Goal: Task Accomplishment & Management: Complete application form

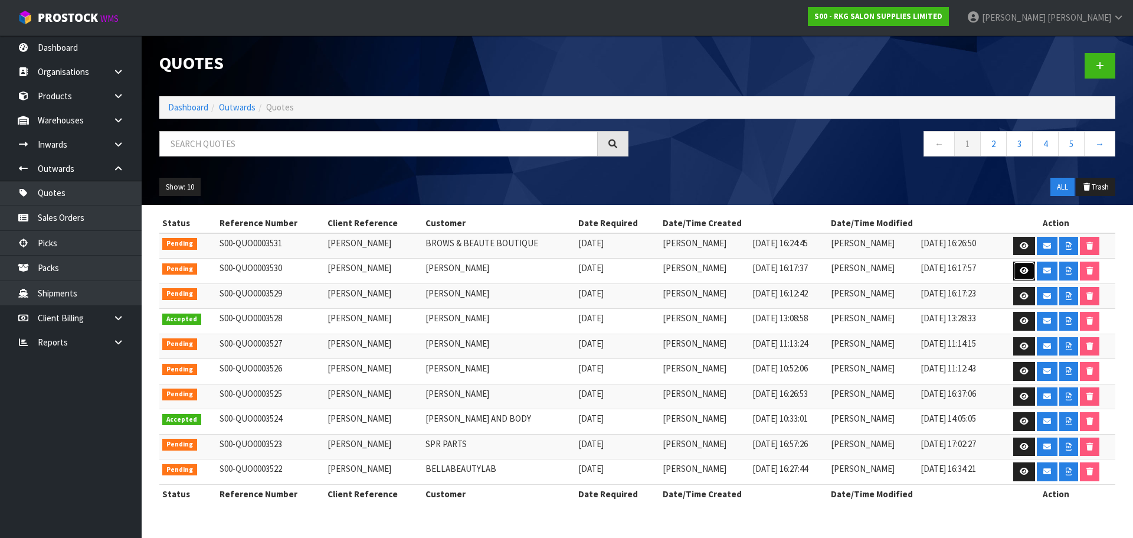
click at [1023, 270] on icon at bounding box center [1024, 271] width 9 height 8
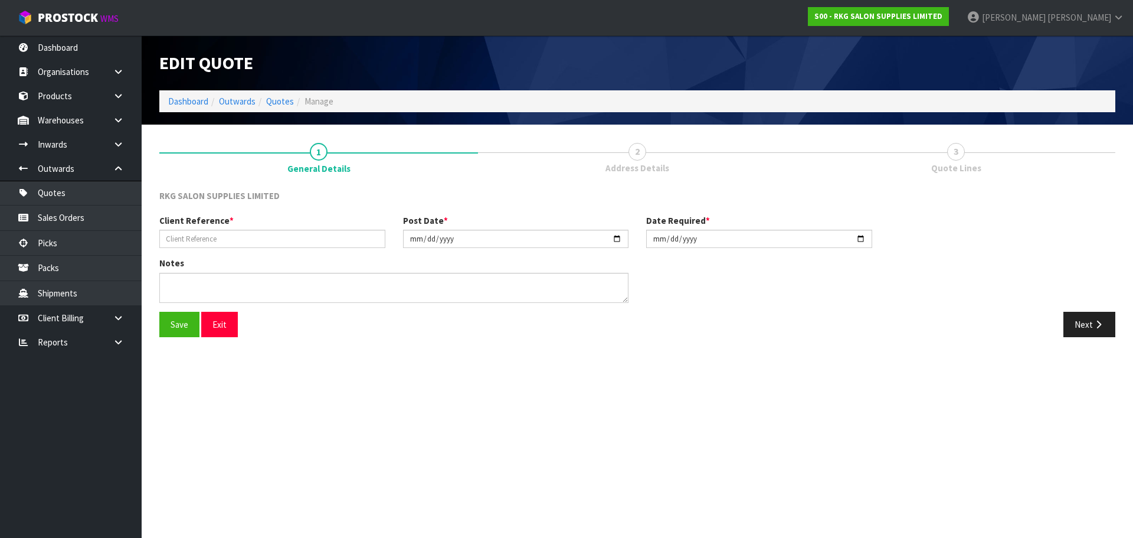
type input "CHIGUSA KUSAKA"
type input "[DATE]"
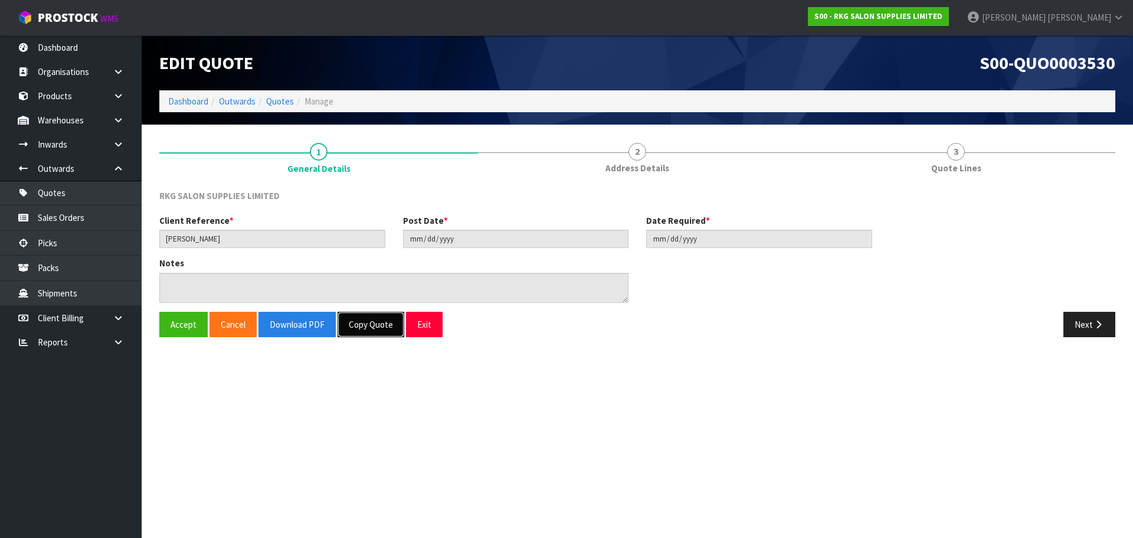
click at [374, 329] on button "Copy Quote" at bounding box center [371, 324] width 67 height 25
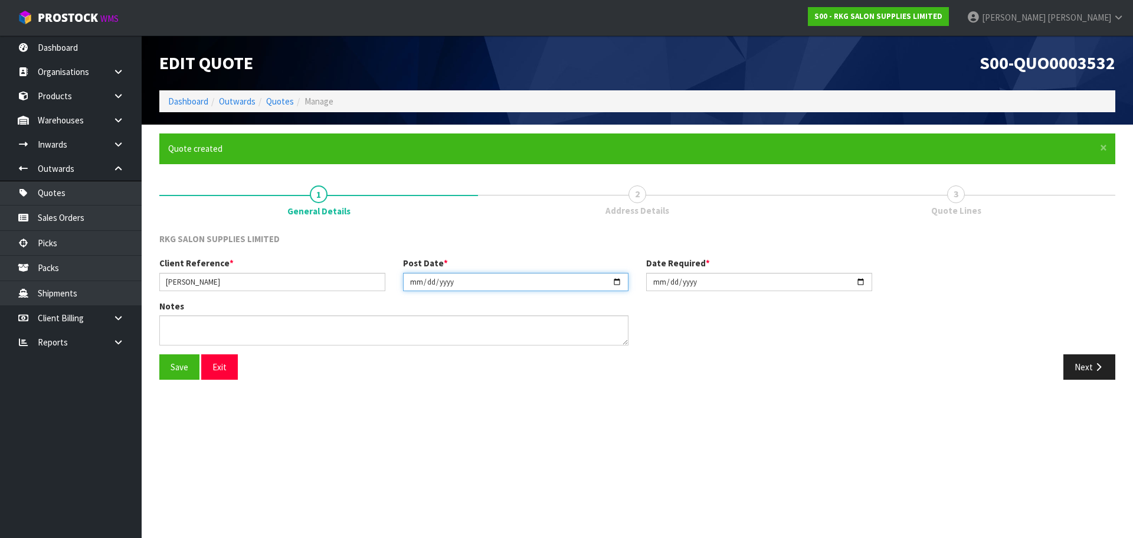
click at [616, 281] on input "[DATE]" at bounding box center [516, 282] width 226 height 18
type input "2025-08-28"
click at [861, 282] on input "[DATE]" at bounding box center [759, 282] width 226 height 18
type input "2025-08-28"
click at [1086, 371] on button "Next" at bounding box center [1090, 366] width 52 height 25
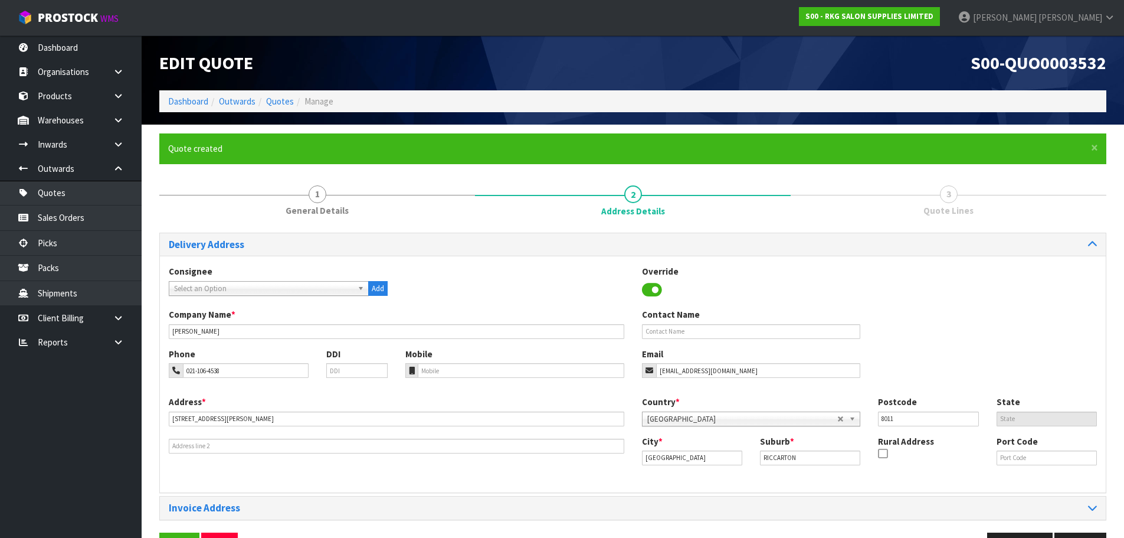
scroll to position [38, 0]
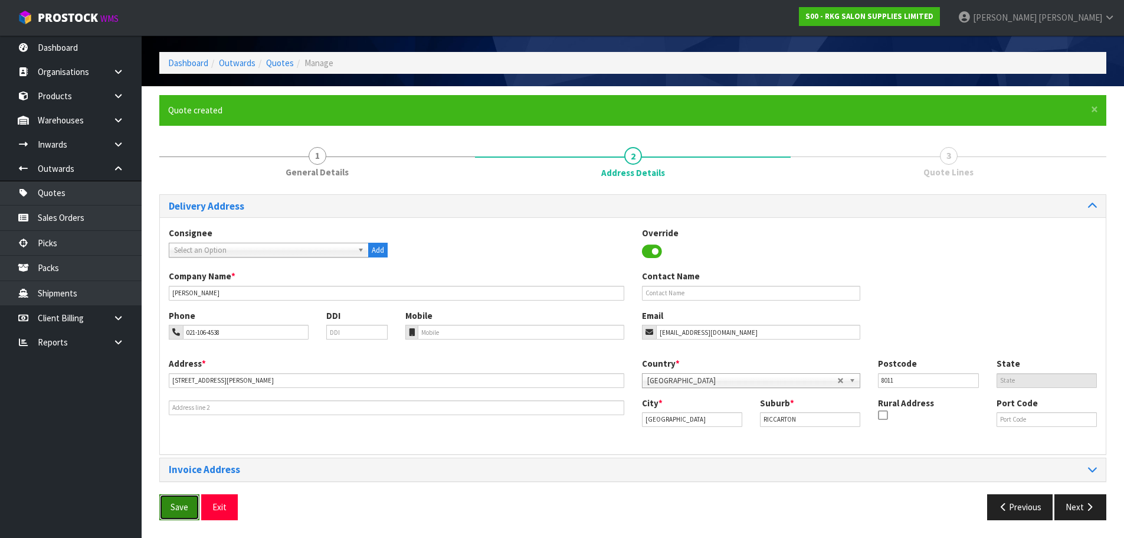
click at [179, 503] on button "Save" at bounding box center [179, 506] width 40 height 25
click at [1077, 506] on button "Next" at bounding box center [1081, 506] width 52 height 25
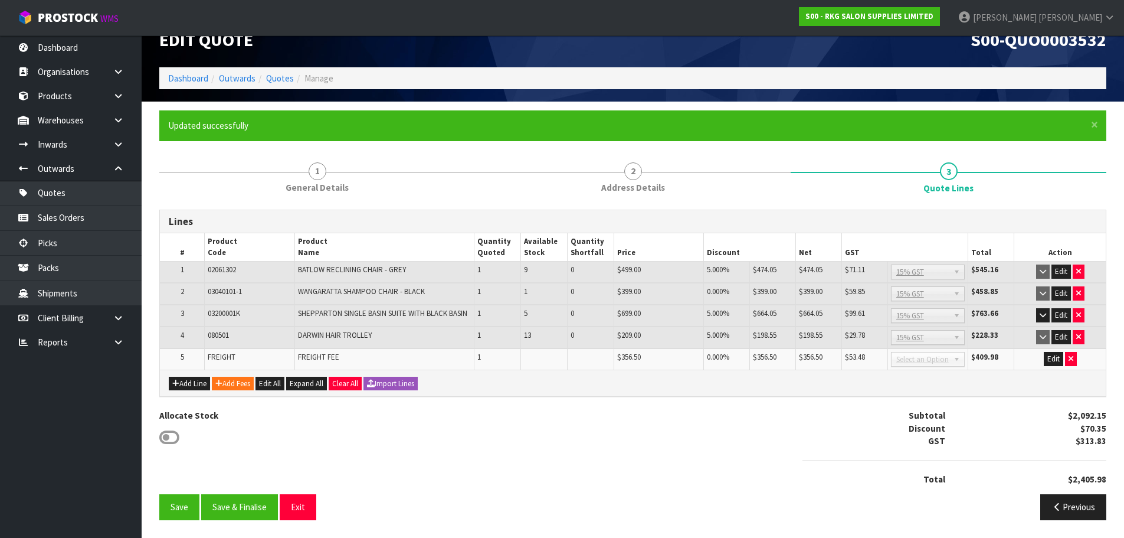
scroll to position [23, 0]
click at [1078, 295] on icon "button" at bounding box center [1079, 293] width 5 height 8
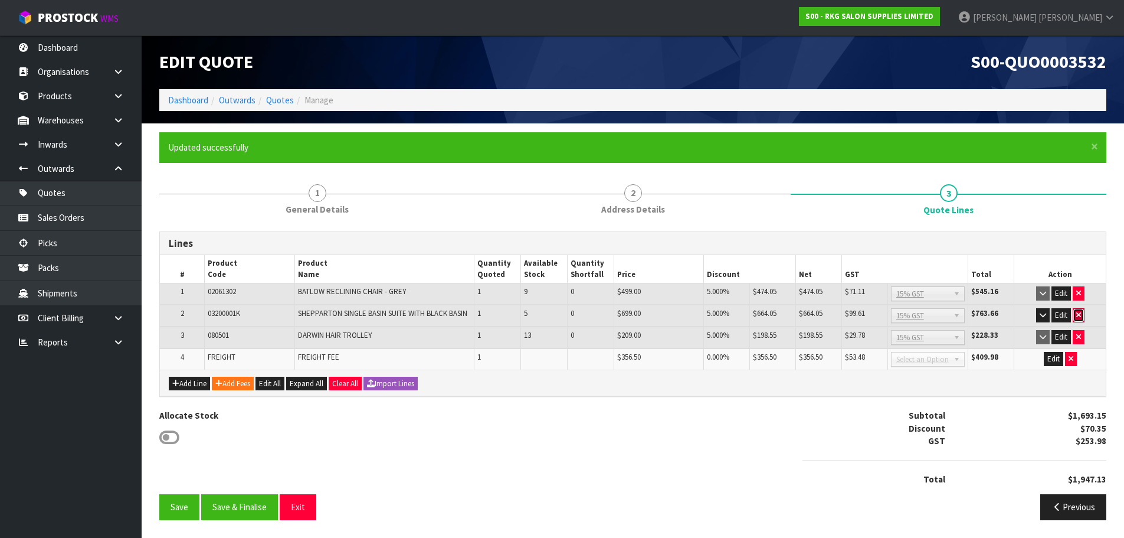
click at [1080, 314] on icon "button" at bounding box center [1079, 315] width 5 height 8
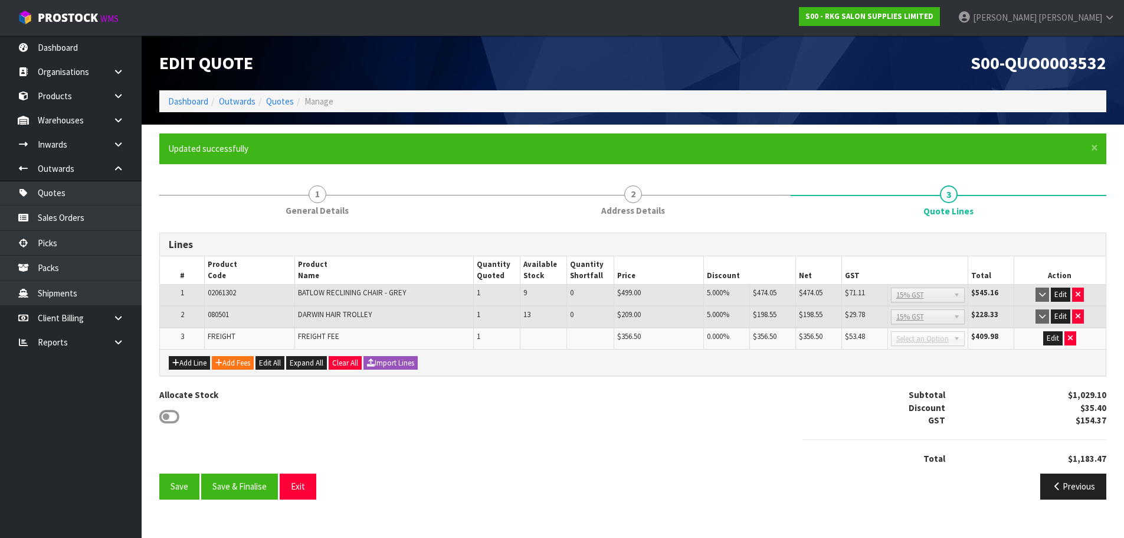
scroll to position [0, 0]
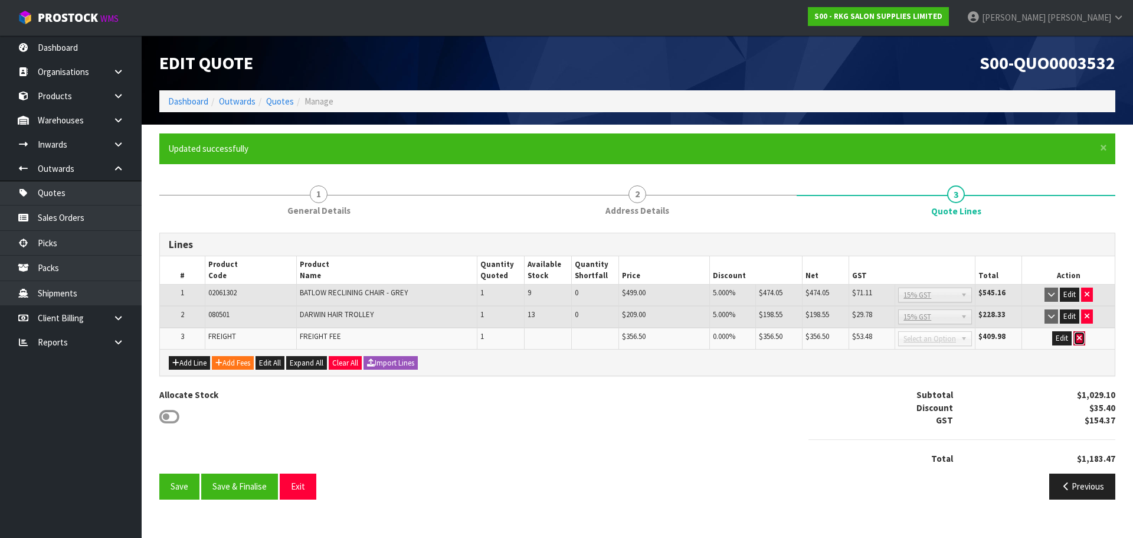
click at [1080, 339] on icon "button" at bounding box center [1079, 338] width 5 height 8
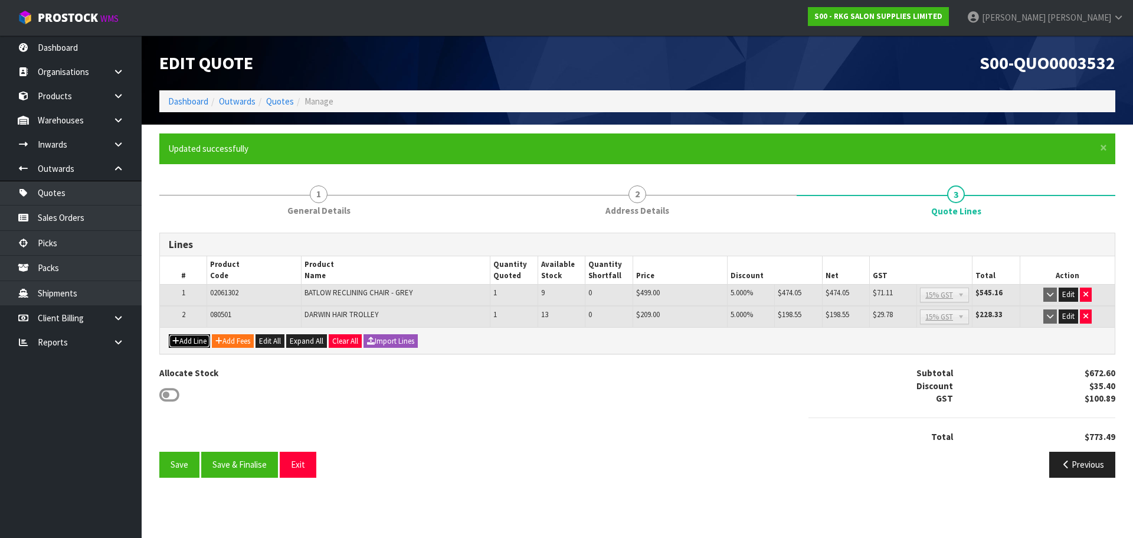
click at [187, 337] on button "Add Line" at bounding box center [189, 341] width 41 height 14
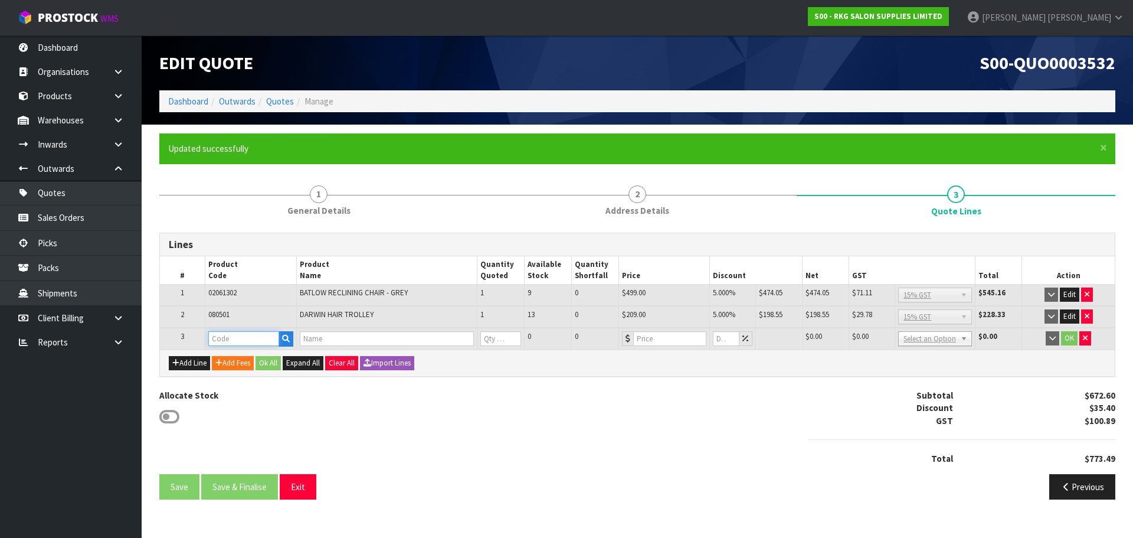
click at [225, 337] on input "text" at bounding box center [243, 338] width 71 height 15
type input "070405"
click at [268, 361] on link "070405 02" at bounding box center [255, 359] width 93 height 16
type input "07040502"
type input "EVANDALE STOOL - TAN"
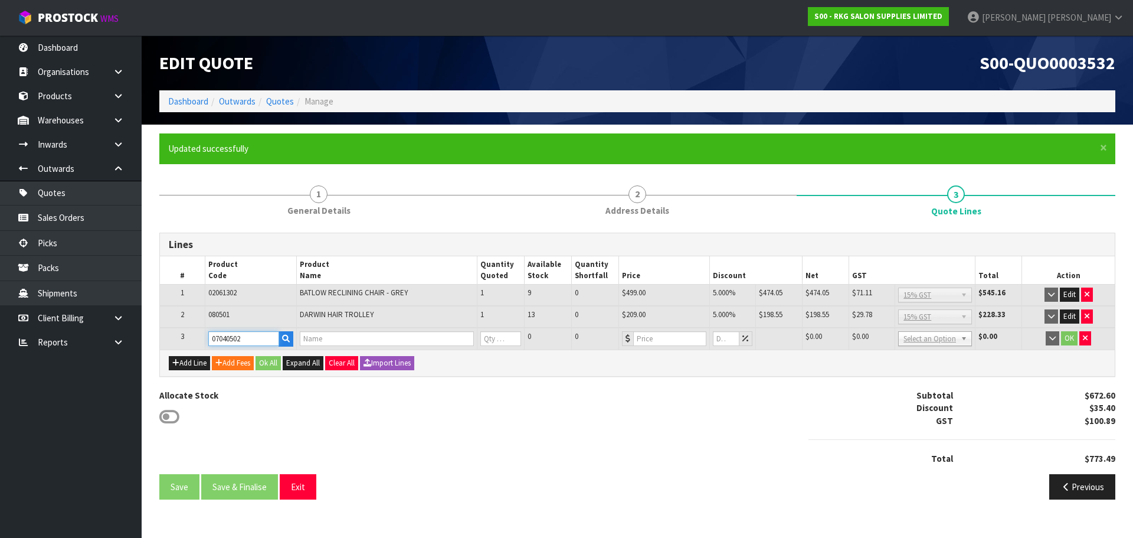
type input "0"
type input "129"
type input "0"
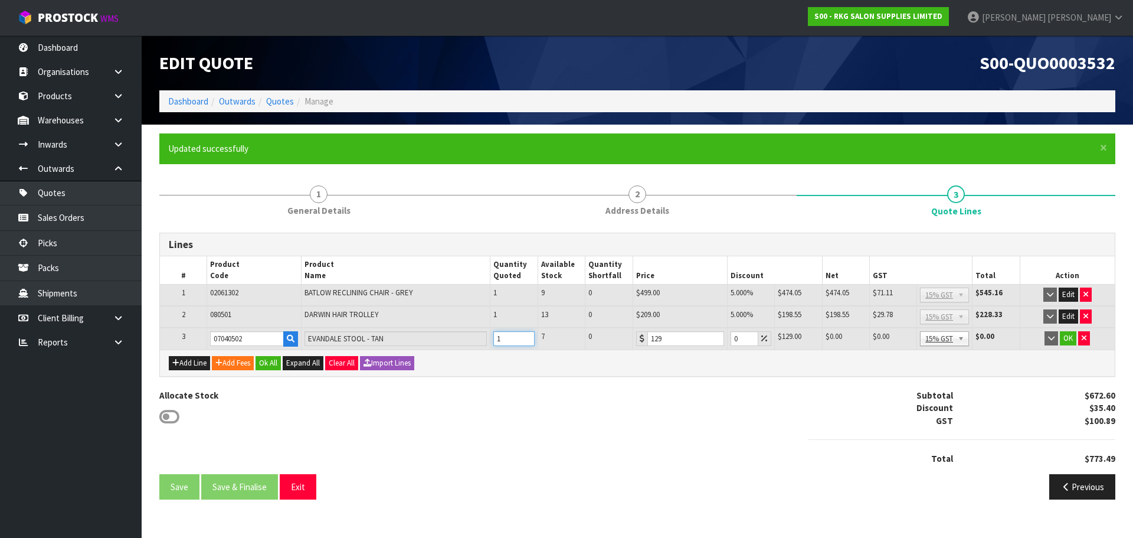
type input "1"
click at [525, 335] on input "1" at bounding box center [513, 338] width 41 height 15
drag, startPoint x: 737, startPoint y: 339, endPoint x: 731, endPoint y: 338, distance: 5.9
click at [731, 338] on input "0" at bounding box center [745, 338] width 28 height 15
type input "5"
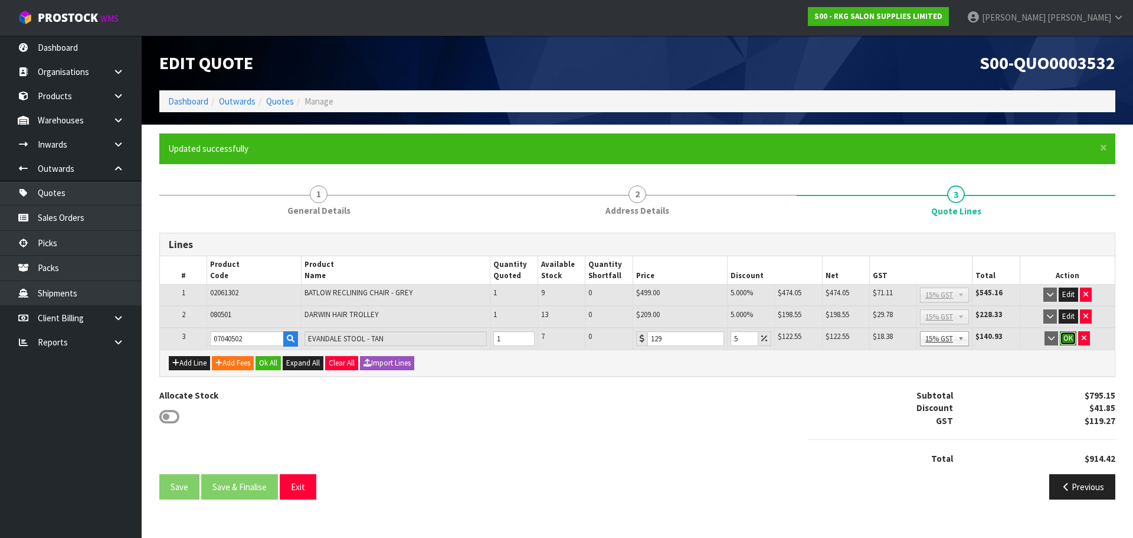
click at [1067, 336] on button "OK" at bounding box center [1068, 338] width 17 height 14
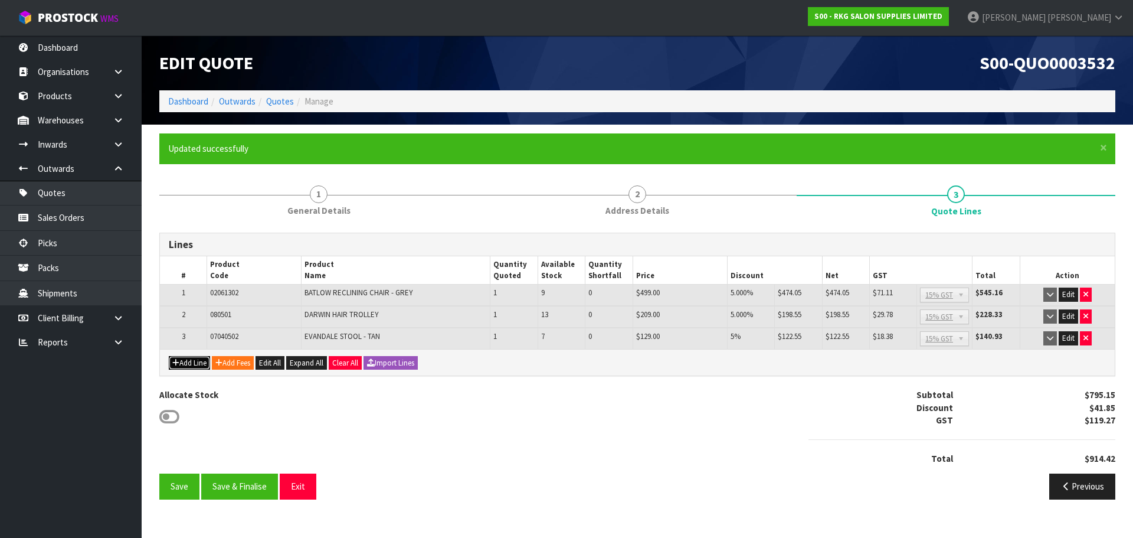
click at [185, 367] on button "Add Line" at bounding box center [189, 363] width 41 height 14
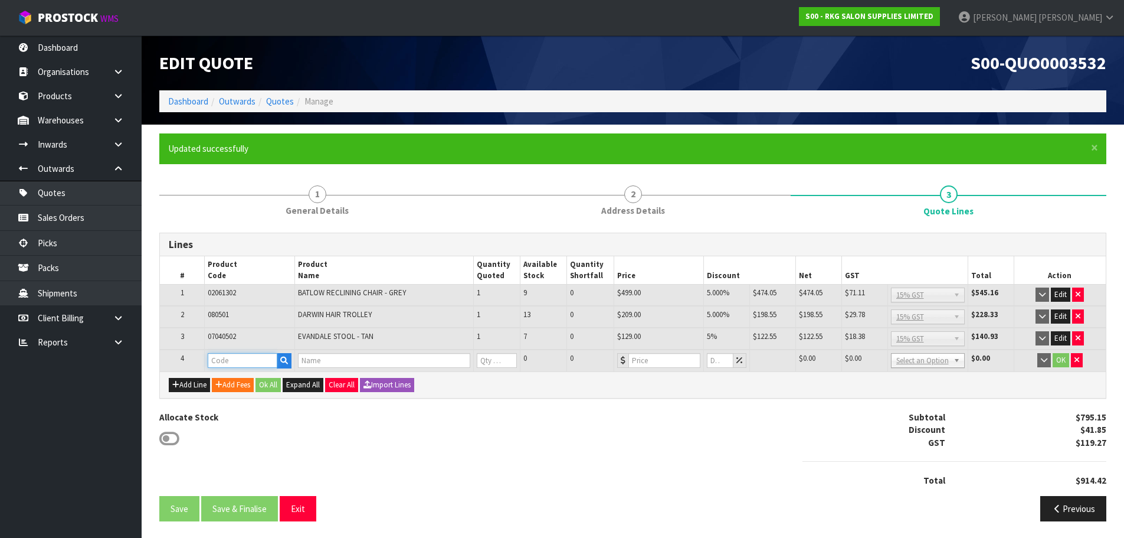
click at [238, 360] on input "text" at bounding box center [243, 360] width 70 height 15
type input "030601"
click at [238, 429] on strong "030601" at bounding box center [234, 428] width 28 height 11
type input "03060102/03080101"
type input "BRIGHT PORTABLE BASIN"
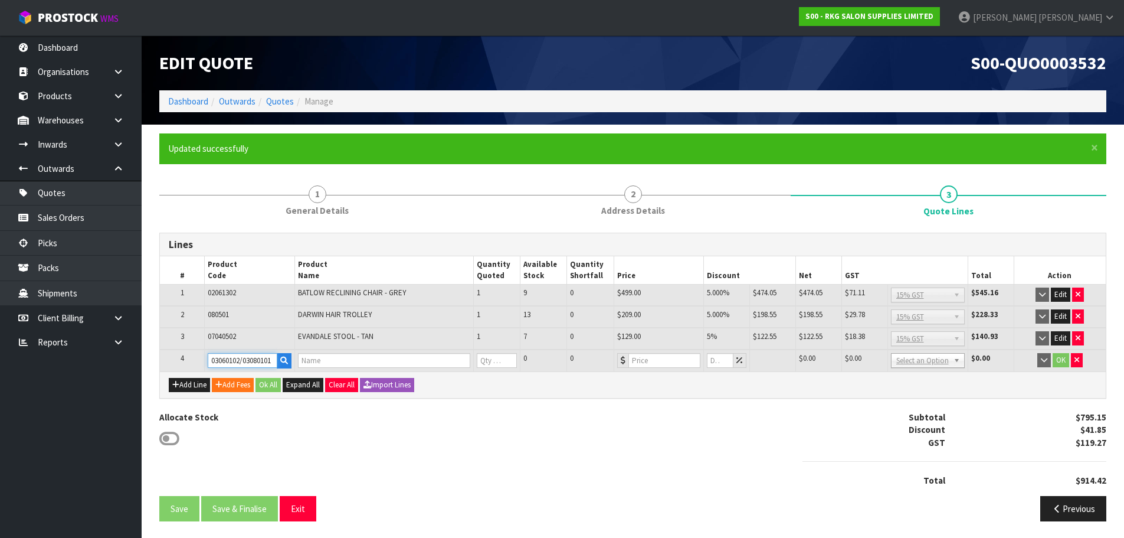
type input "0"
type input "129"
type input "0"
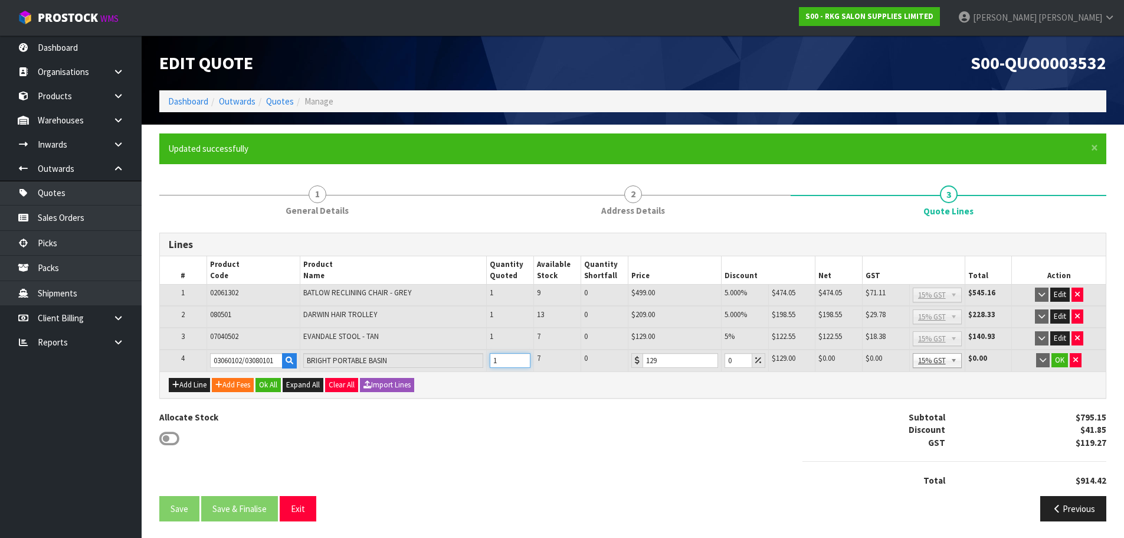
drag, startPoint x: 521, startPoint y: 358, endPoint x: 546, endPoint y: 359, distance: 24.8
type input "1"
click at [521, 358] on input "1" at bounding box center [510, 360] width 41 height 15
drag, startPoint x: 733, startPoint y: 359, endPoint x: 727, endPoint y: 359, distance: 6.5
click at [727, 359] on input "0" at bounding box center [739, 360] width 28 height 15
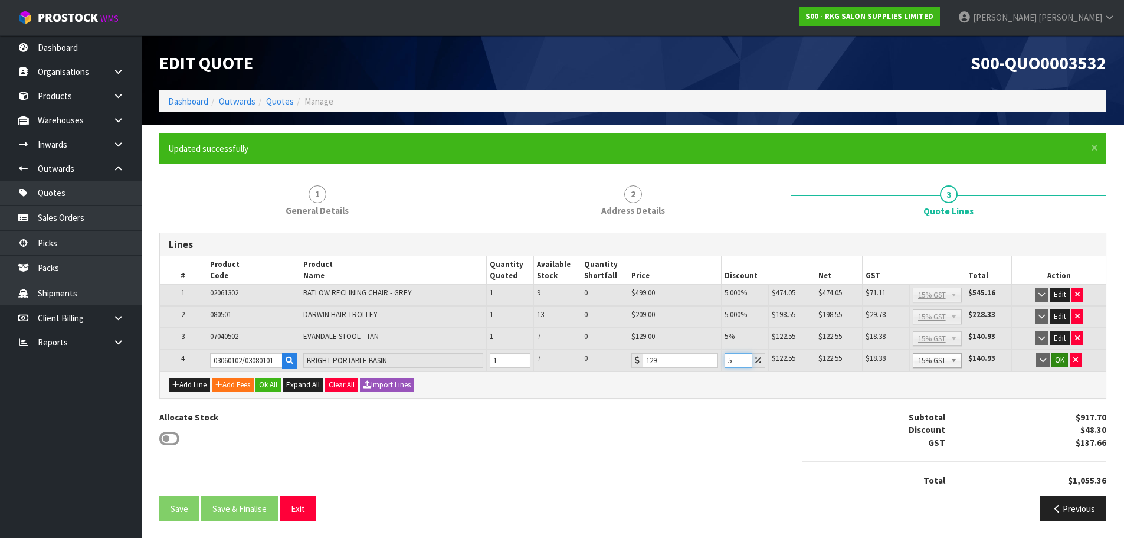
type input "5"
click at [1058, 361] on button "OK" at bounding box center [1060, 360] width 17 height 14
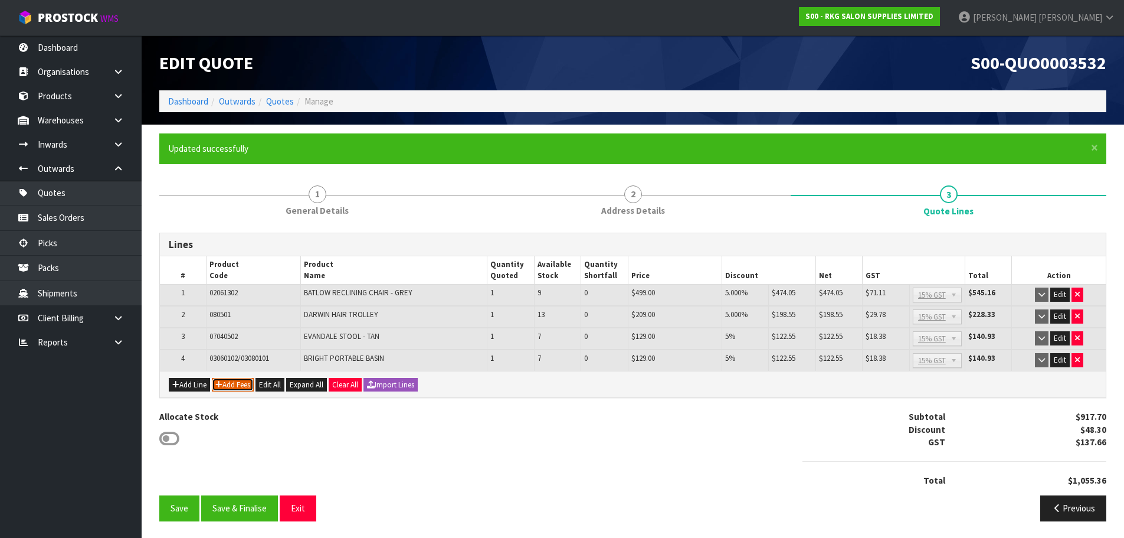
click at [238, 382] on button "Add Fees" at bounding box center [233, 385] width 42 height 14
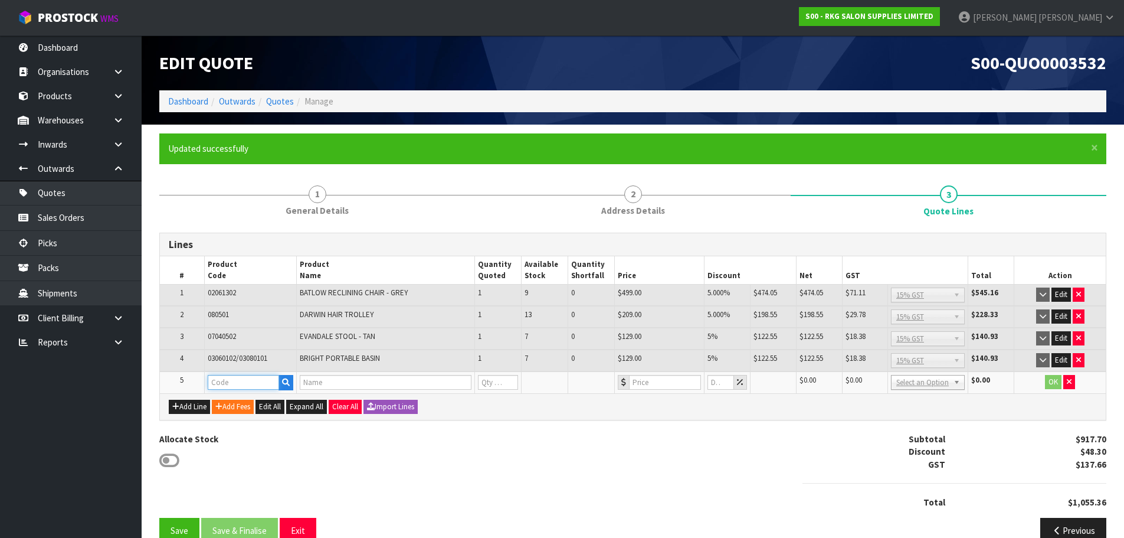
click at [225, 384] on input "text" at bounding box center [244, 382] width 72 height 15
type input "FRE"
click at [228, 404] on strong "FRE" at bounding box center [227, 402] width 15 height 11
type input "FREIGHT"
type input "FREIGHT FEE"
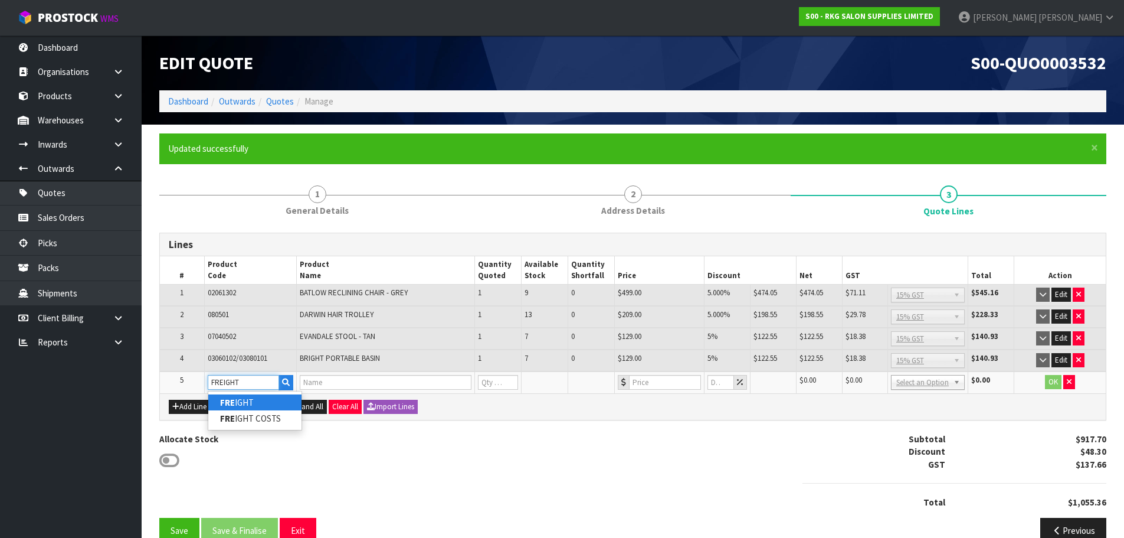
type input "1"
type input "0"
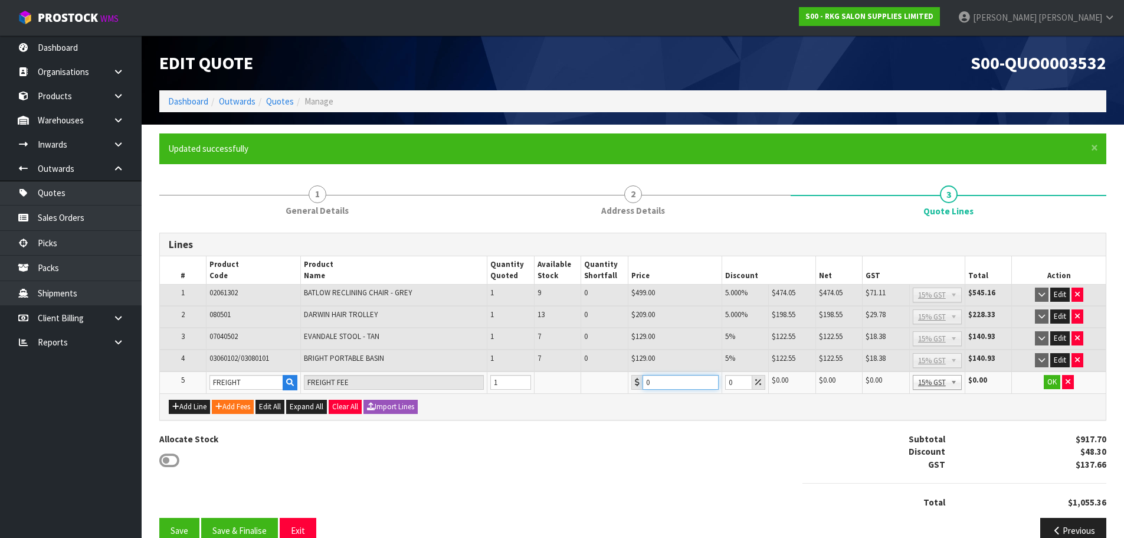
drag, startPoint x: 658, startPoint y: 381, endPoint x: 642, endPoint y: 384, distance: 15.5
click at [643, 384] on input "0" at bounding box center [681, 382] width 76 height 15
type input "233.80"
click at [1054, 382] on button "OK" at bounding box center [1052, 382] width 17 height 14
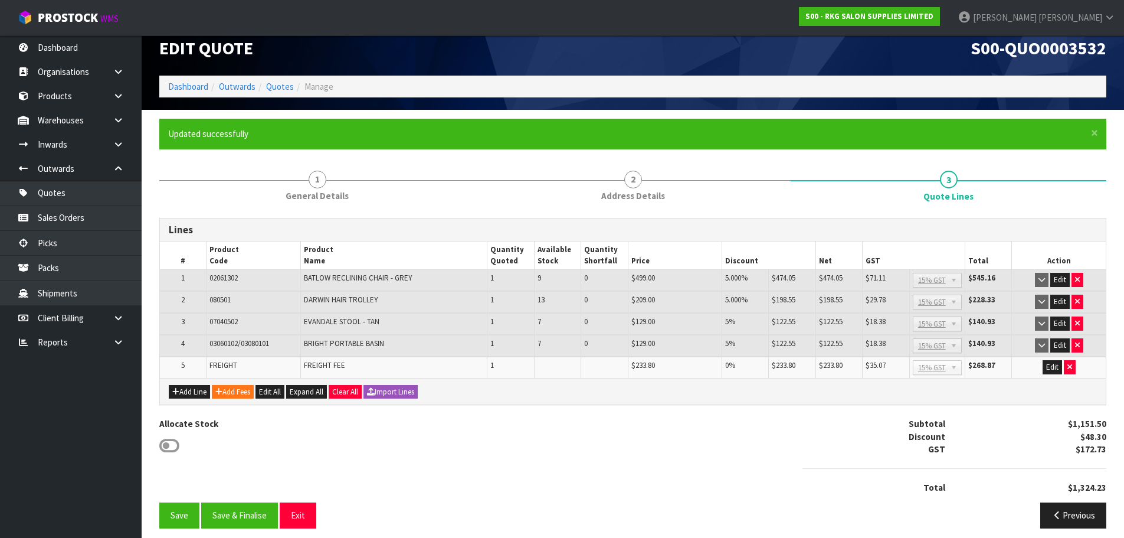
scroll to position [23, 0]
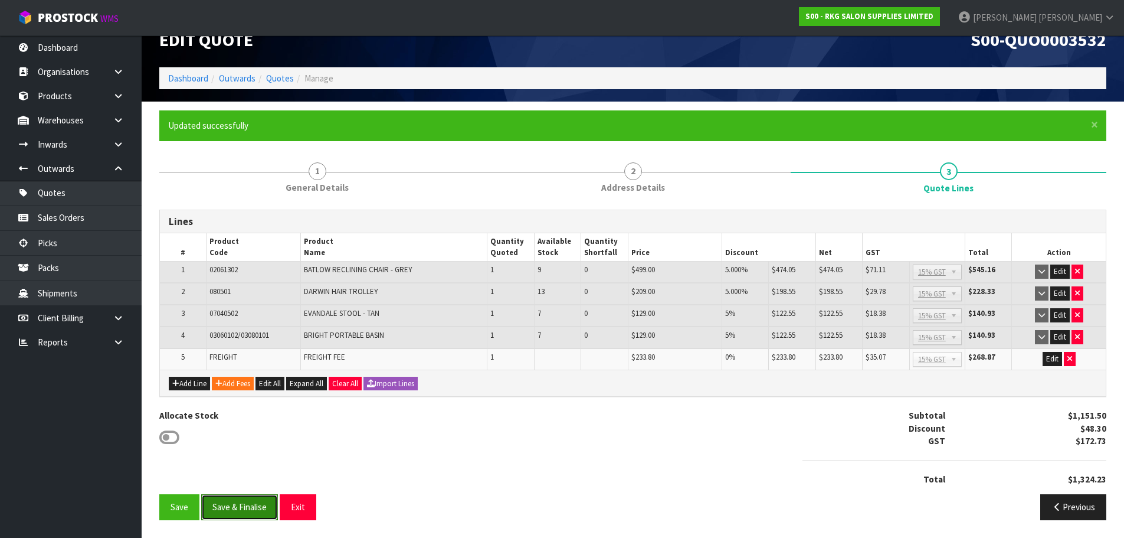
click at [245, 504] on button "Save & Finalise" at bounding box center [239, 506] width 77 height 25
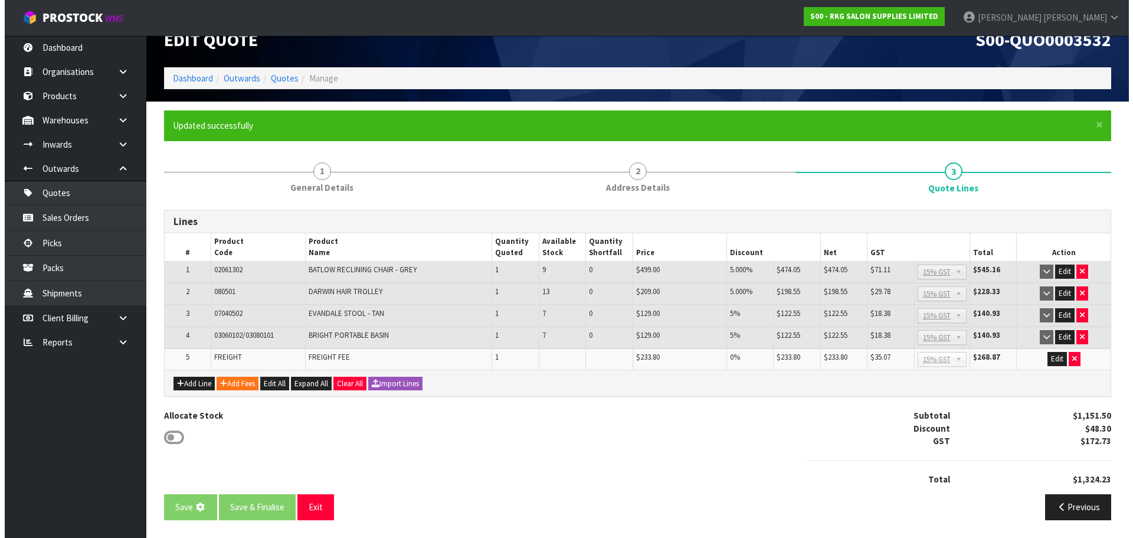
scroll to position [0, 0]
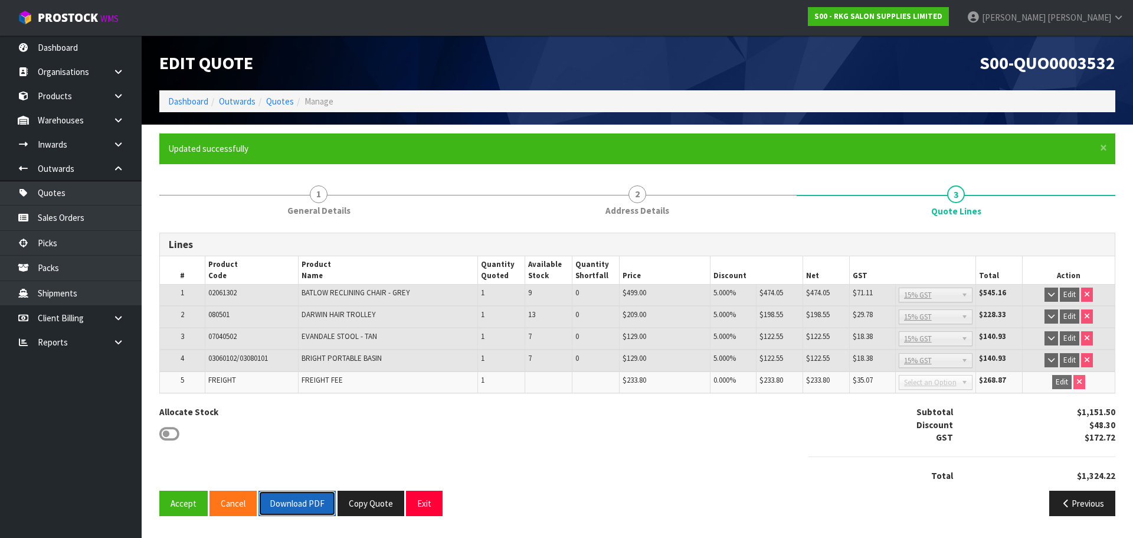
click at [304, 508] on button "Download PDF" at bounding box center [297, 503] width 77 height 25
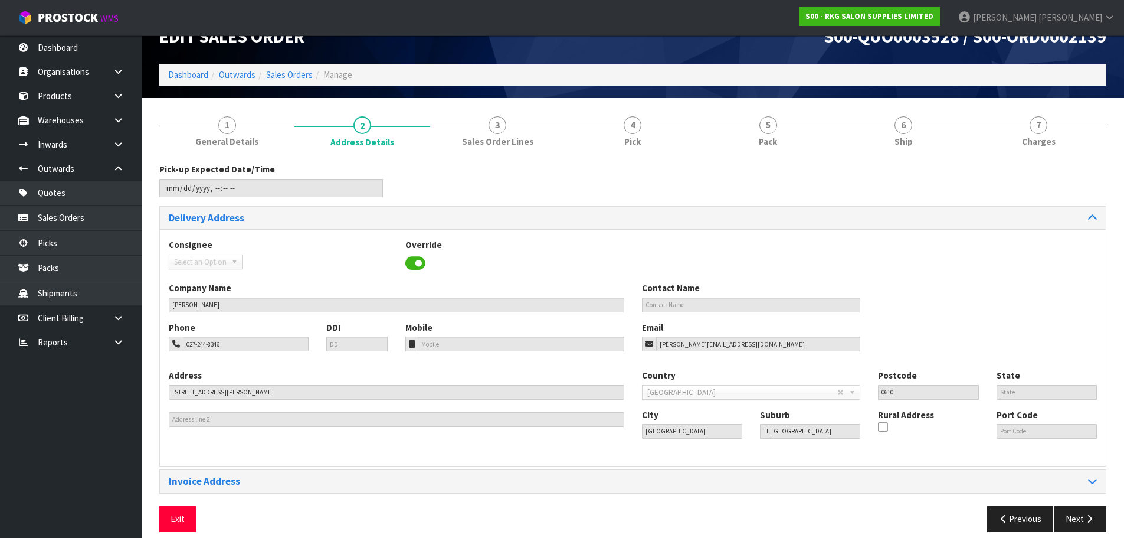
scroll to position [38, 0]
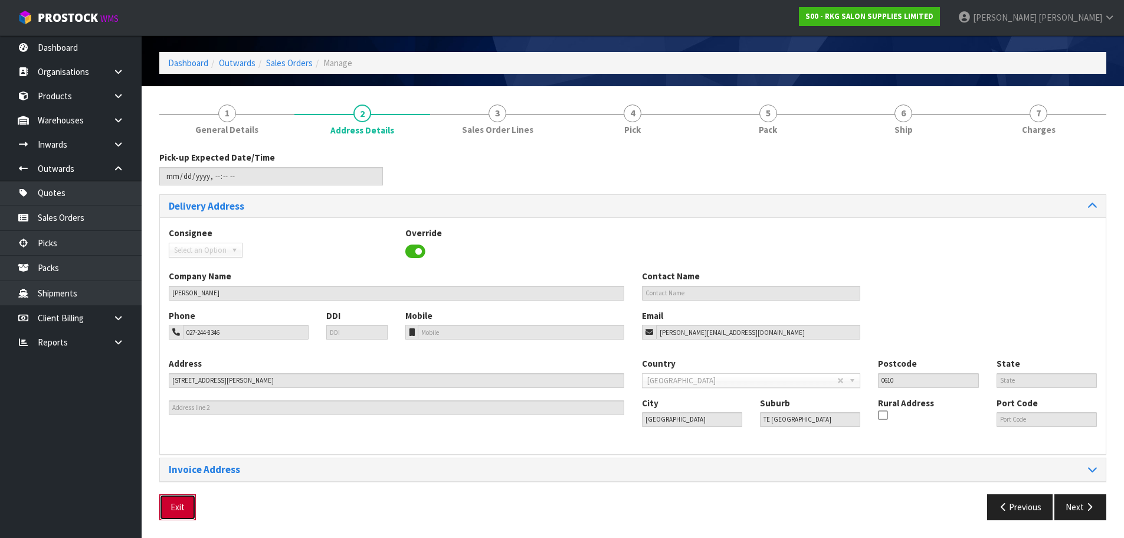
click at [187, 510] on button "Exit" at bounding box center [177, 506] width 37 height 25
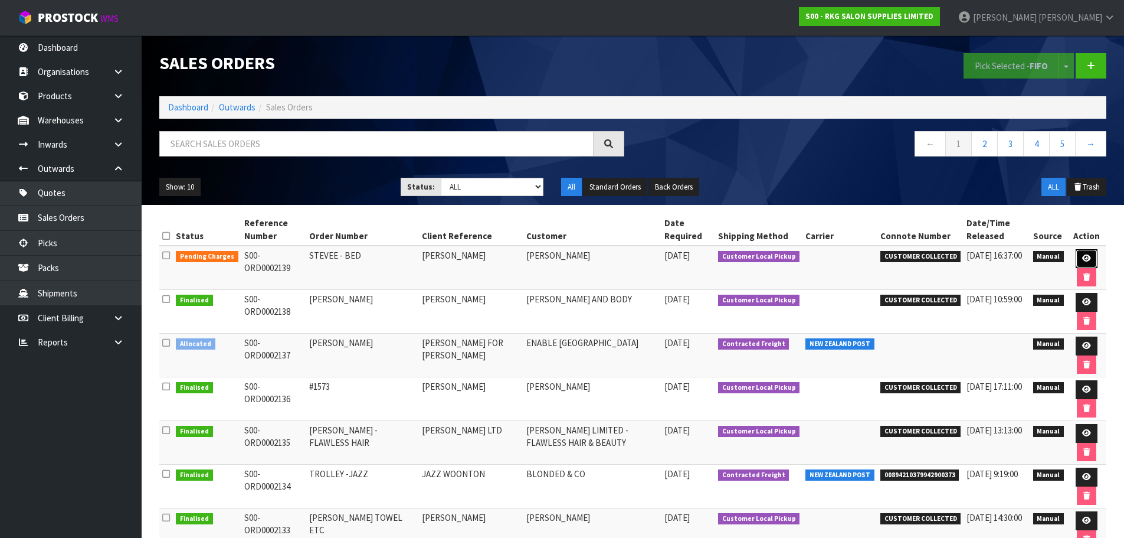
click at [1085, 258] on icon at bounding box center [1087, 258] width 9 height 8
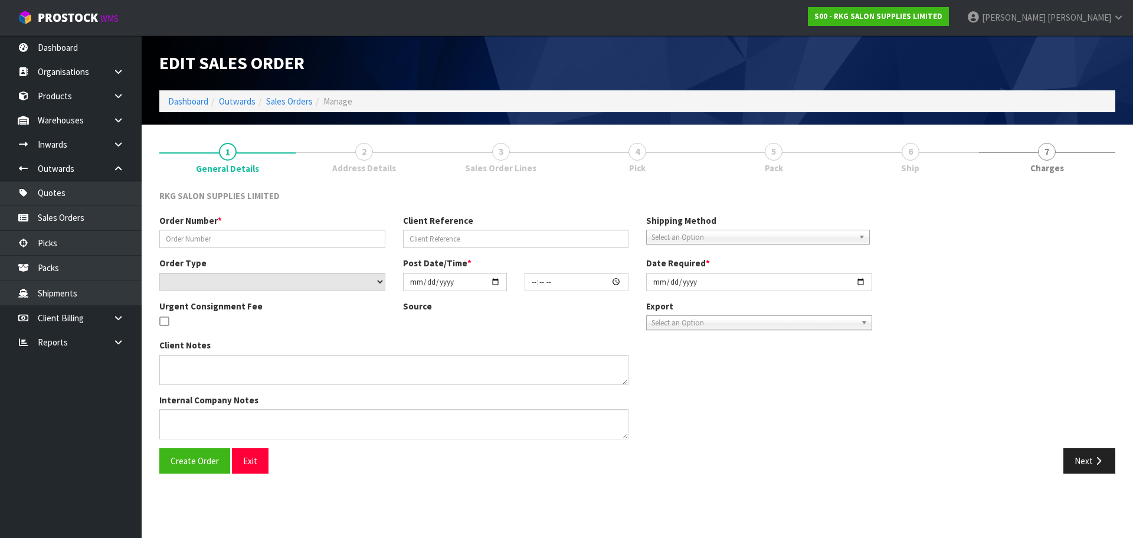
type input "STEVEE - BED"
type input "[PERSON_NAME]"
select select "number:0"
type input "2025-08-27"
type input "00:00:00.000"
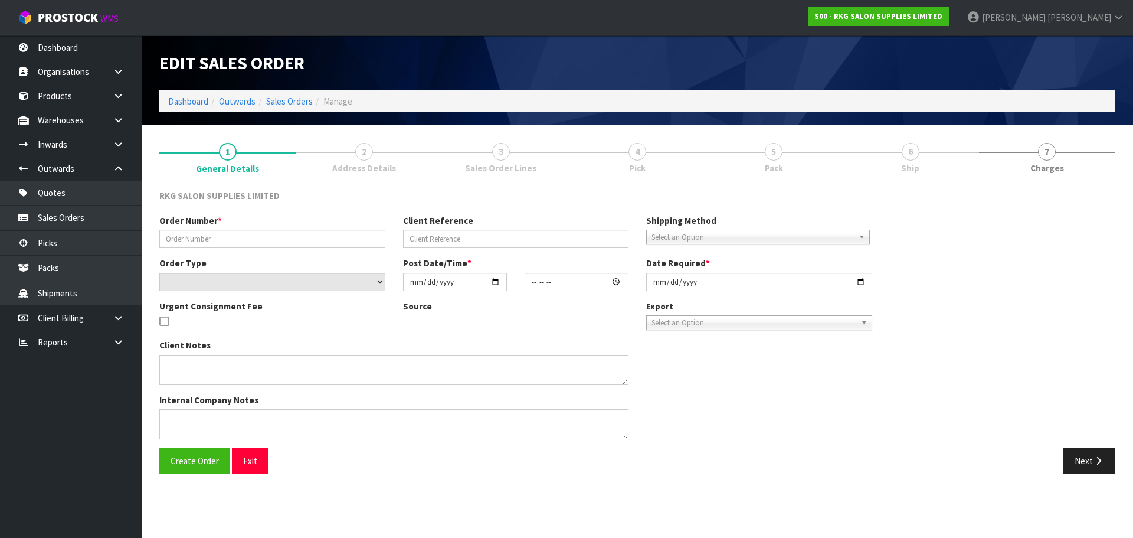
type input "2025-08-27"
type textarea "FOR PICK UP"
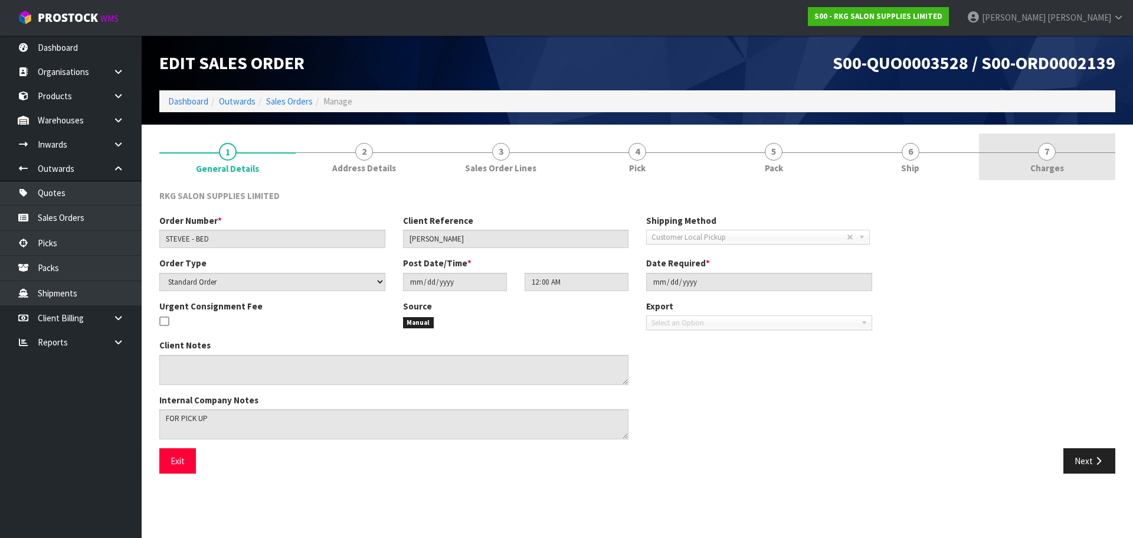
click at [1051, 152] on span "7" at bounding box center [1047, 152] width 18 height 18
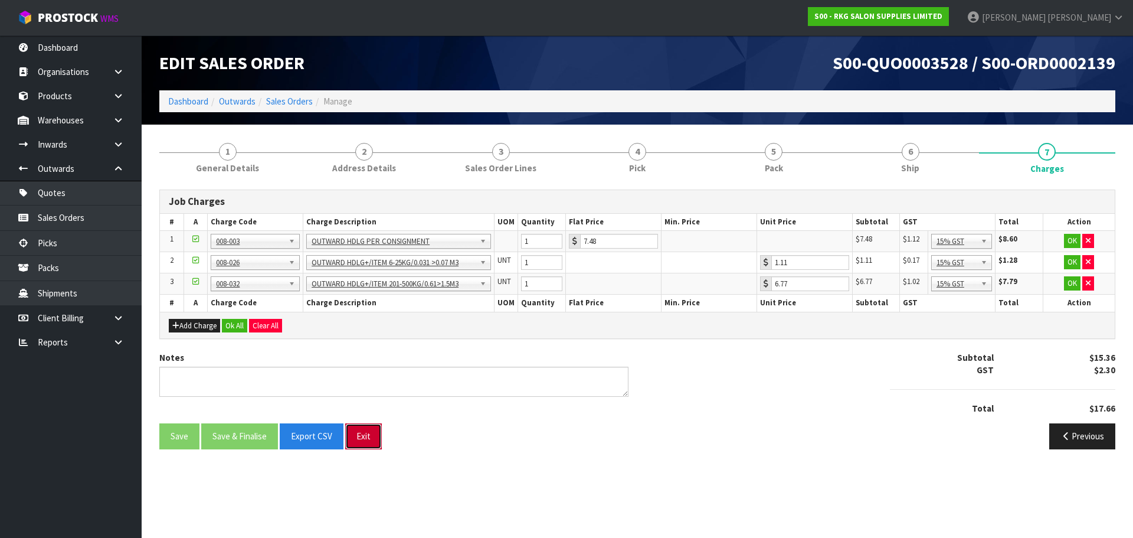
click at [368, 437] on button "Exit" at bounding box center [363, 435] width 37 height 25
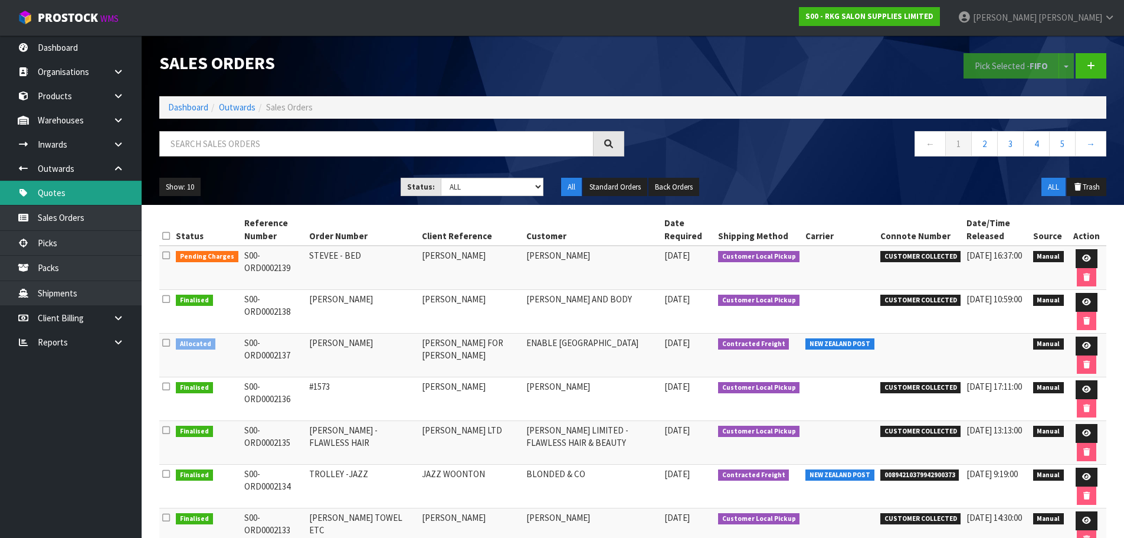
click at [64, 194] on link "Quotes" at bounding box center [71, 193] width 142 height 24
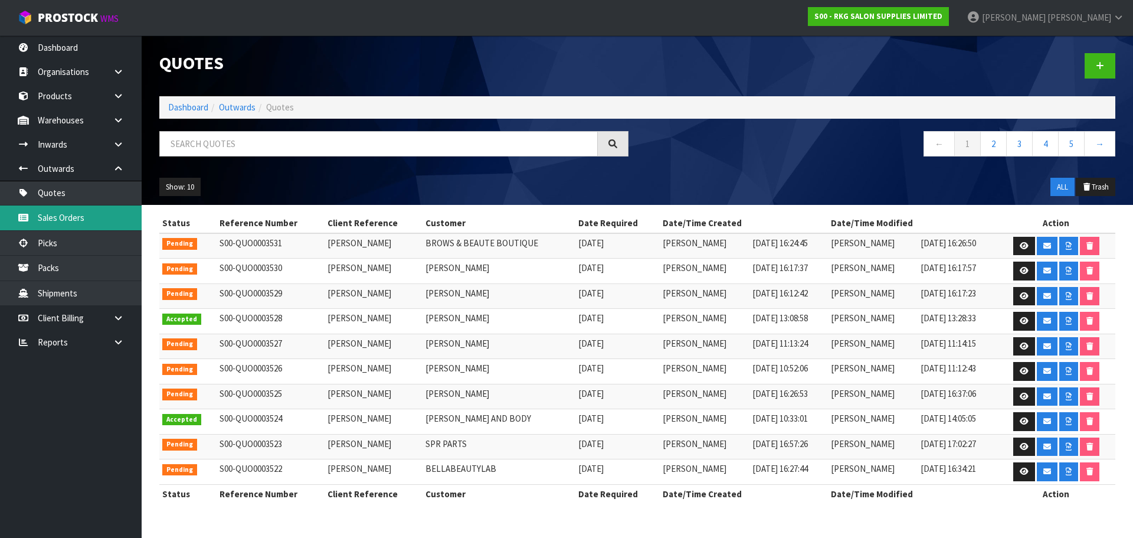
drag, startPoint x: 55, startPoint y: 217, endPoint x: 161, endPoint y: 202, distance: 106.8
click at [56, 217] on link "Sales Orders" at bounding box center [71, 217] width 142 height 24
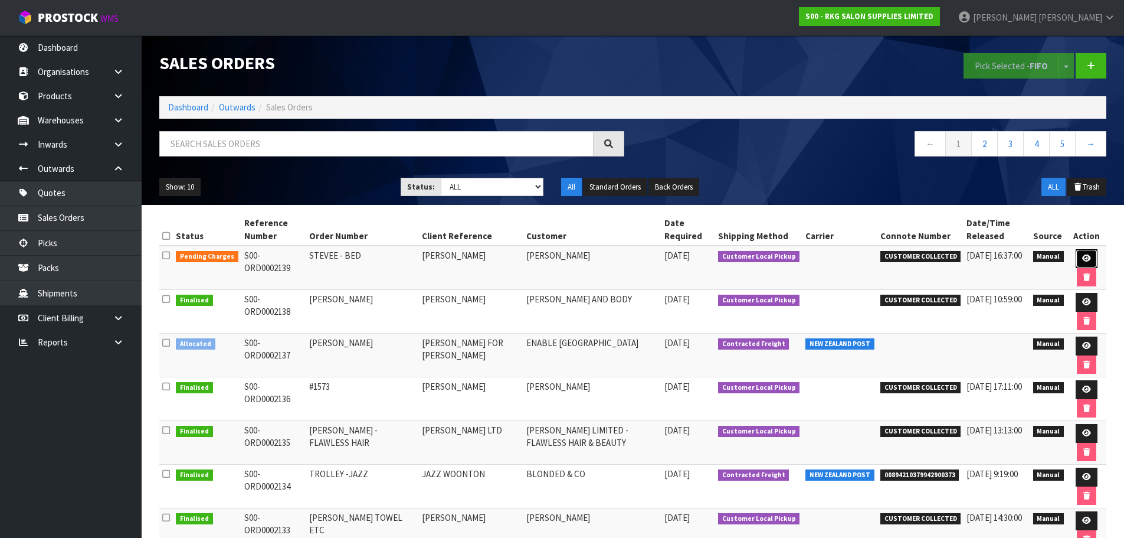
click at [1086, 257] on icon at bounding box center [1087, 258] width 9 height 8
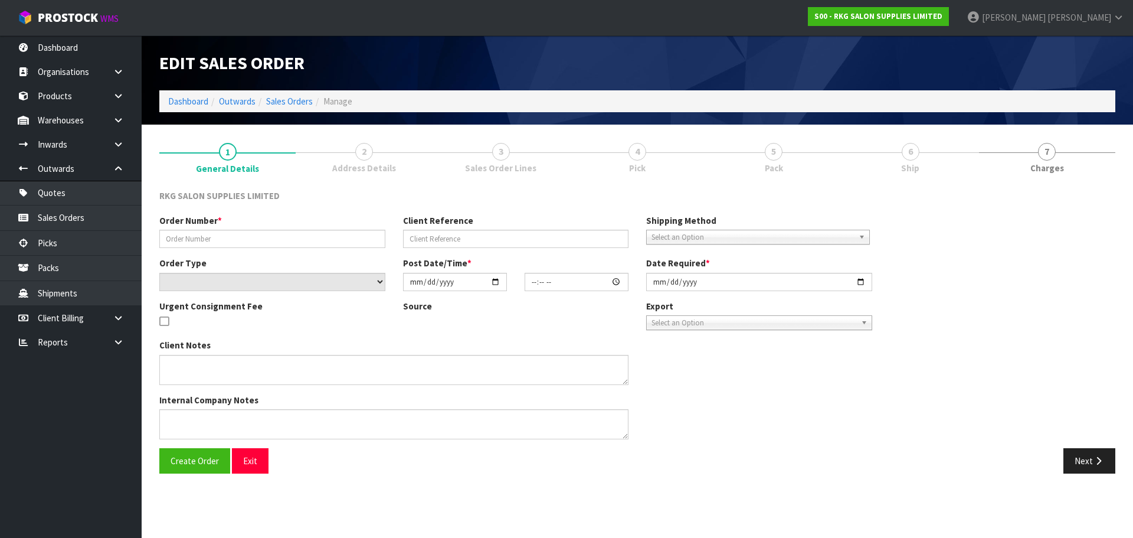
type input "STEVEE - BED"
type input "[PERSON_NAME]"
select select "number:0"
type input "[DATE]"
type input "00:00:00.000"
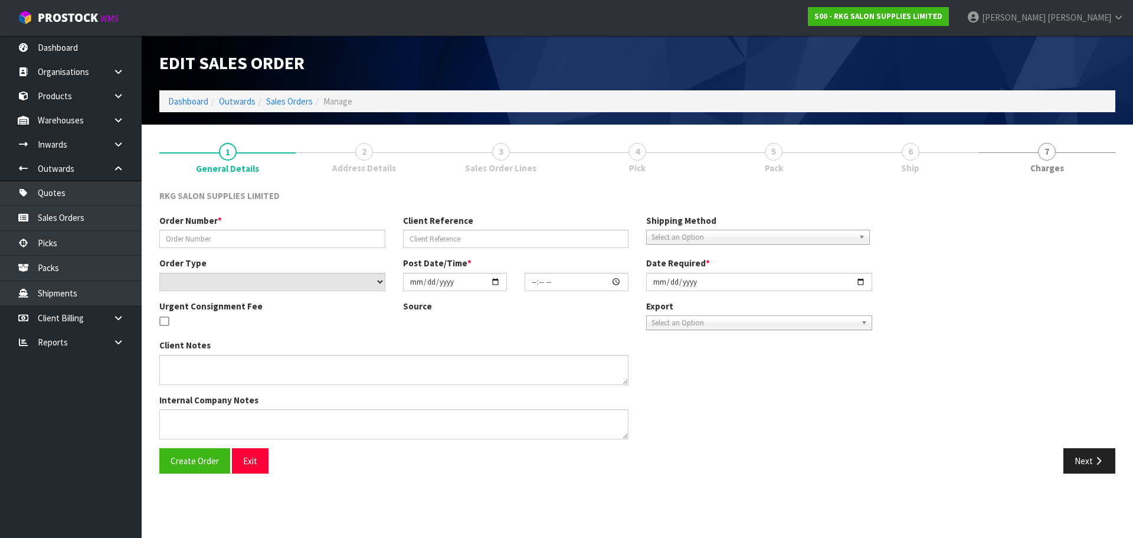
type input "[DATE]"
type textarea "FOR PICK UP"
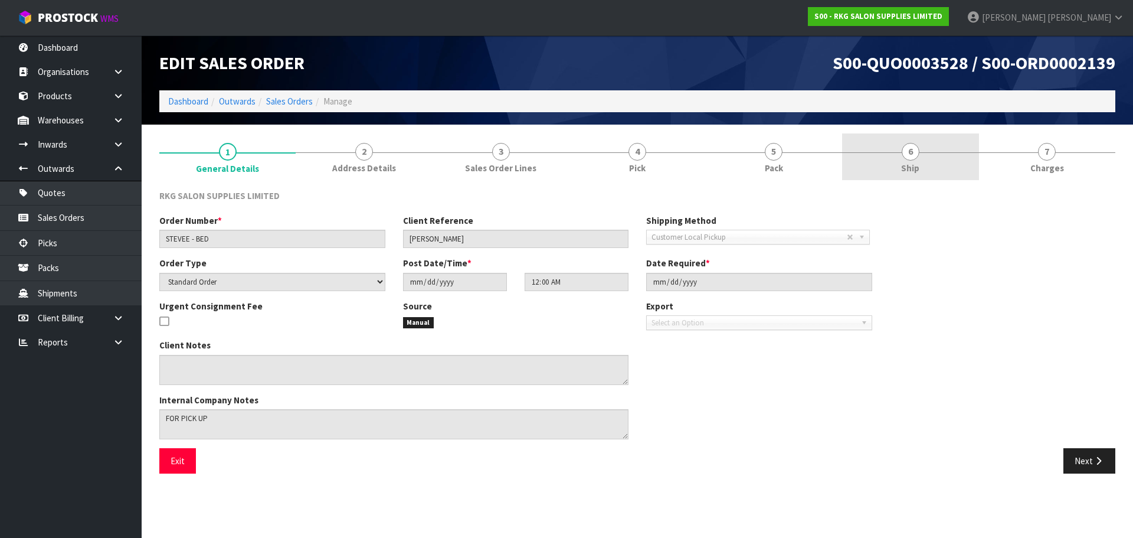
click at [913, 152] on span "6" at bounding box center [911, 152] width 18 height 18
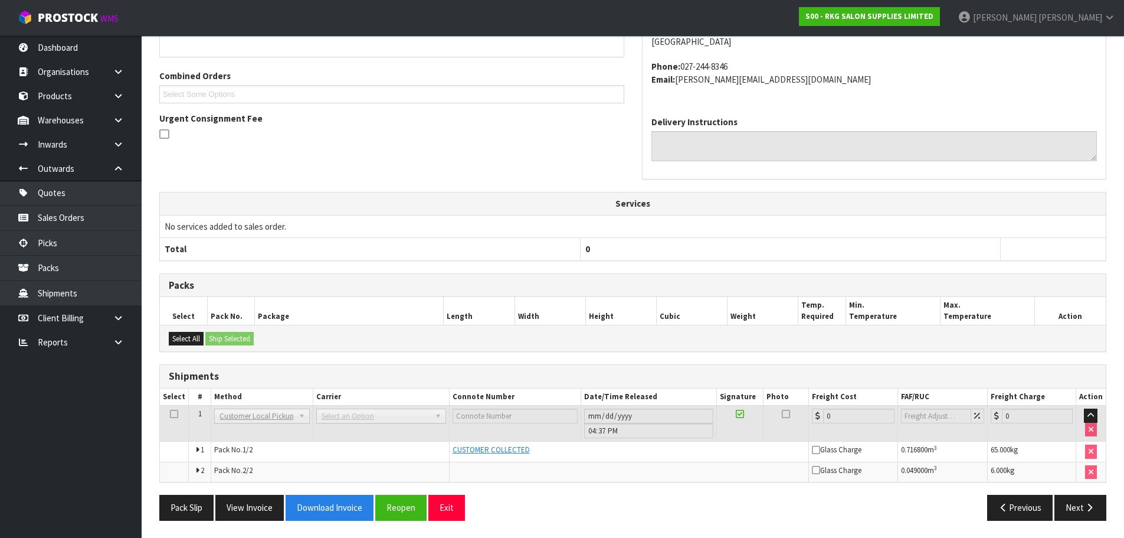
scroll to position [238, 0]
click at [1070, 503] on button "Next" at bounding box center [1081, 506] width 52 height 25
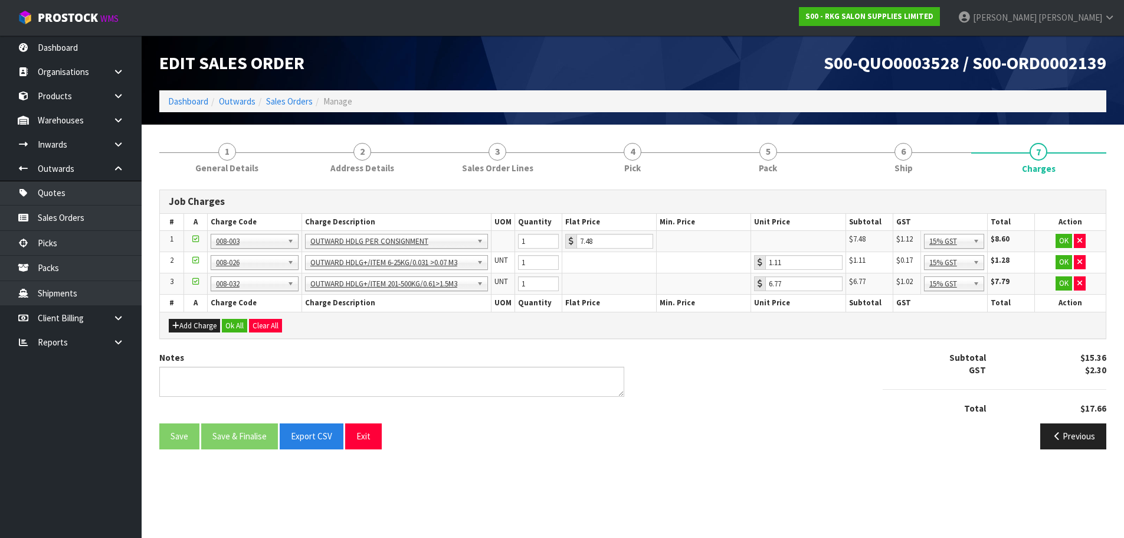
scroll to position [0, 0]
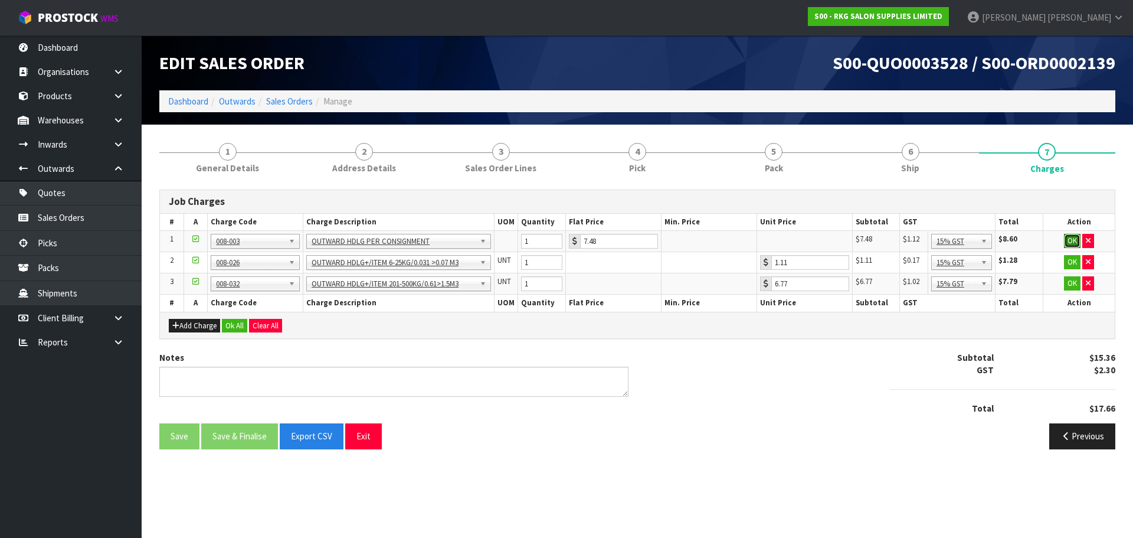
click at [1074, 236] on button "OK" at bounding box center [1072, 241] width 17 height 14
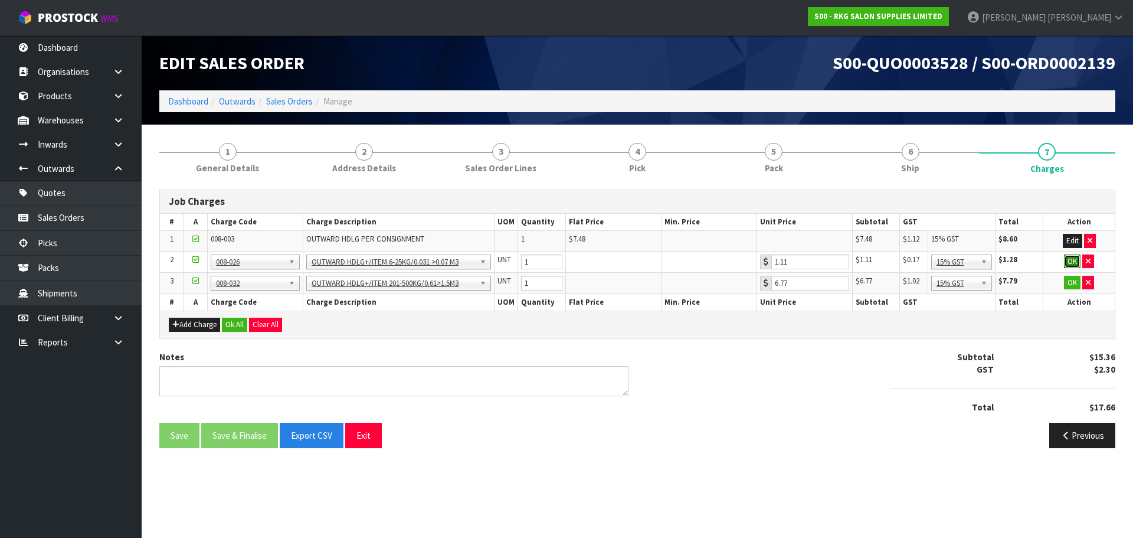
click at [1074, 263] on button "OK" at bounding box center [1072, 261] width 17 height 14
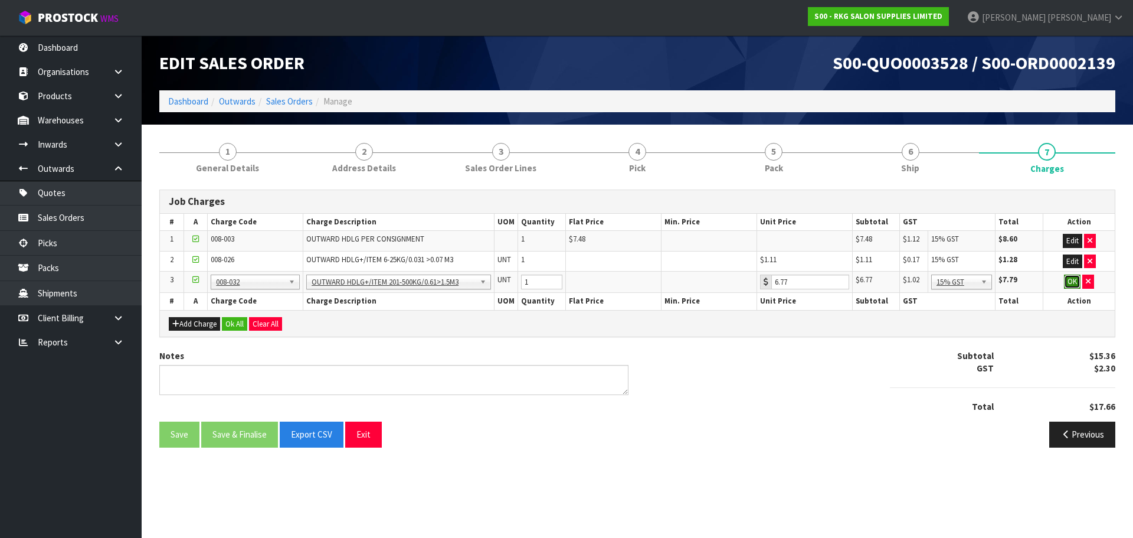
click at [1071, 284] on button "OK" at bounding box center [1072, 281] width 17 height 14
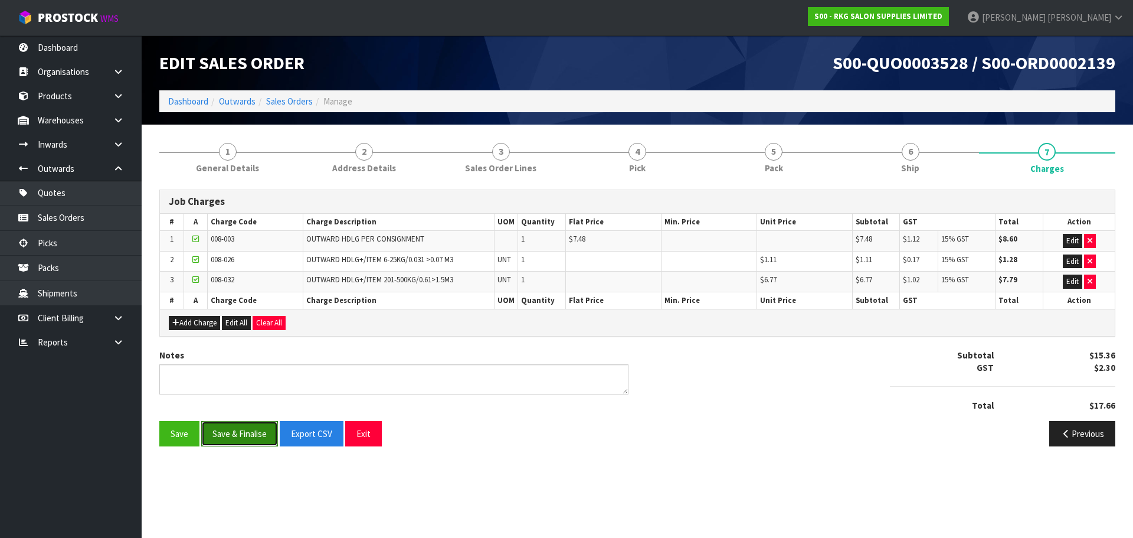
click at [249, 434] on button "Save & Finalise" at bounding box center [239, 433] width 77 height 25
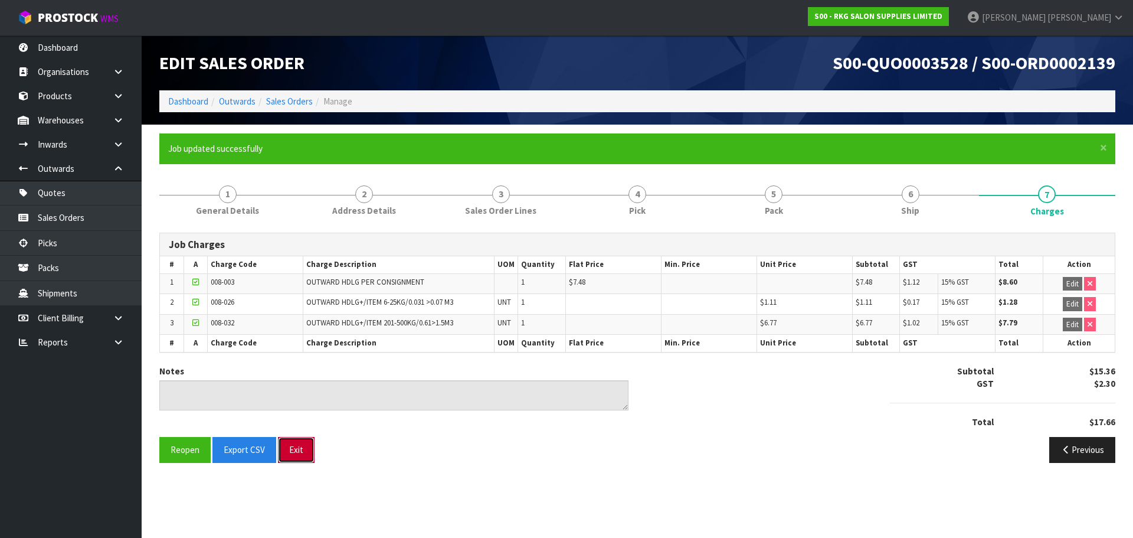
click at [301, 454] on button "Exit" at bounding box center [296, 449] width 37 height 25
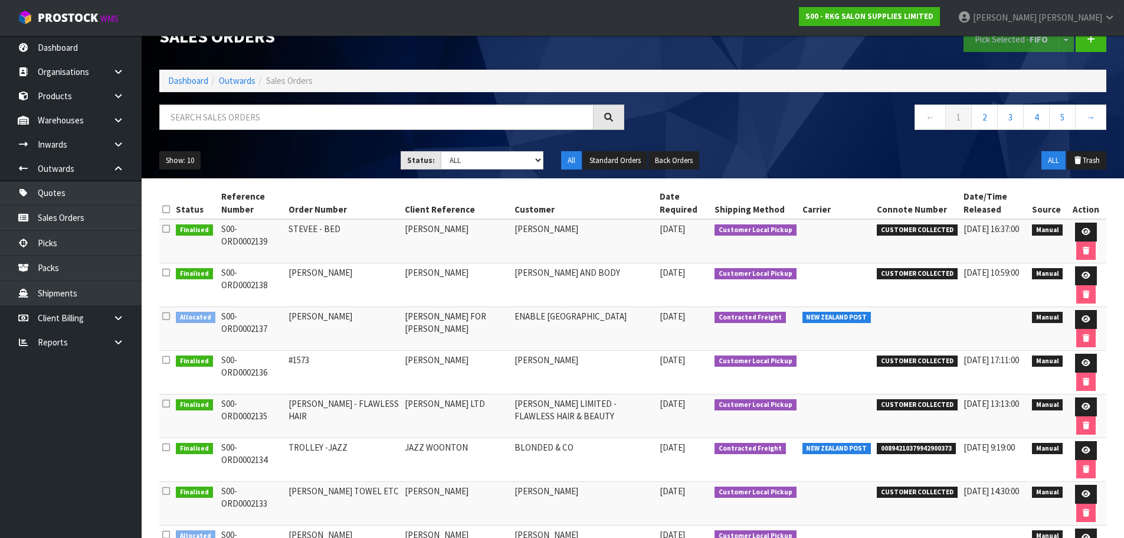
scroll to position [21, 0]
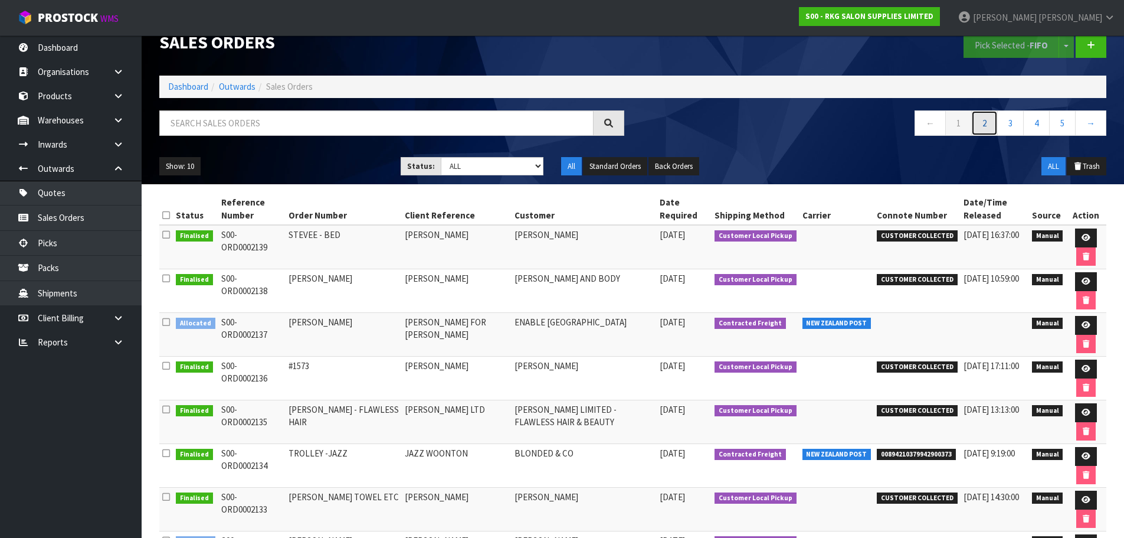
click at [980, 129] on link "2" at bounding box center [985, 122] width 27 height 25
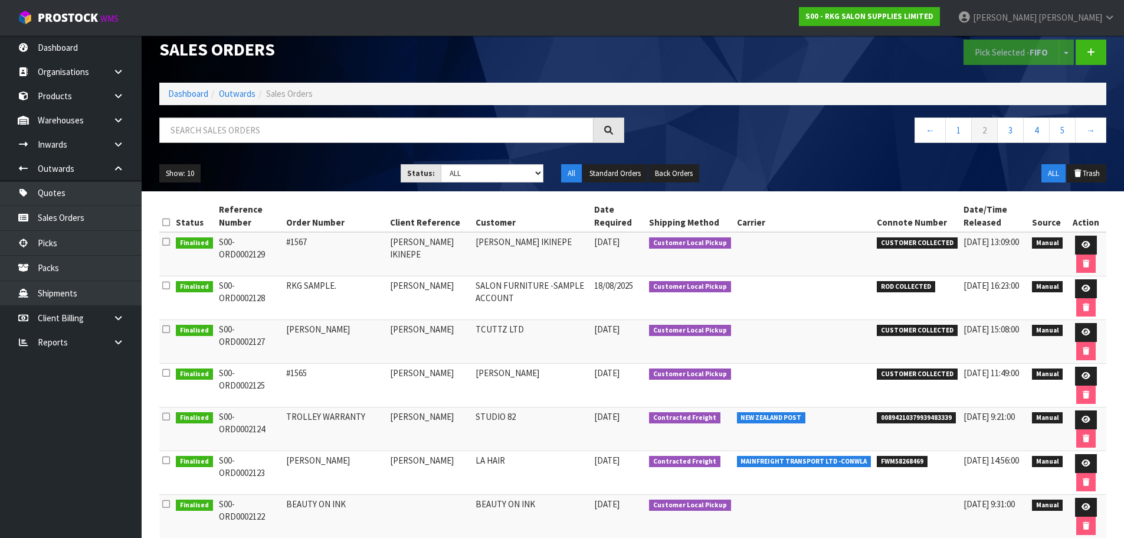
scroll to position [0, 0]
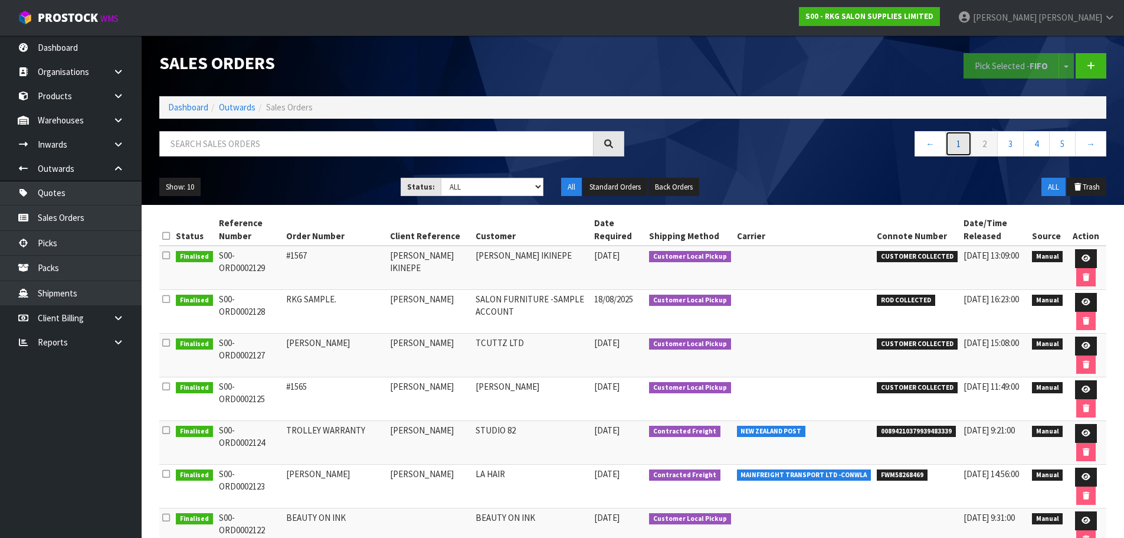
click at [959, 141] on link "1" at bounding box center [959, 143] width 27 height 25
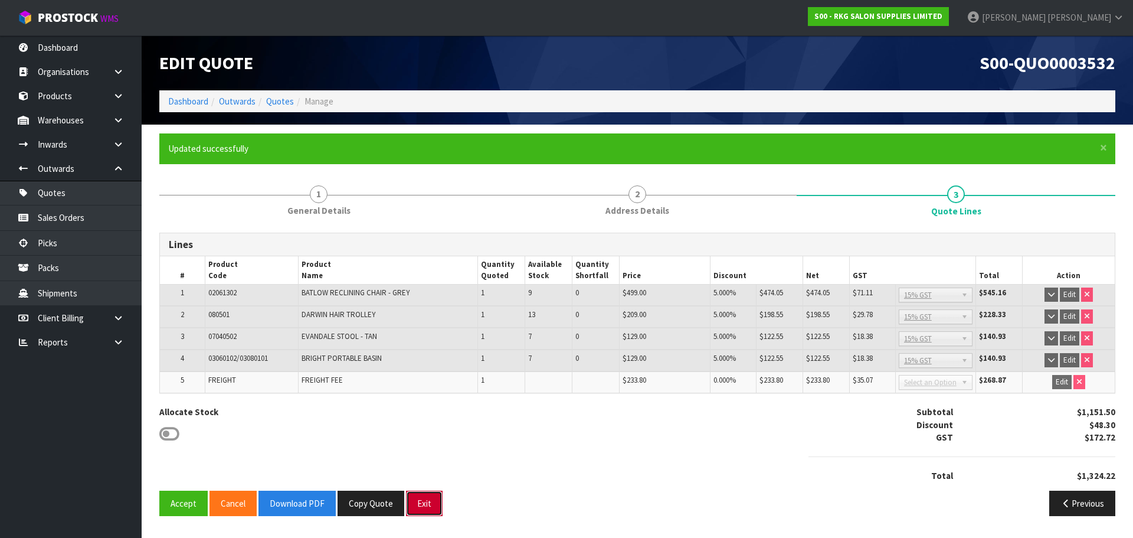
drag, startPoint x: 426, startPoint y: 509, endPoint x: 423, endPoint y: 498, distance: 12.2
click at [426, 509] on button "Exit" at bounding box center [424, 503] width 37 height 25
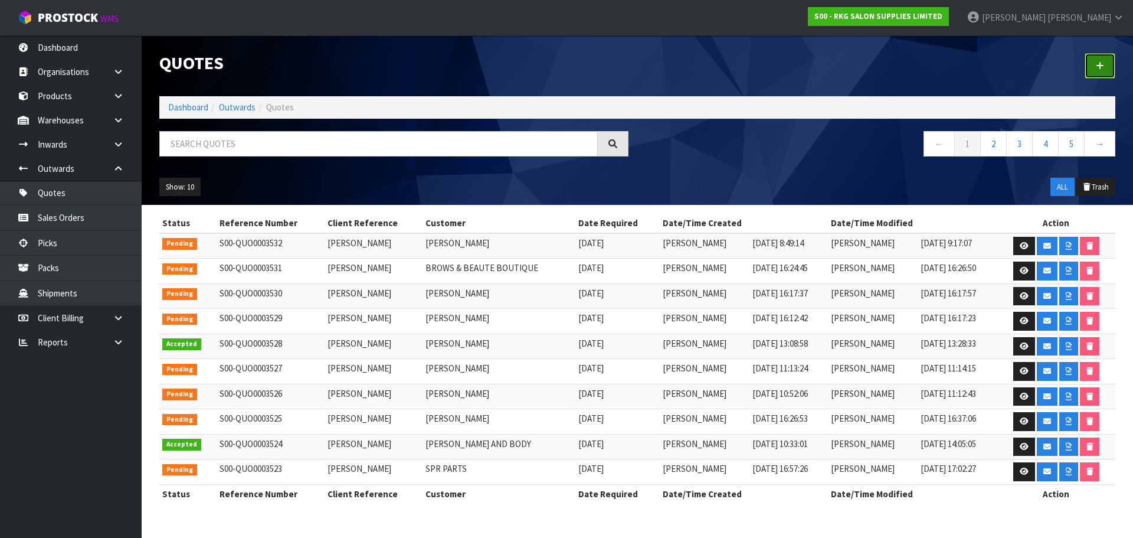
click at [1098, 61] on link at bounding box center [1100, 65] width 31 height 25
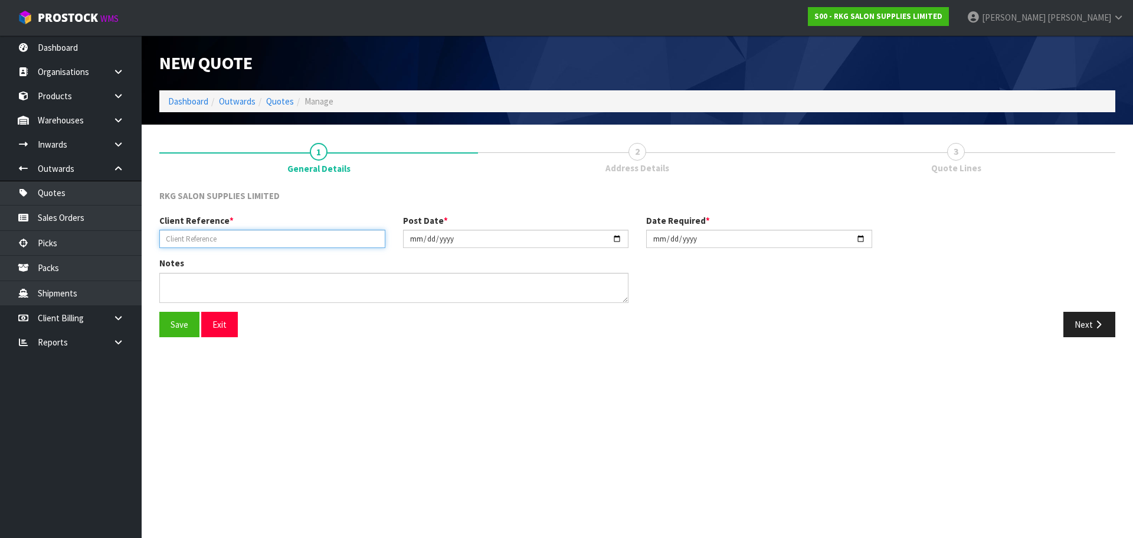
click at [176, 240] on input "text" at bounding box center [272, 239] width 226 height 18
type input "KELLEN TAMAKI"
click at [181, 321] on button "Save" at bounding box center [179, 324] width 40 height 25
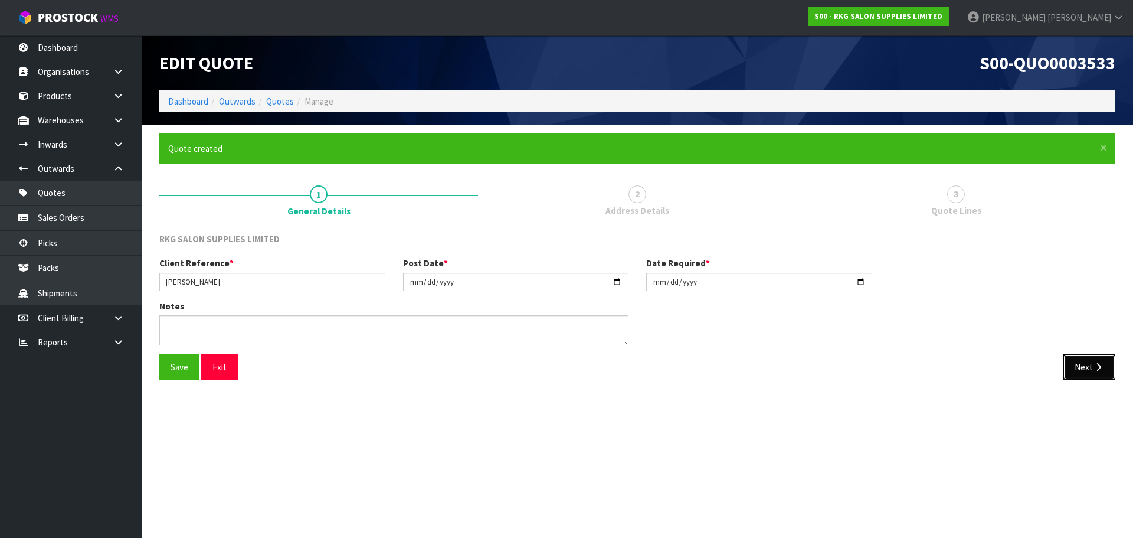
click at [1100, 370] on icon "button" at bounding box center [1098, 366] width 11 height 9
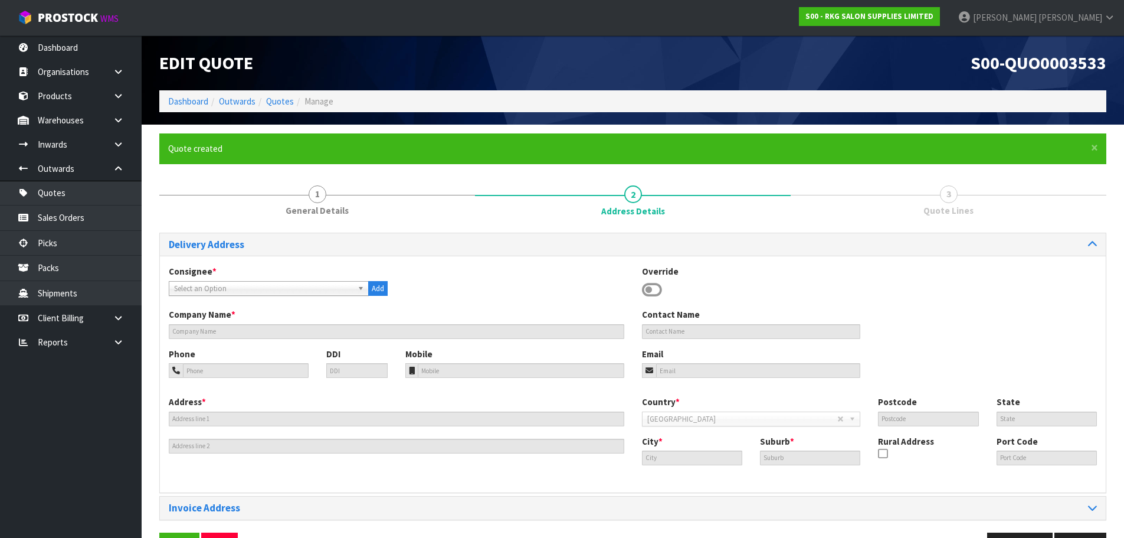
scroll to position [38, 0]
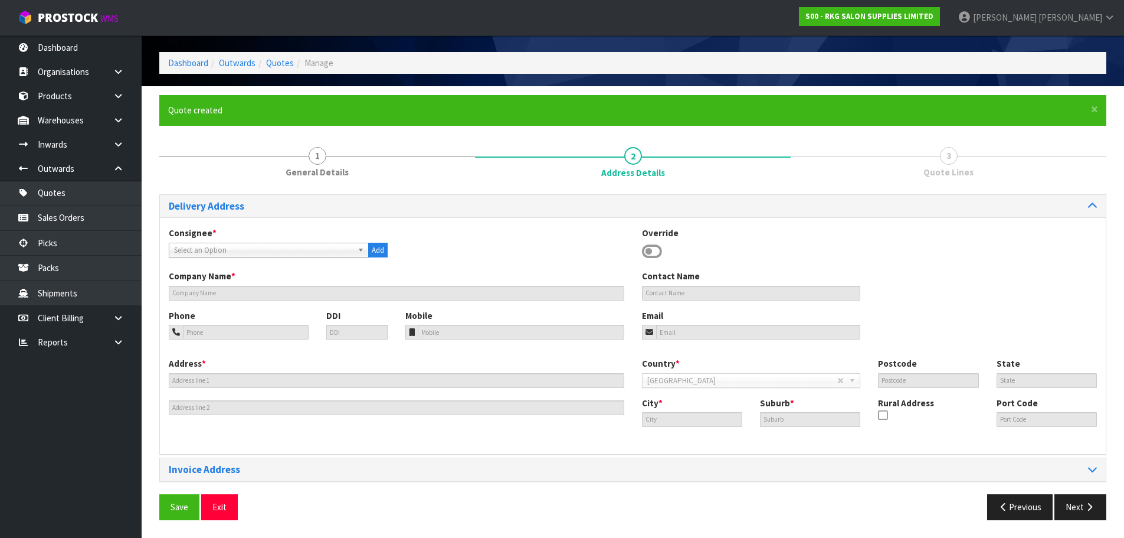
click at [649, 248] on icon at bounding box center [652, 252] width 20 height 18
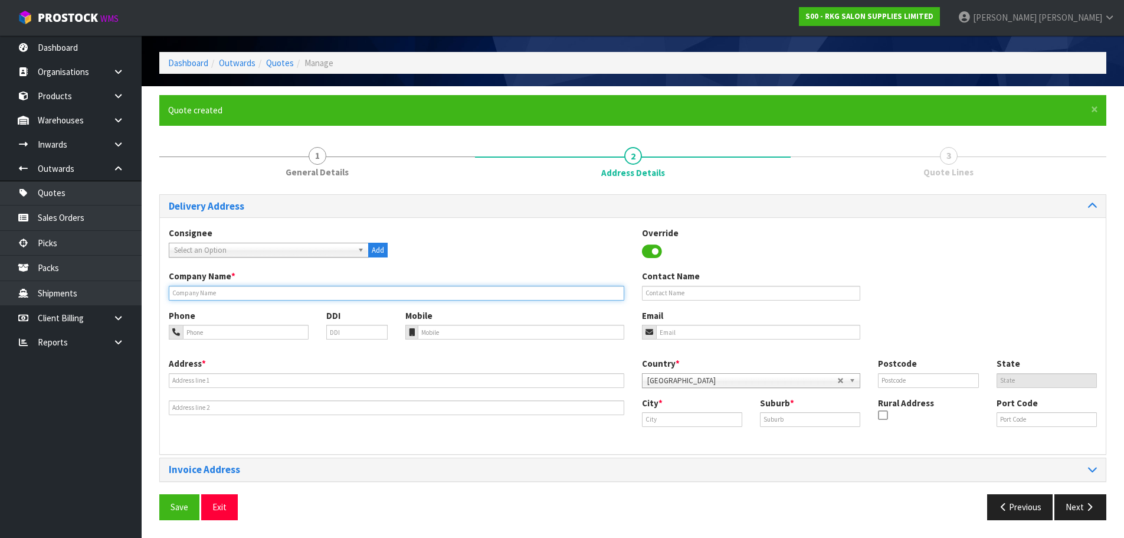
click at [258, 293] on input "text" at bounding box center [397, 293] width 456 height 15
type input "KELLEN TAMAKI"
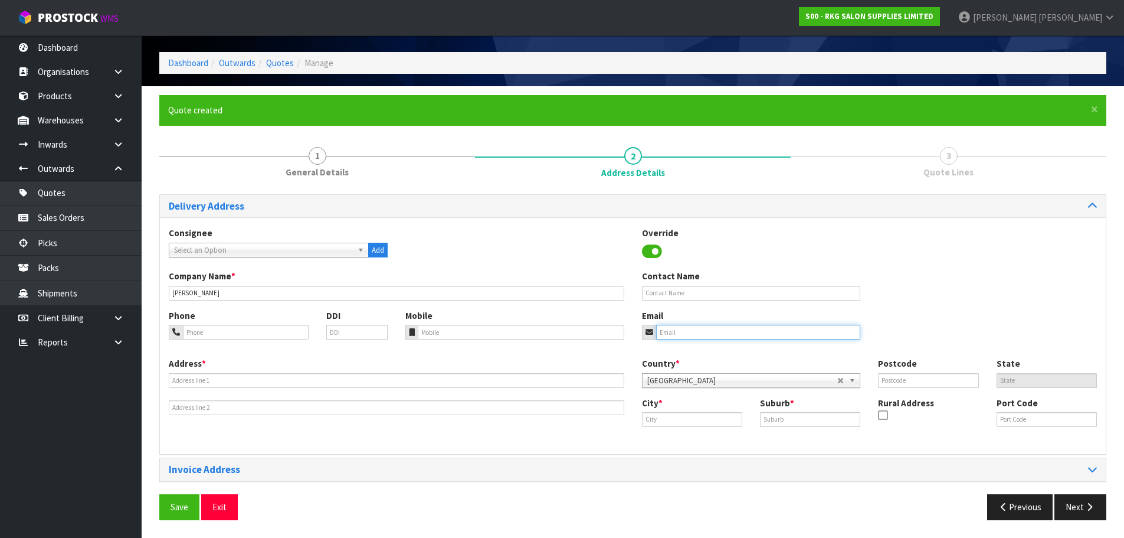
click at [697, 336] on input "email" at bounding box center [758, 332] width 205 height 15
paste input "kelleneranatamaki@icloud.com"
type input "kelleneranatamaki@icloud.com"
drag, startPoint x: 219, startPoint y: 333, endPoint x: 189, endPoint y: 344, distance: 31.2
click at [219, 333] on input "tel" at bounding box center [246, 332] width 126 height 15
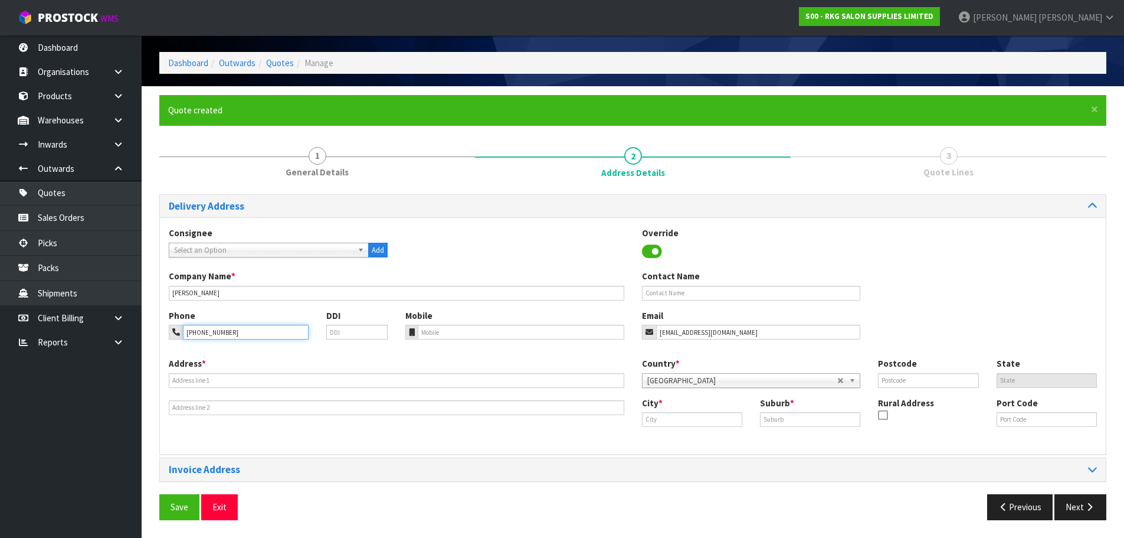
type input "021-091-84291"
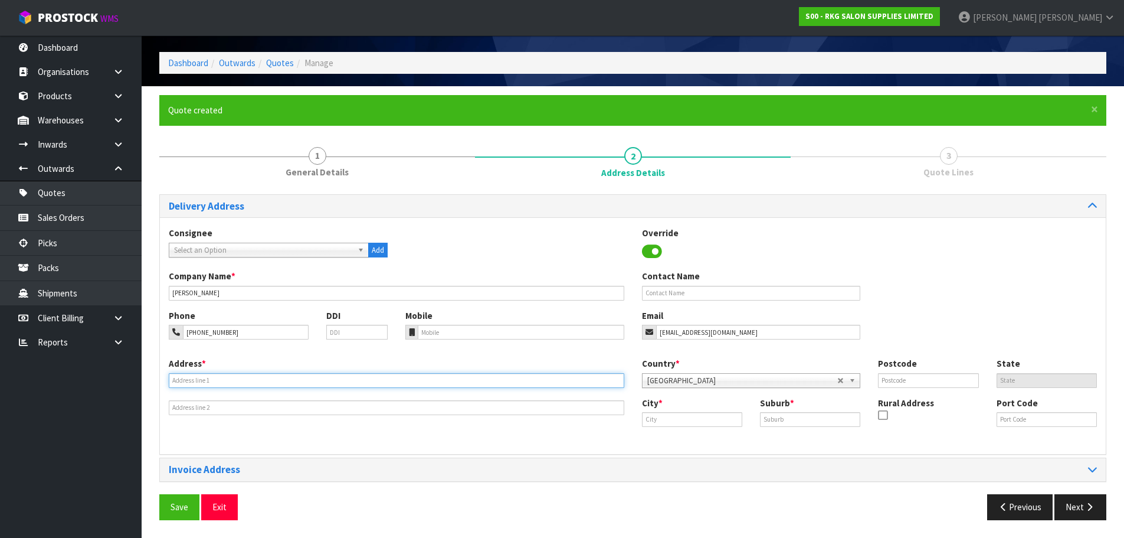
click at [185, 379] on input "text" at bounding box center [397, 380] width 456 height 15
type input "37 WAIMAKARIRI DRIVE"
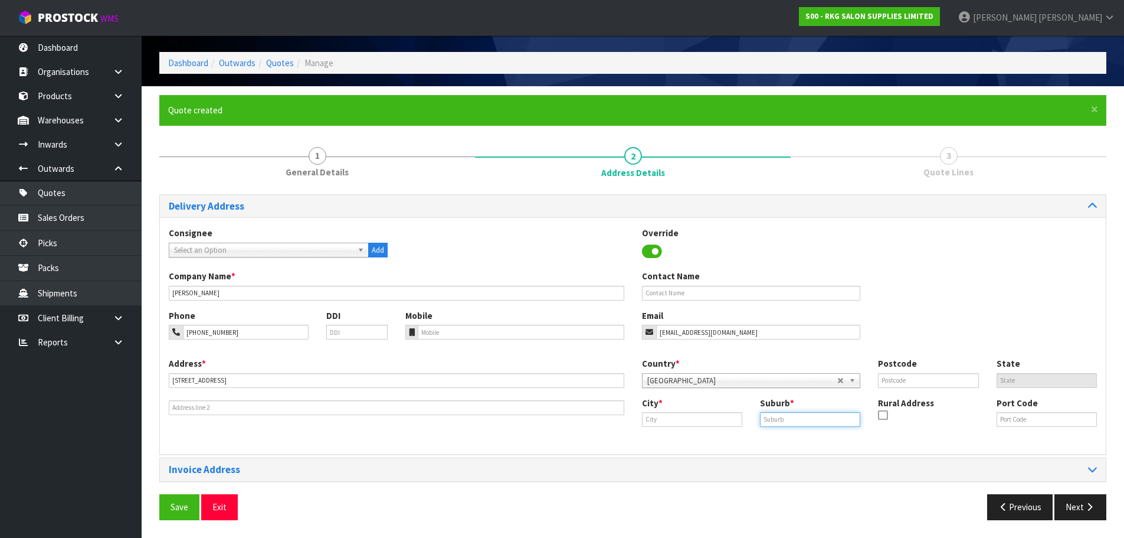
click at [771, 423] on input "text" at bounding box center [810, 419] width 100 height 15
type input "TE AWA"
click at [666, 420] on input "text" at bounding box center [692, 419] width 100 height 15
type input "b"
click at [702, 441] on link "Napier" at bounding box center [689, 439] width 93 height 16
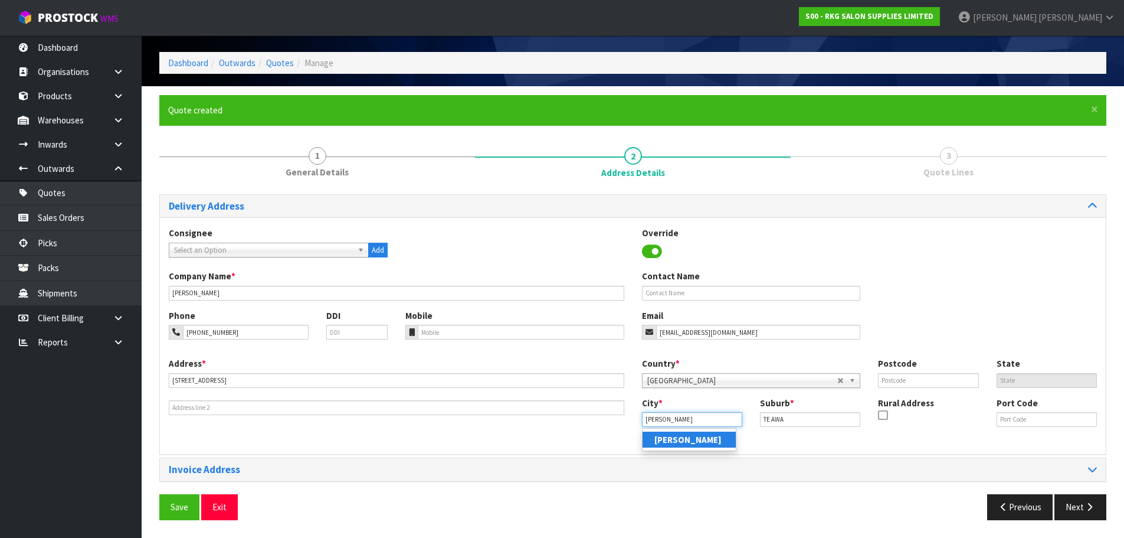
type input "Napier"
click at [881, 381] on input "text" at bounding box center [928, 380] width 100 height 15
type input "4110"
click at [936, 332] on div "Phone 021-091-84291 DDI Mobile Email kelleneranatamaki@icloud.com" at bounding box center [633, 333] width 946 height 48
click at [181, 504] on button "Save" at bounding box center [179, 506] width 40 height 25
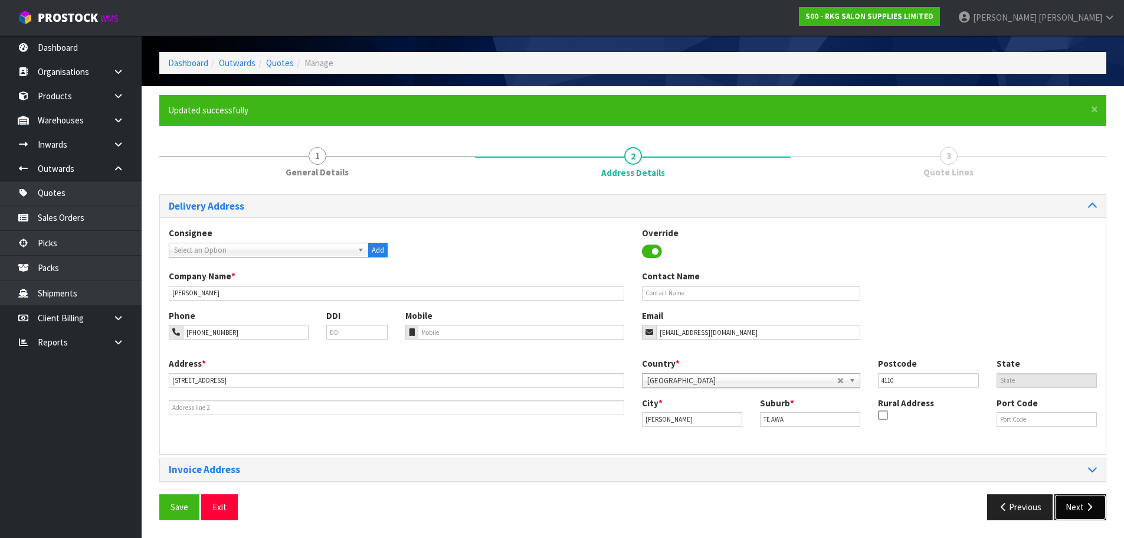
click at [1081, 504] on button "Next" at bounding box center [1081, 506] width 52 height 25
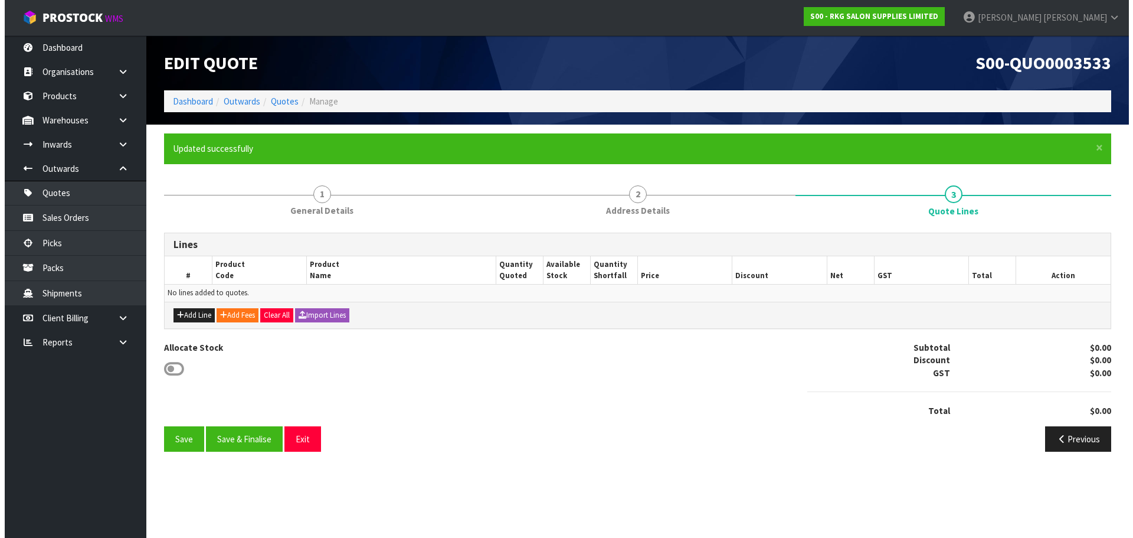
scroll to position [0, 0]
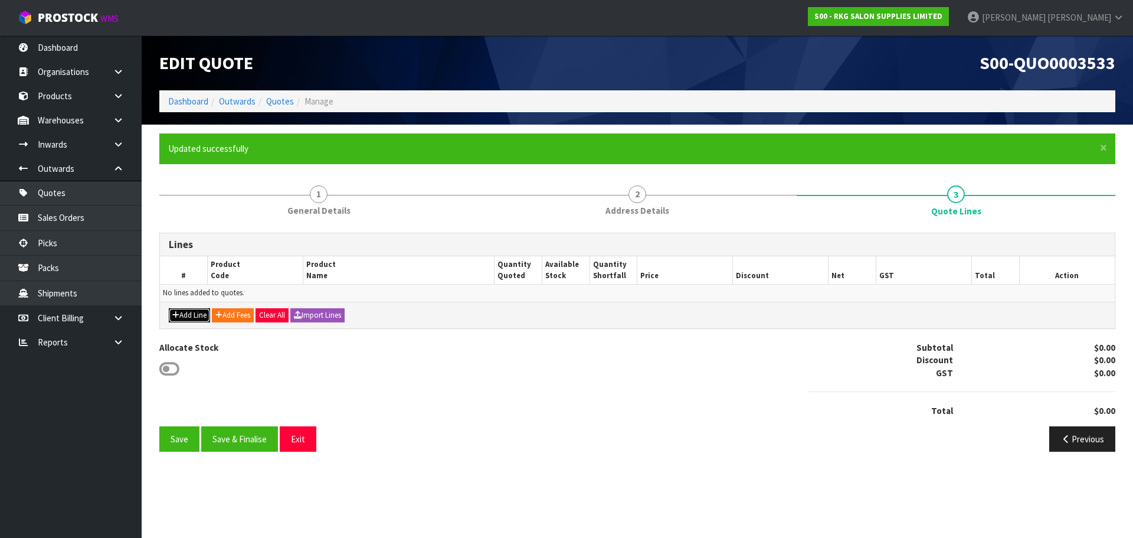
click at [189, 316] on button "Add Line" at bounding box center [189, 315] width 41 height 14
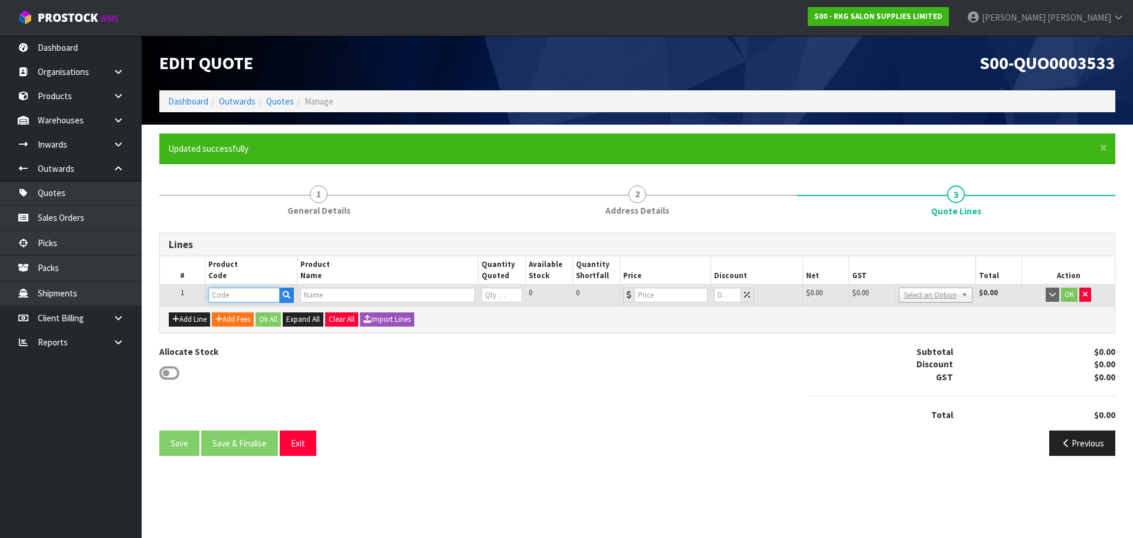
click at [233, 299] on input "text" at bounding box center [243, 294] width 71 height 15
type input "090101"
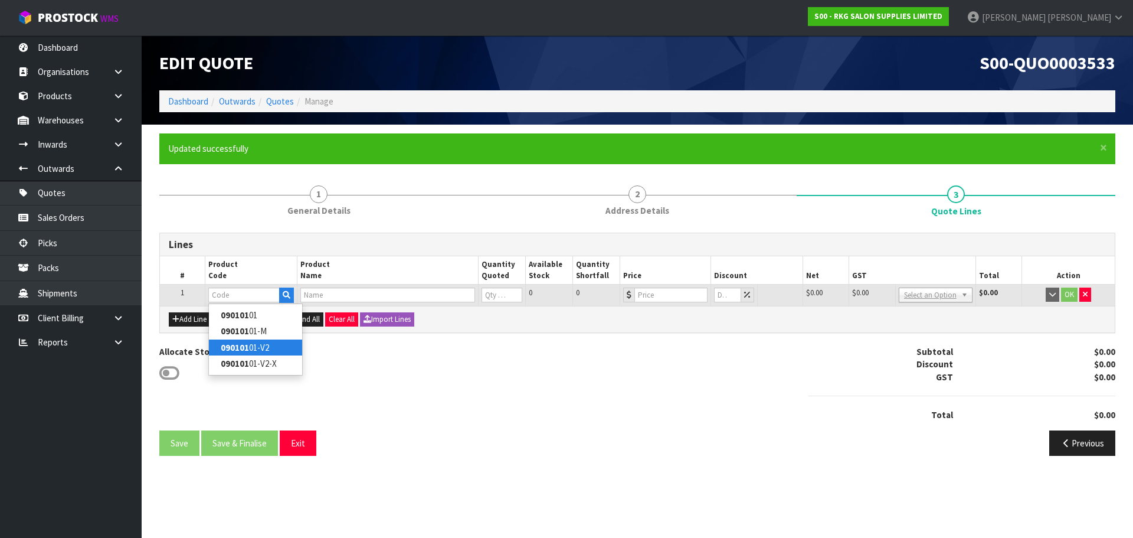
click at [245, 352] on strong "090101" at bounding box center [235, 347] width 28 height 11
type input "09010101-V2"
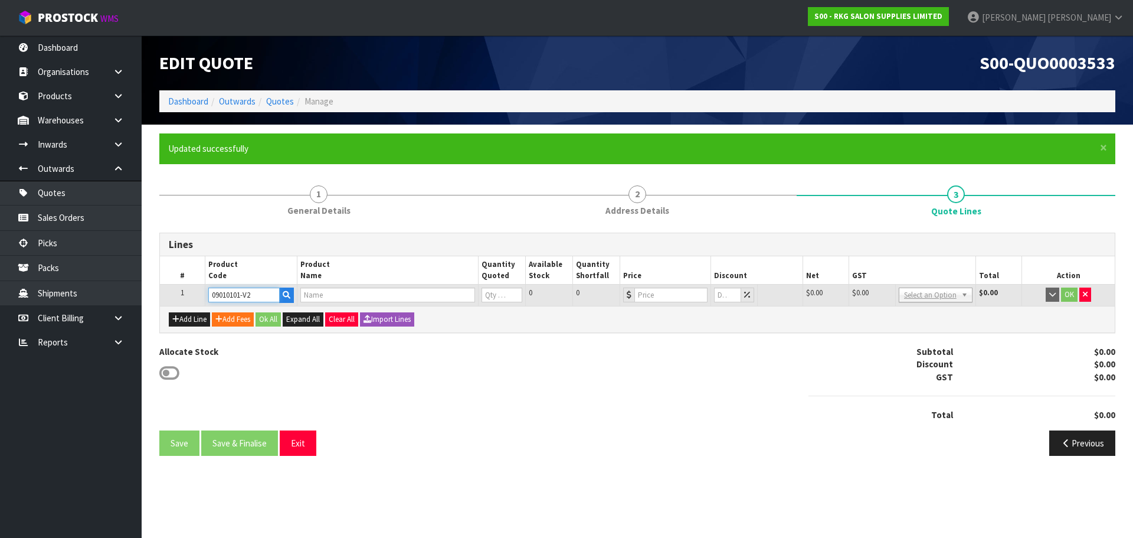
type input "TAUPO HYDRAULIC BED - BLACK V2"
type input "0"
type input "899"
type input "0"
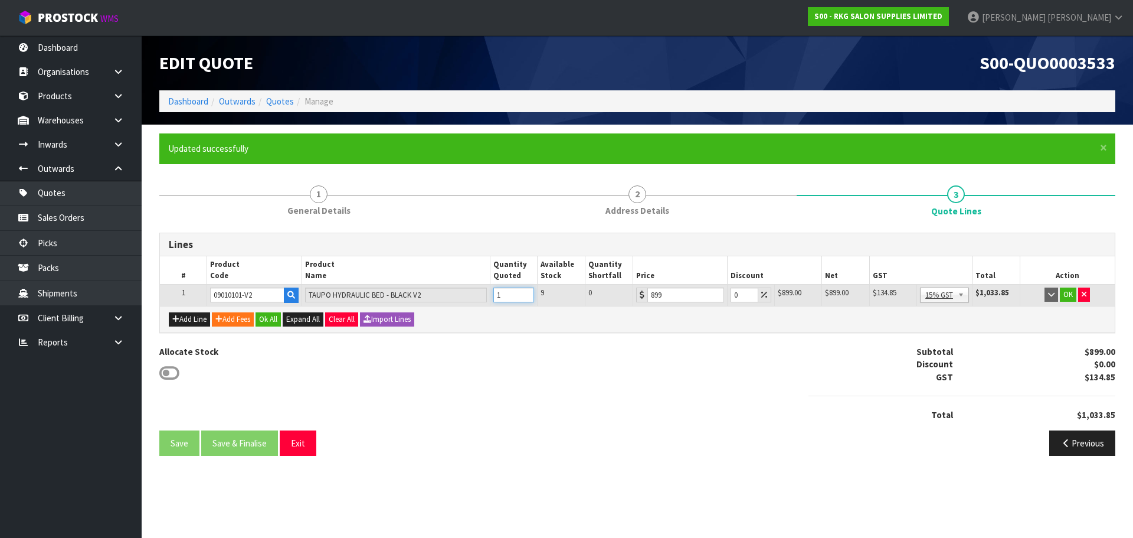
type input "1"
click at [527, 292] on input "1" at bounding box center [513, 294] width 41 height 15
click at [1067, 296] on button "OK" at bounding box center [1068, 294] width 17 height 14
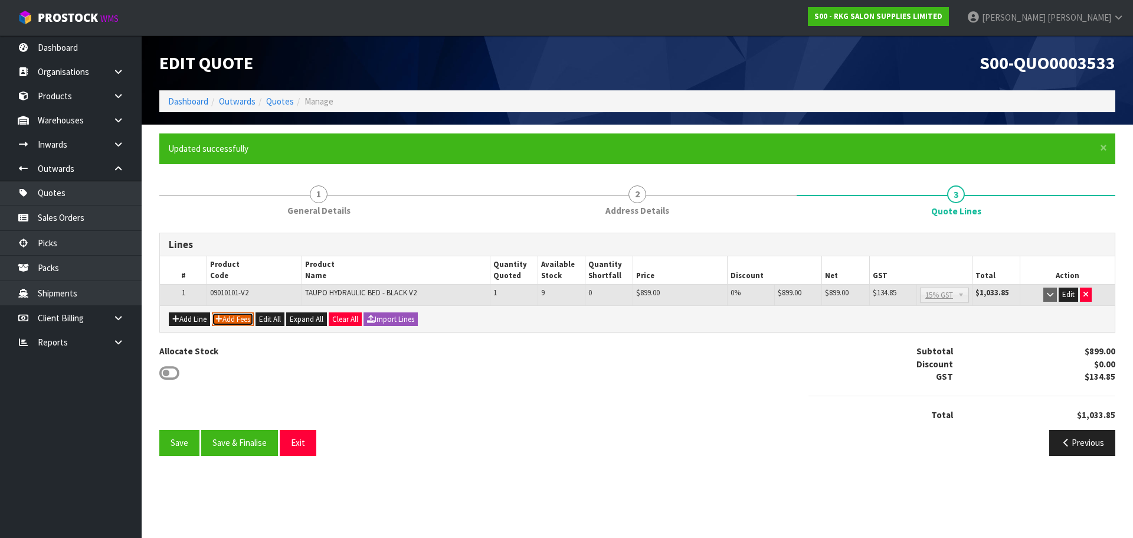
click at [227, 315] on button "Add Fees" at bounding box center [233, 319] width 42 height 14
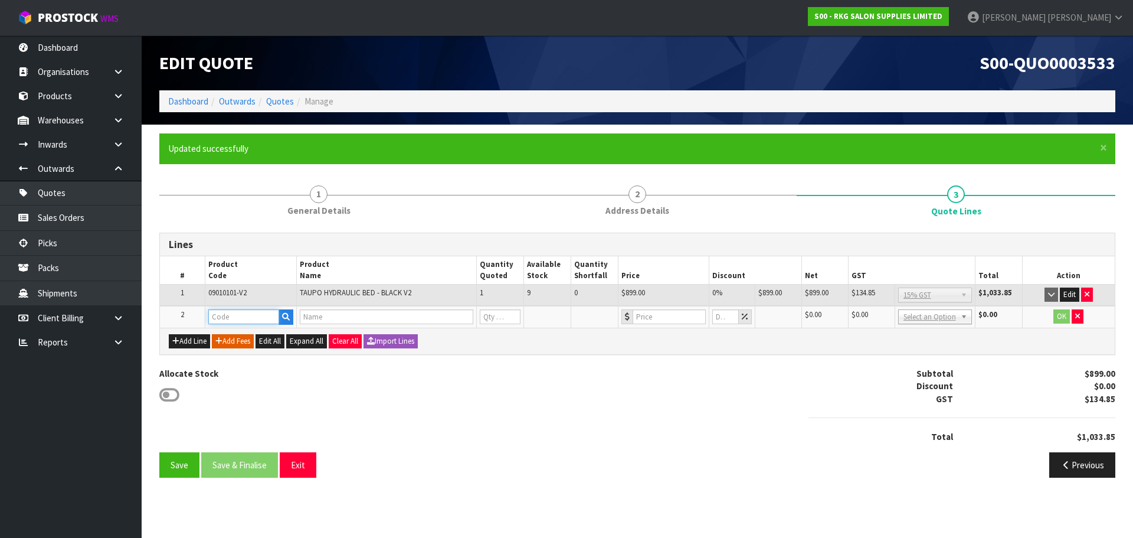
click at [228, 316] on input "text" at bounding box center [243, 316] width 71 height 15
type input "FRE"
click at [238, 338] on link "FRE IGHT" at bounding box center [255, 337] width 93 height 16
type input "FREIGHT"
type input "FREIGHT FEE"
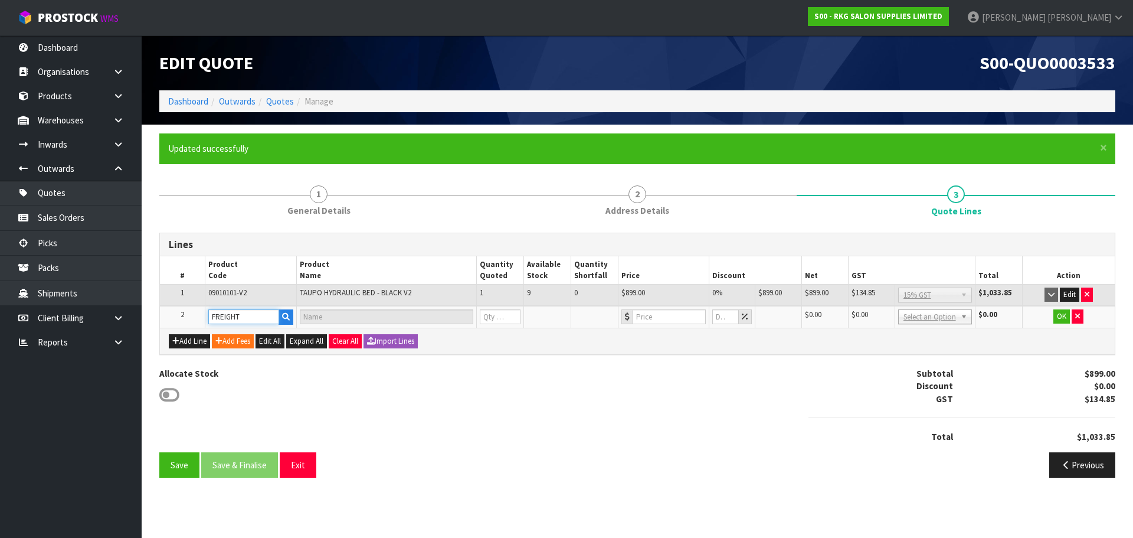
type input "1"
type input "0"
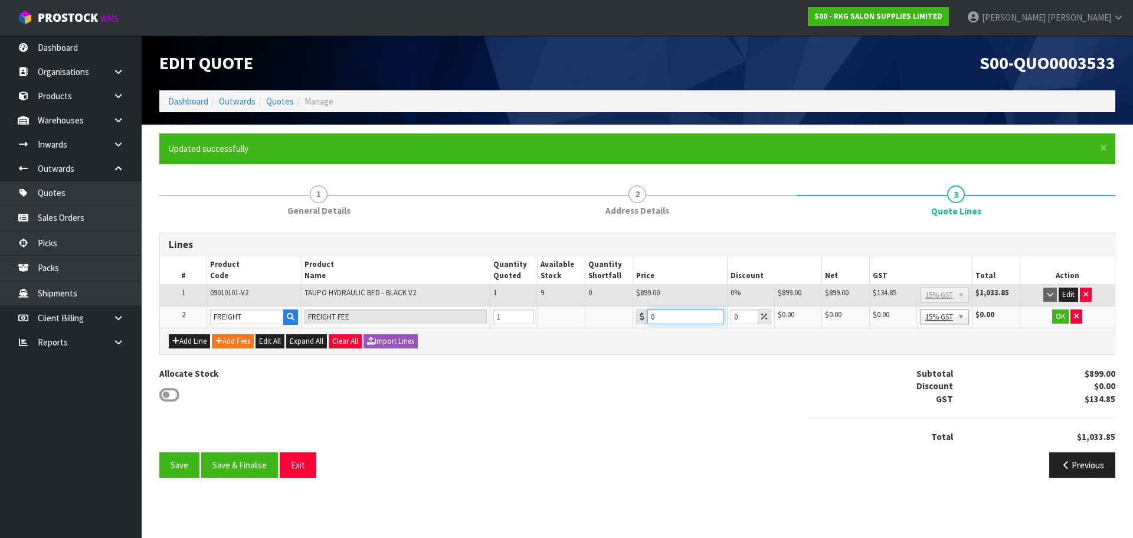
drag, startPoint x: 662, startPoint y: 315, endPoint x: 636, endPoint y: 318, distance: 26.1
click at [636, 318] on div "0" at bounding box center [680, 316] width 88 height 15
type input "228.50"
click at [1062, 319] on button "OK" at bounding box center [1060, 316] width 17 height 14
click at [1057, 318] on button "Edit" at bounding box center [1060, 316] width 19 height 14
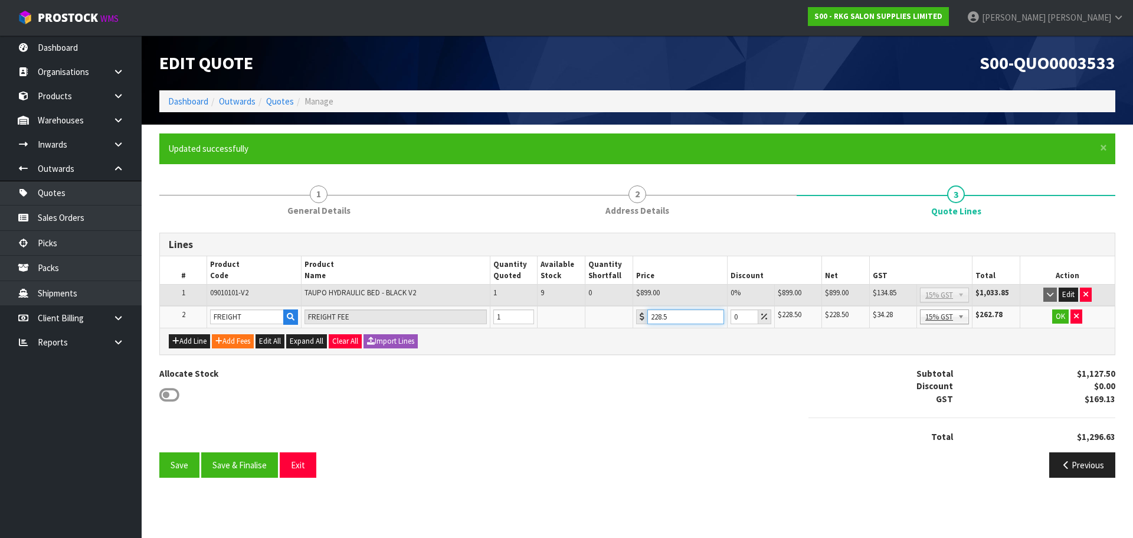
drag, startPoint x: 665, startPoint y: 315, endPoint x: 692, endPoint y: 318, distance: 27.4
click at [692, 318] on input "228.5" at bounding box center [686, 316] width 77 height 15
type input "228.30"
click at [1061, 321] on button "OK" at bounding box center [1060, 316] width 17 height 14
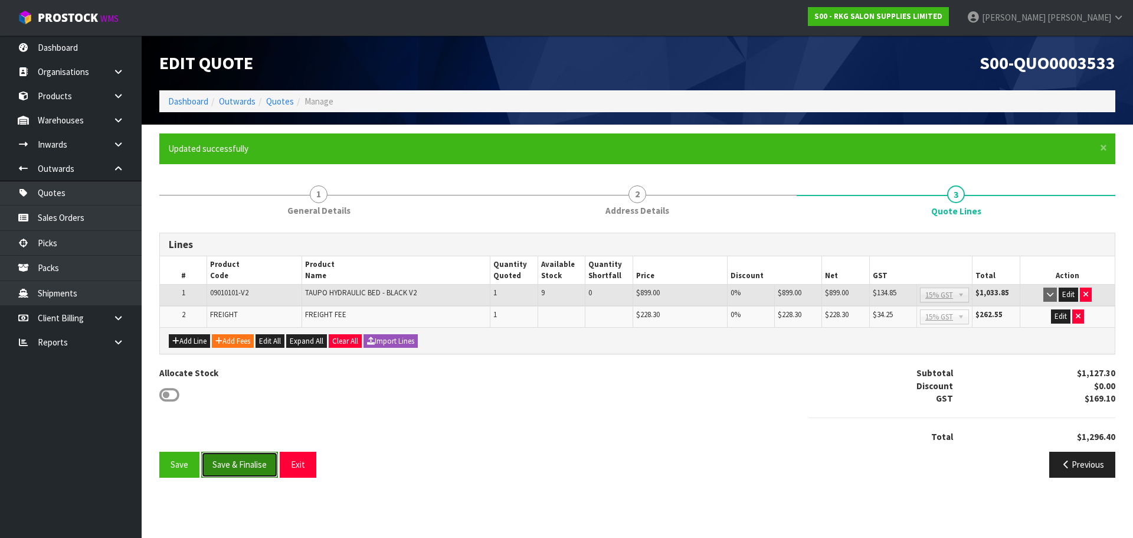
click at [249, 464] on button "Save & Finalise" at bounding box center [239, 464] width 77 height 25
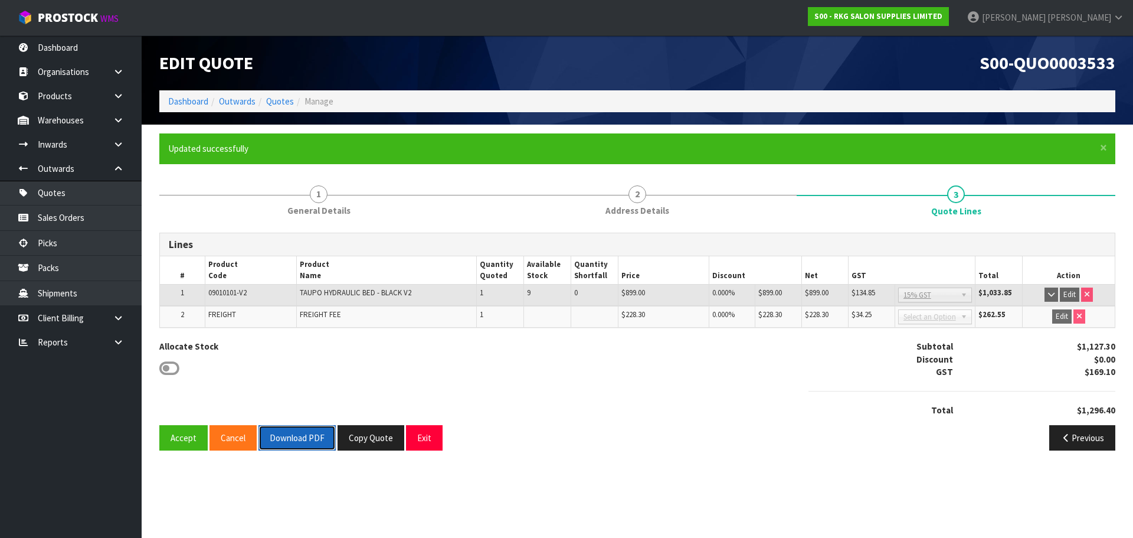
click at [294, 439] on button "Download PDF" at bounding box center [297, 437] width 77 height 25
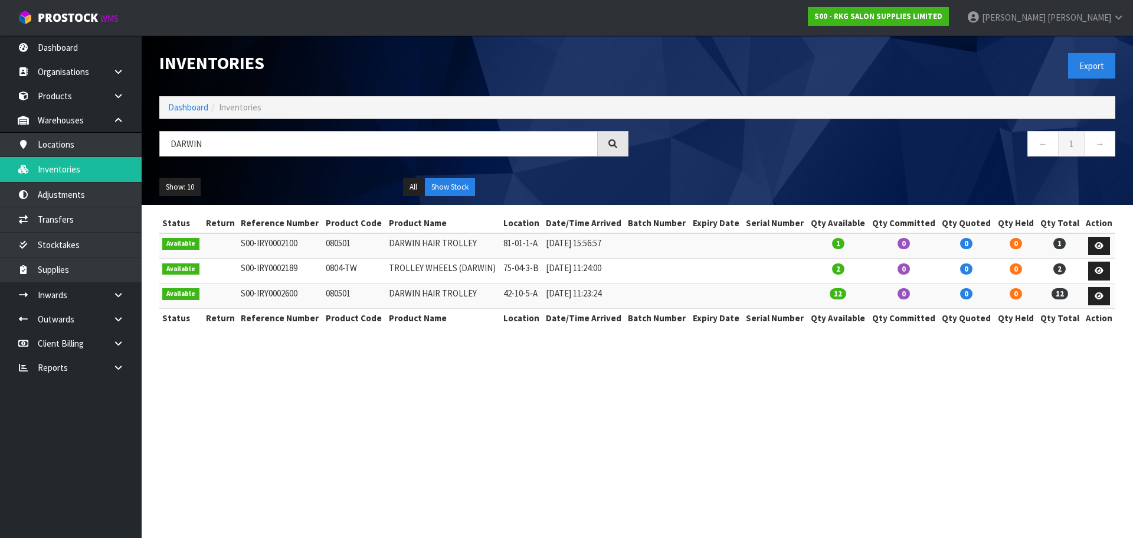
click at [167, 141] on input "DARWIN" at bounding box center [378, 143] width 439 height 25
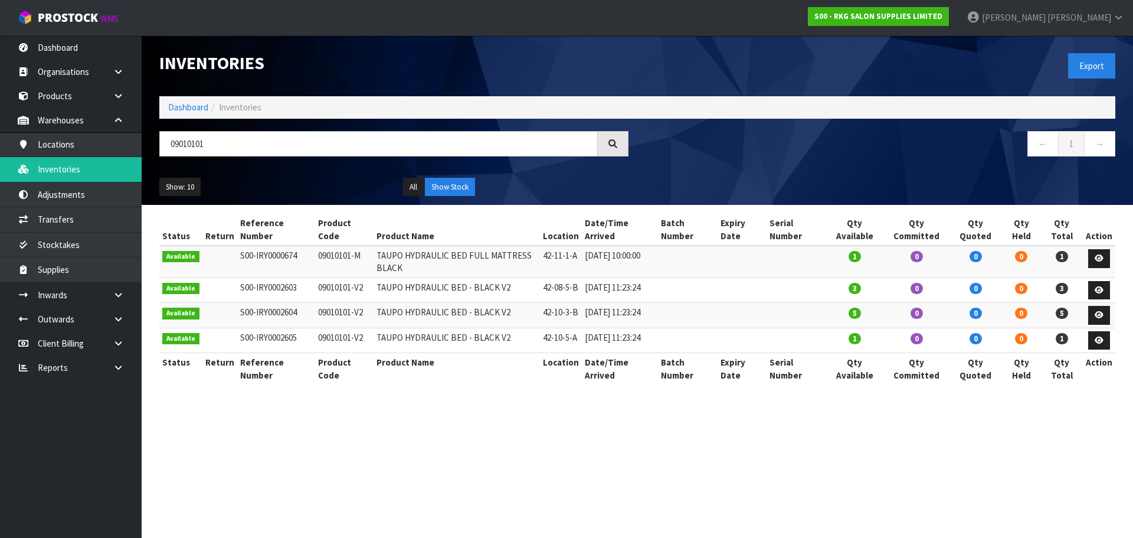
type input "09010101"
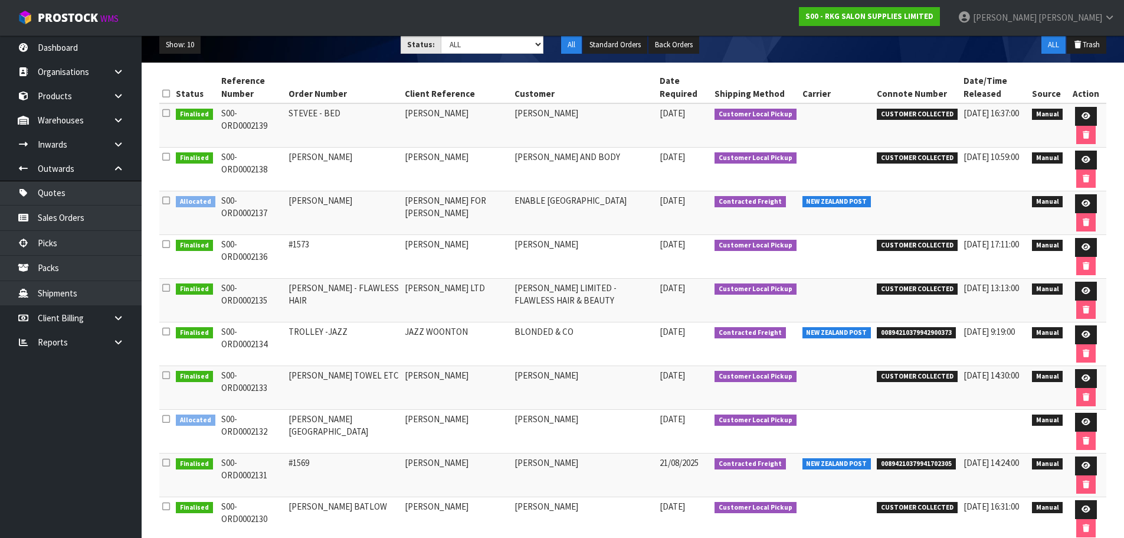
scroll to position [21, 0]
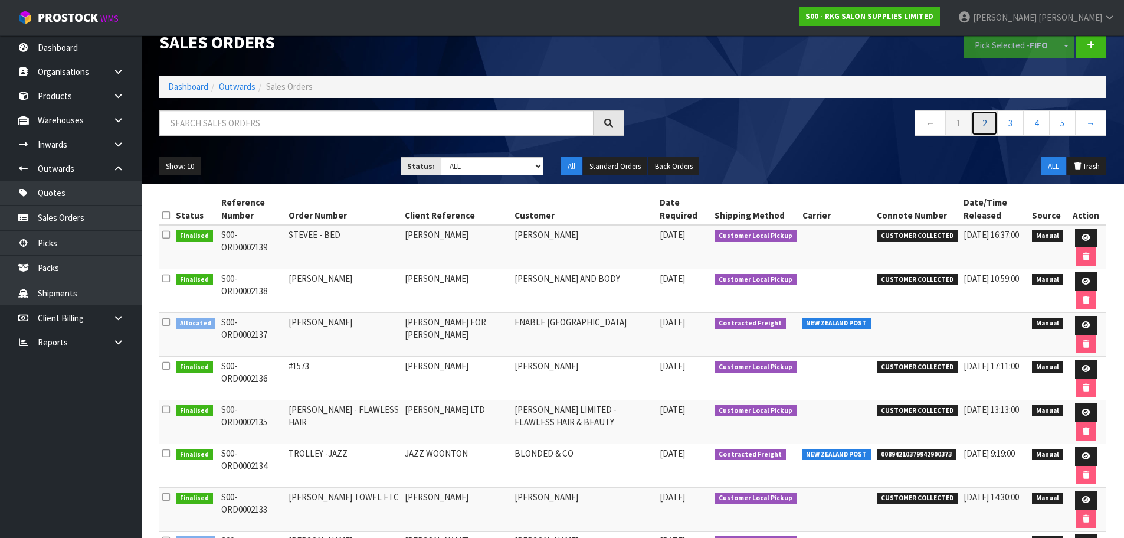
click at [986, 126] on link "2" at bounding box center [985, 122] width 27 height 25
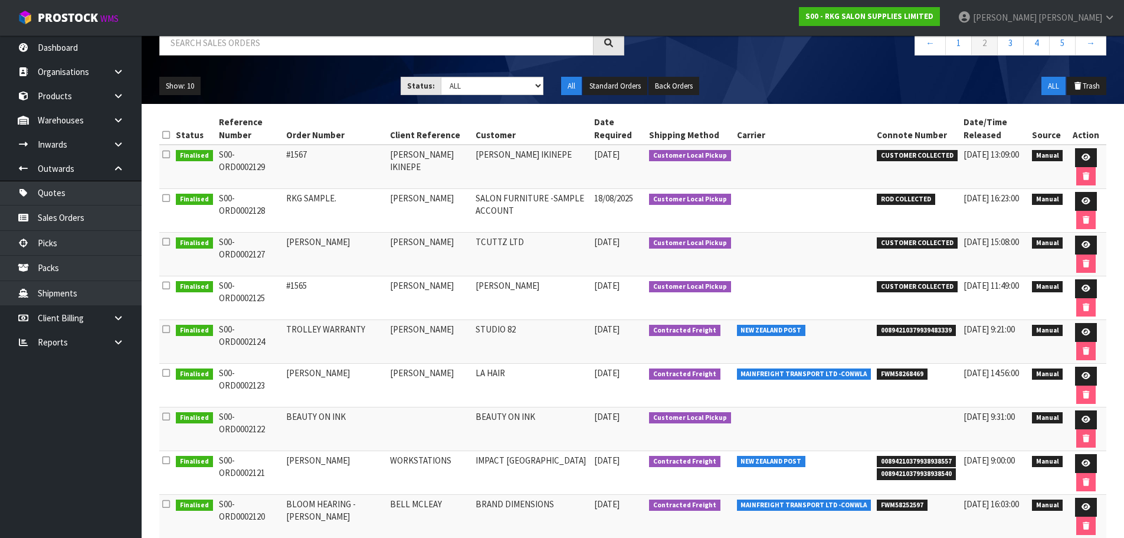
scroll to position [0, 0]
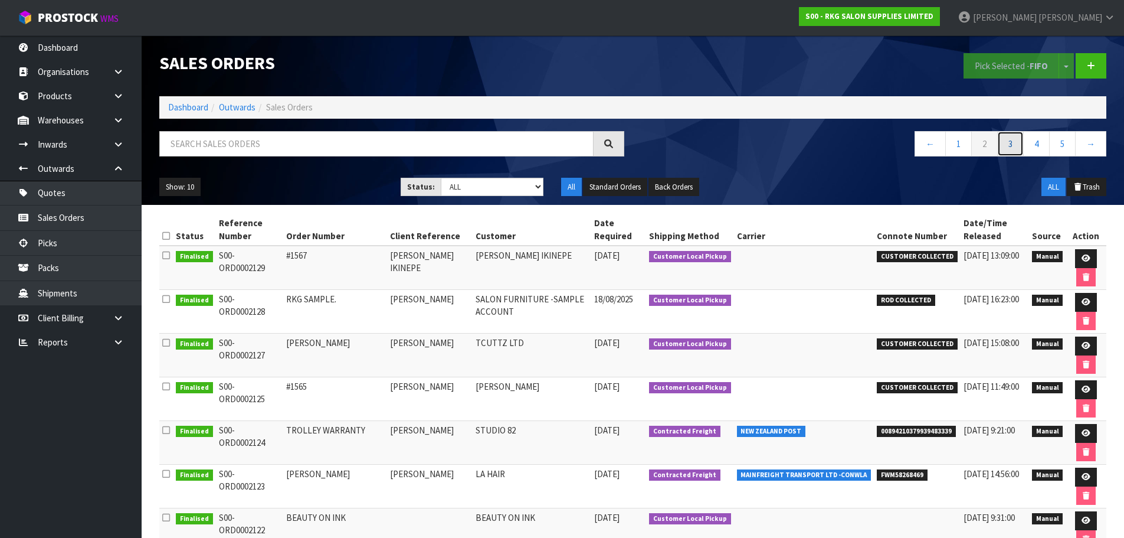
click at [1012, 146] on link "3" at bounding box center [1011, 143] width 27 height 25
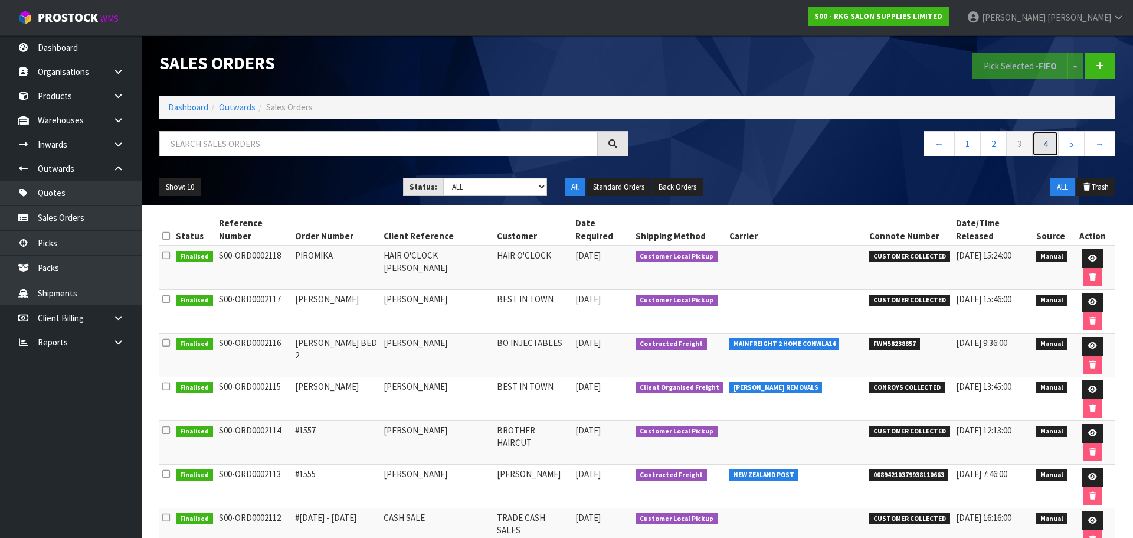
click at [1047, 145] on link "4" at bounding box center [1045, 143] width 27 height 25
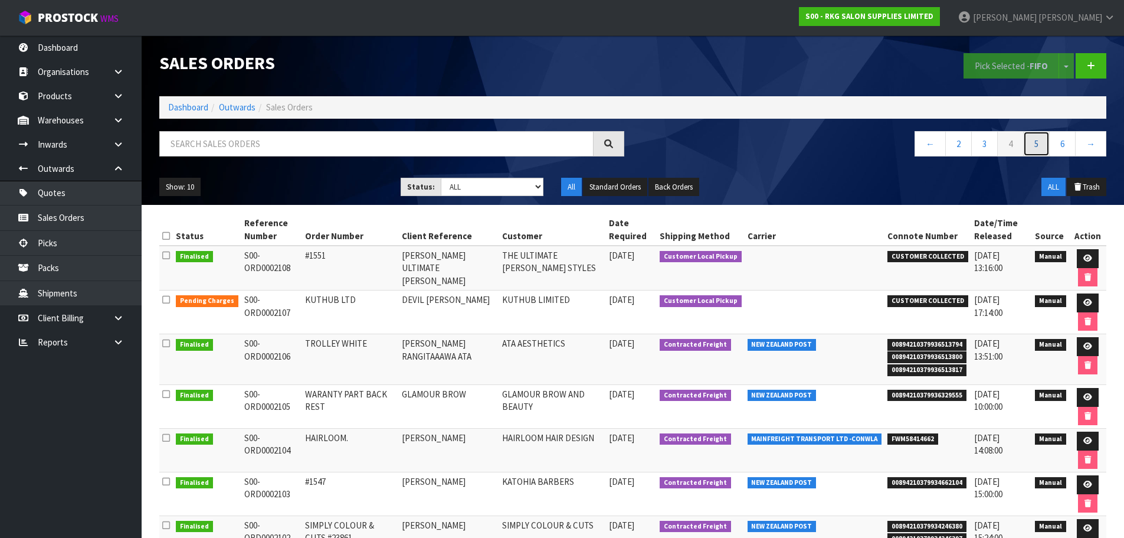
click at [1036, 145] on link "5" at bounding box center [1037, 143] width 27 height 25
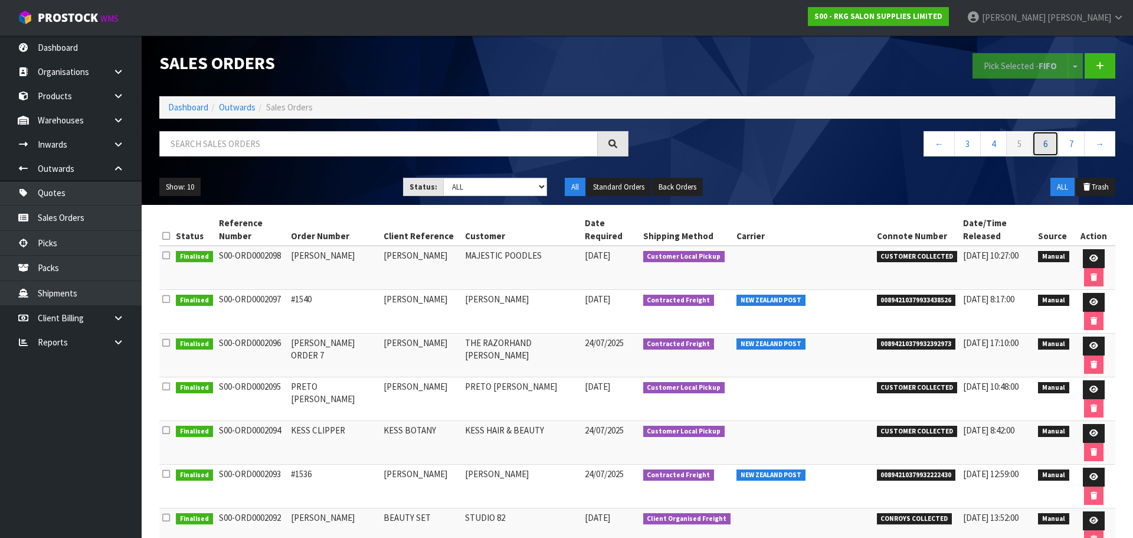
click at [1047, 147] on link "6" at bounding box center [1045, 143] width 27 height 25
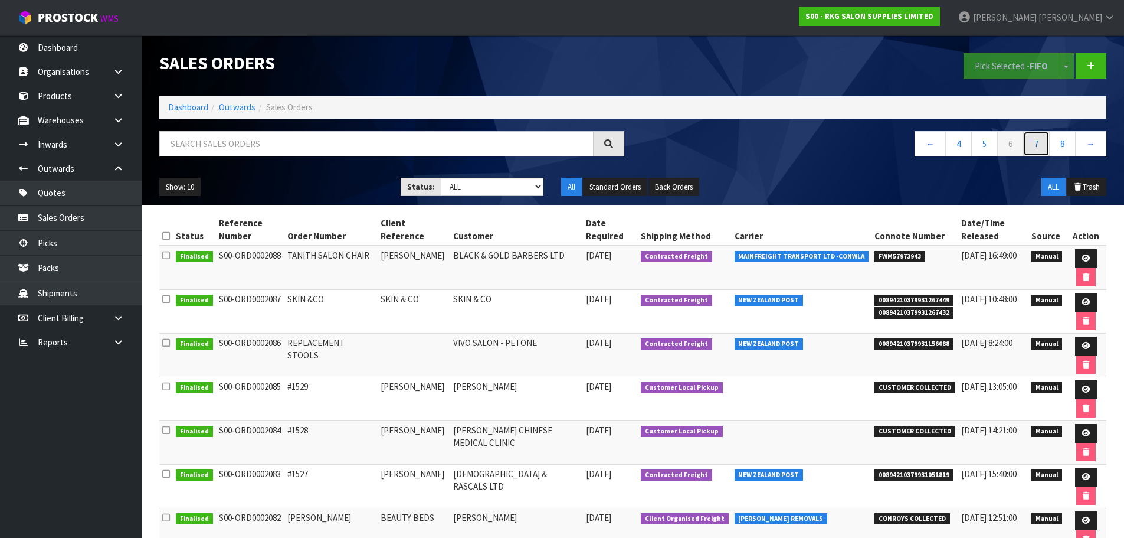
click at [1038, 146] on link "7" at bounding box center [1037, 143] width 27 height 25
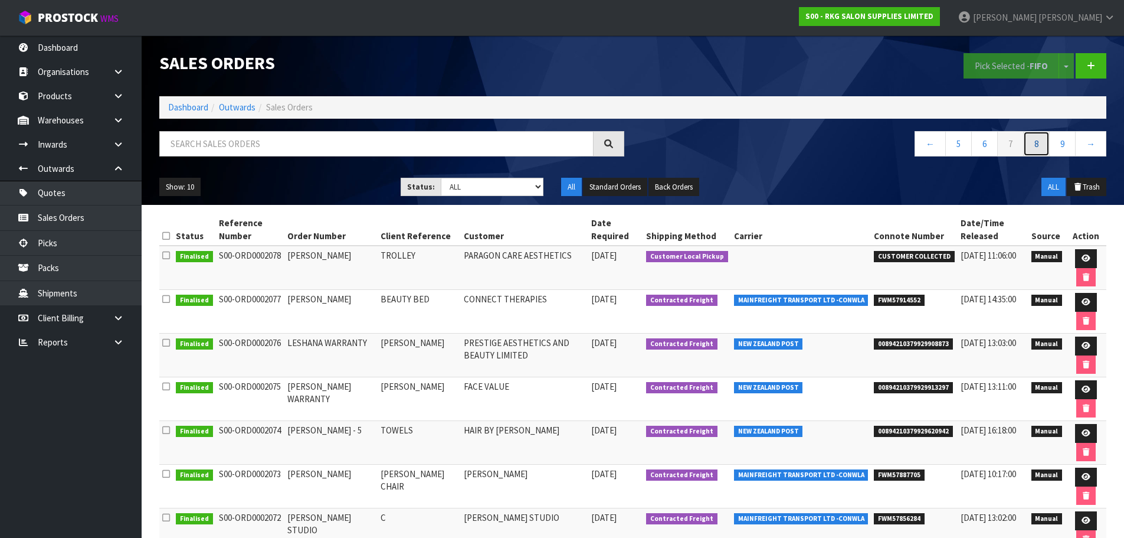
click at [1038, 145] on link "8" at bounding box center [1037, 143] width 27 height 25
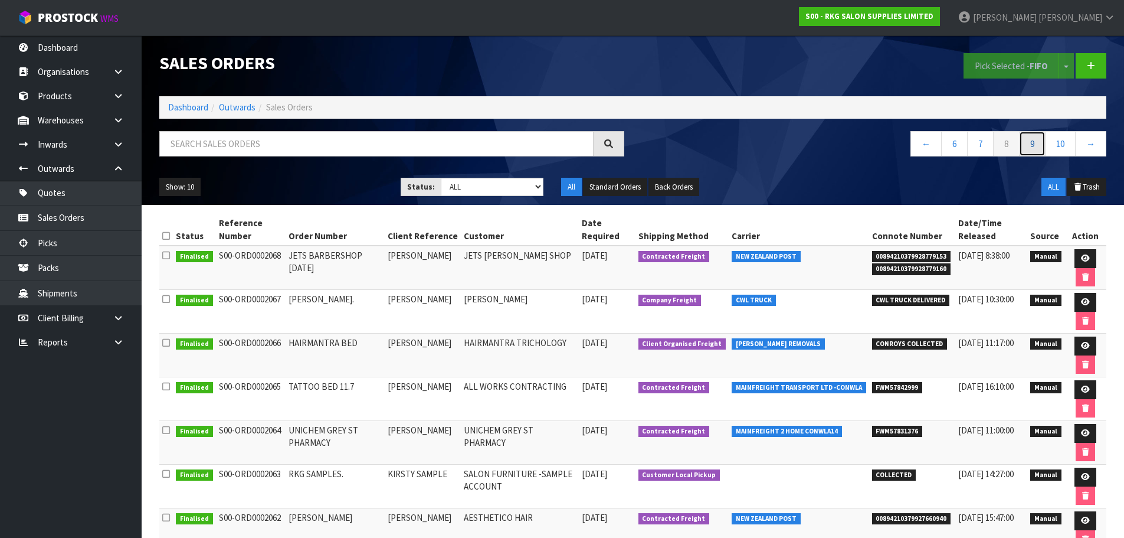
click at [1032, 145] on link "9" at bounding box center [1032, 143] width 27 height 25
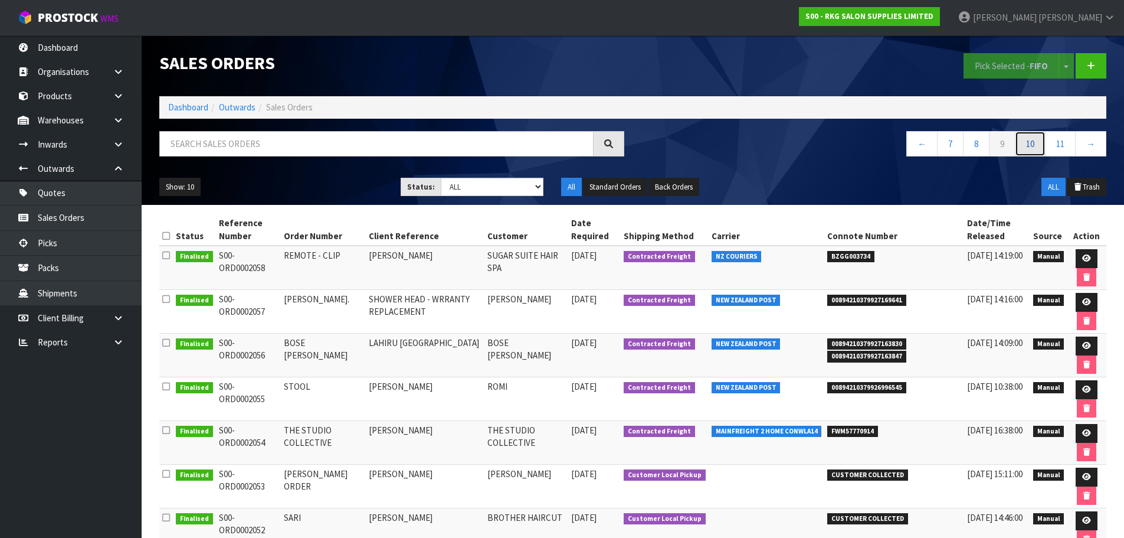
click at [1031, 143] on link "10" at bounding box center [1030, 143] width 31 height 25
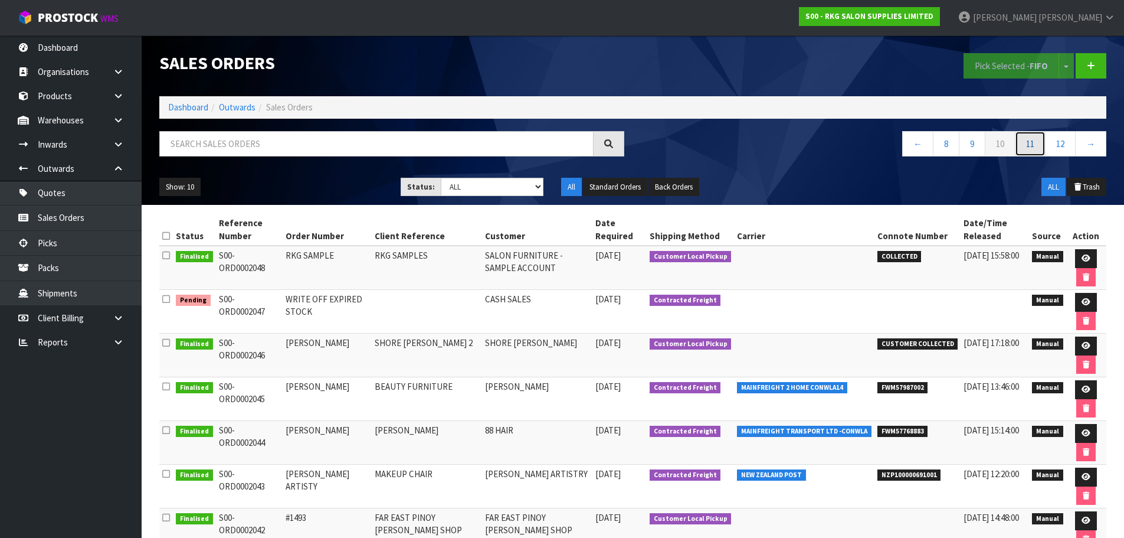
click at [1033, 146] on link "11" at bounding box center [1030, 143] width 31 height 25
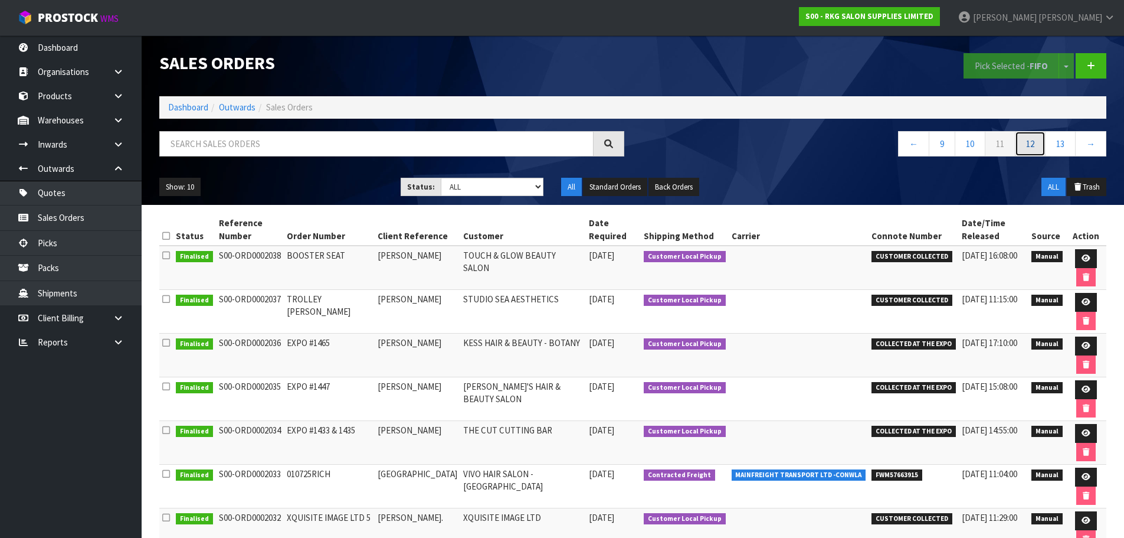
click at [1035, 142] on link "12" at bounding box center [1030, 143] width 31 height 25
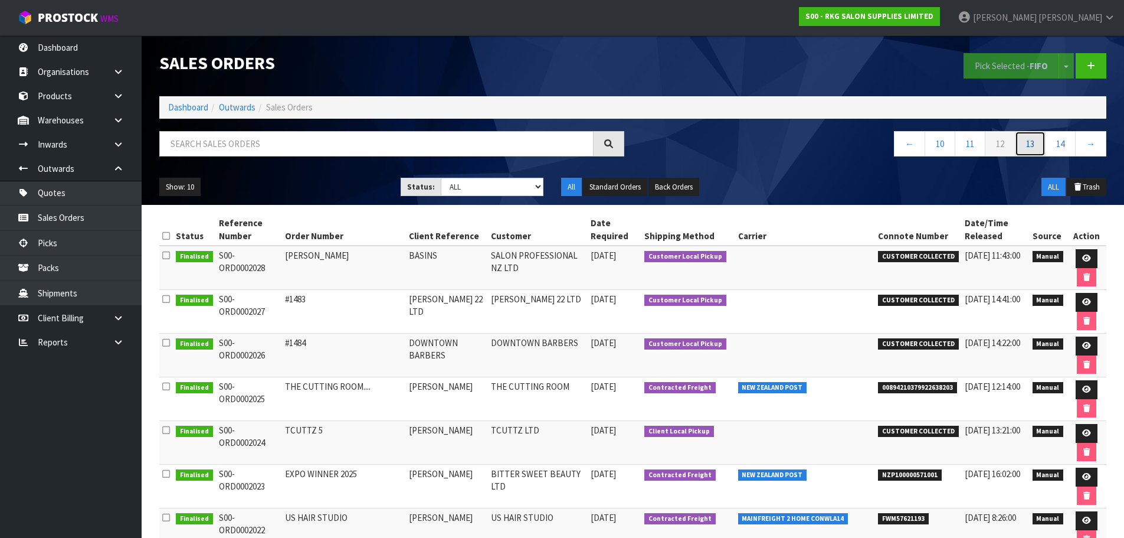
click at [1032, 143] on link "13" at bounding box center [1030, 143] width 31 height 25
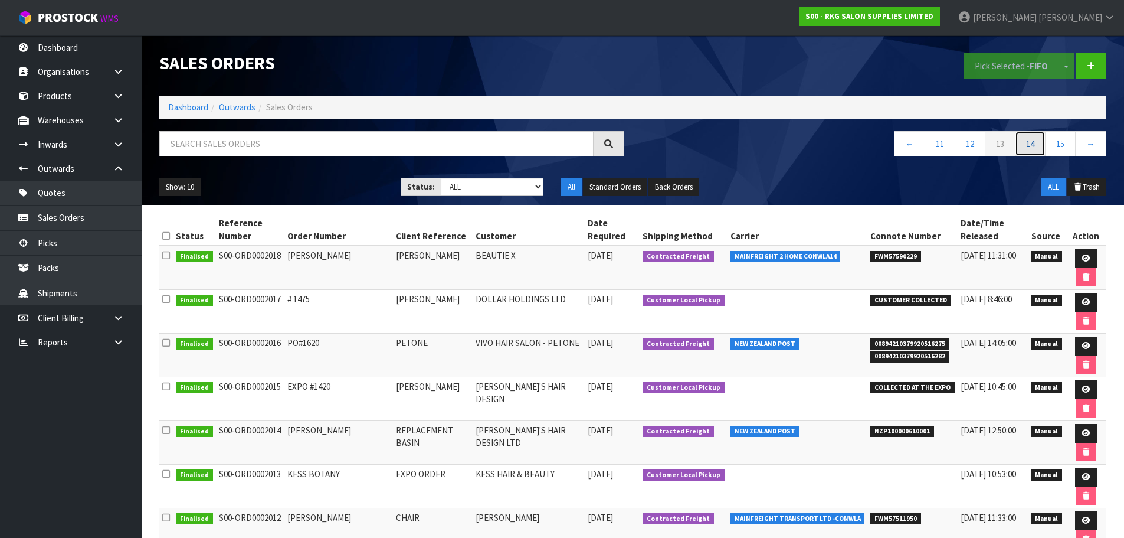
click at [1029, 146] on link "14" at bounding box center [1030, 143] width 31 height 25
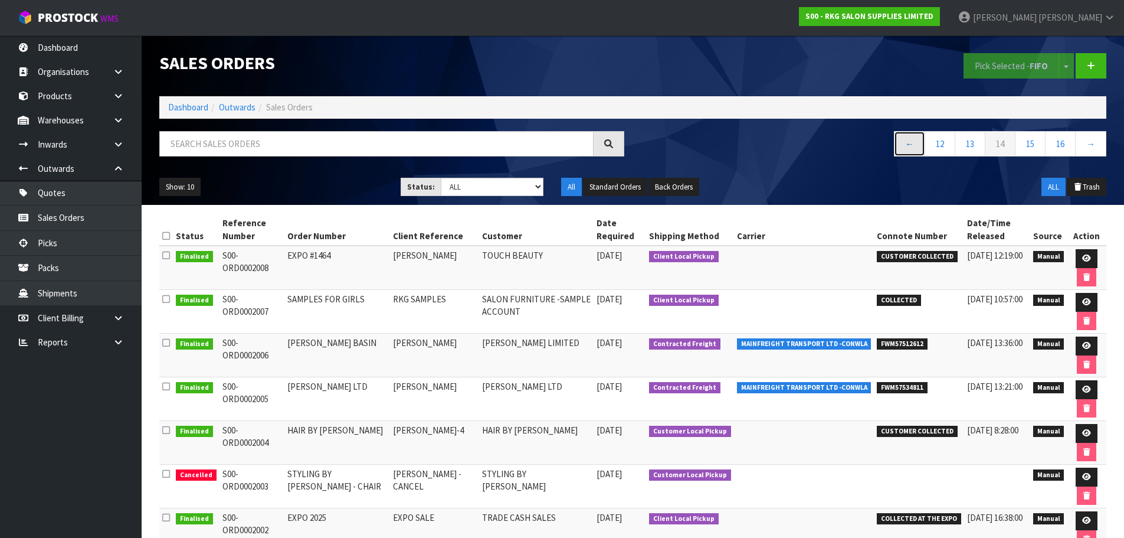
click at [902, 148] on link "←" at bounding box center [909, 143] width 31 height 25
click at [902, 148] on link "←" at bounding box center [913, 143] width 31 height 25
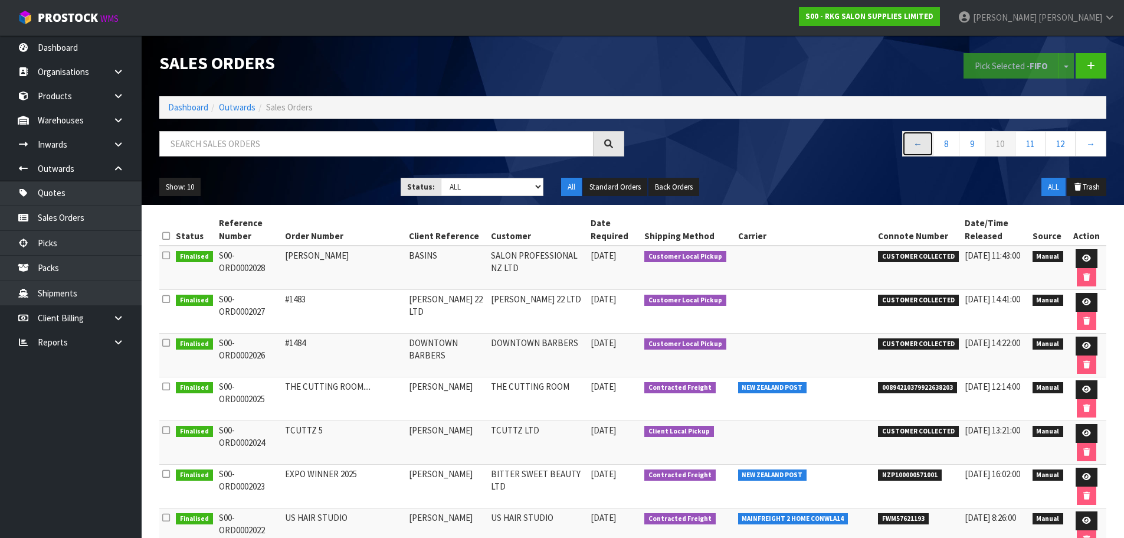
click at [903, 148] on link "←" at bounding box center [918, 143] width 31 height 25
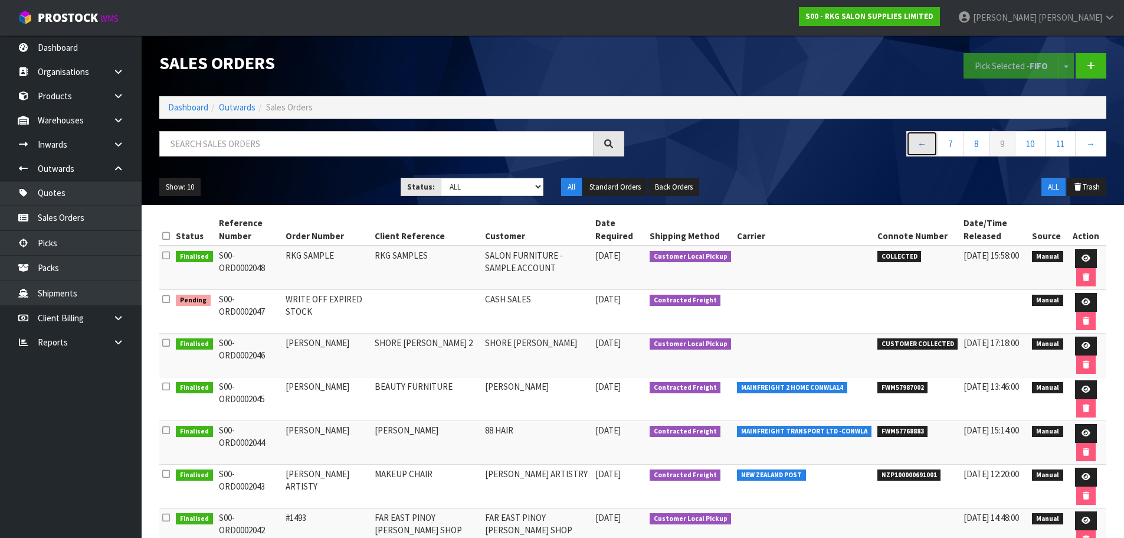
click at [920, 145] on link "←" at bounding box center [922, 143] width 31 height 25
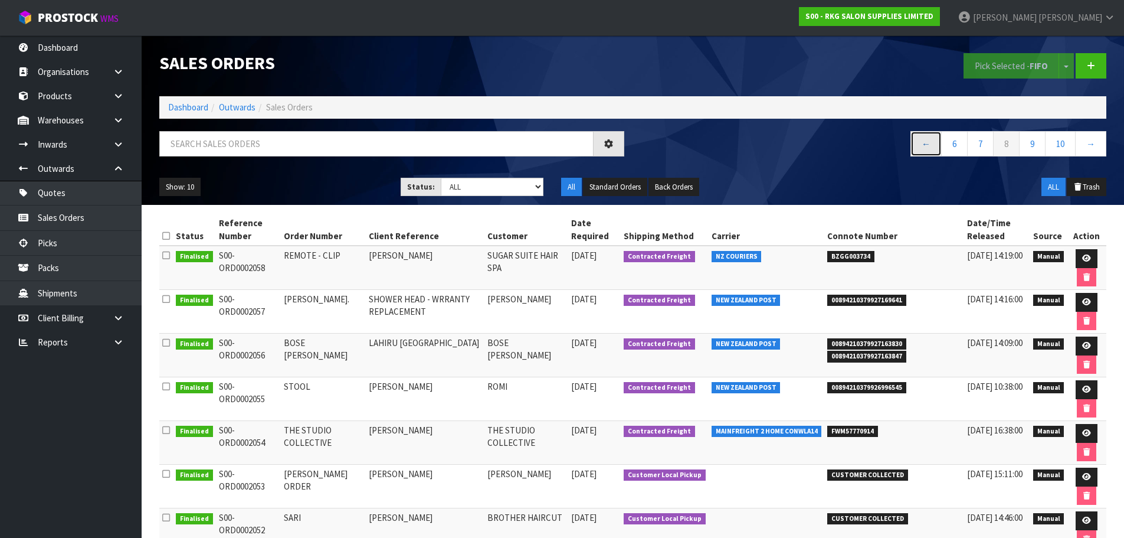
click at [920, 145] on link "←" at bounding box center [926, 143] width 31 height 25
click at [920, 145] on link "←" at bounding box center [930, 143] width 31 height 25
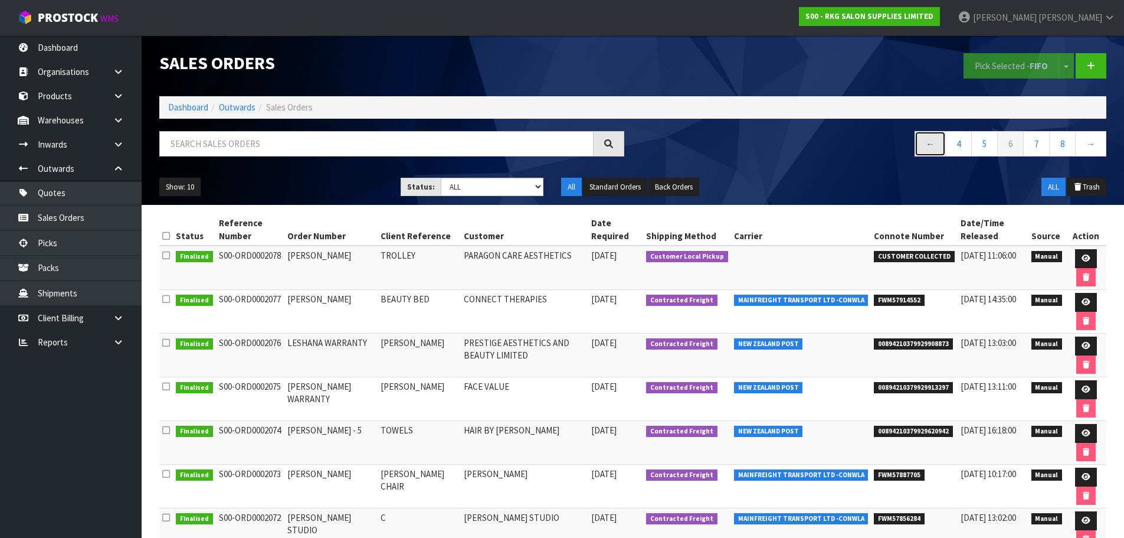
click at [926, 144] on link "←" at bounding box center [930, 143] width 31 height 25
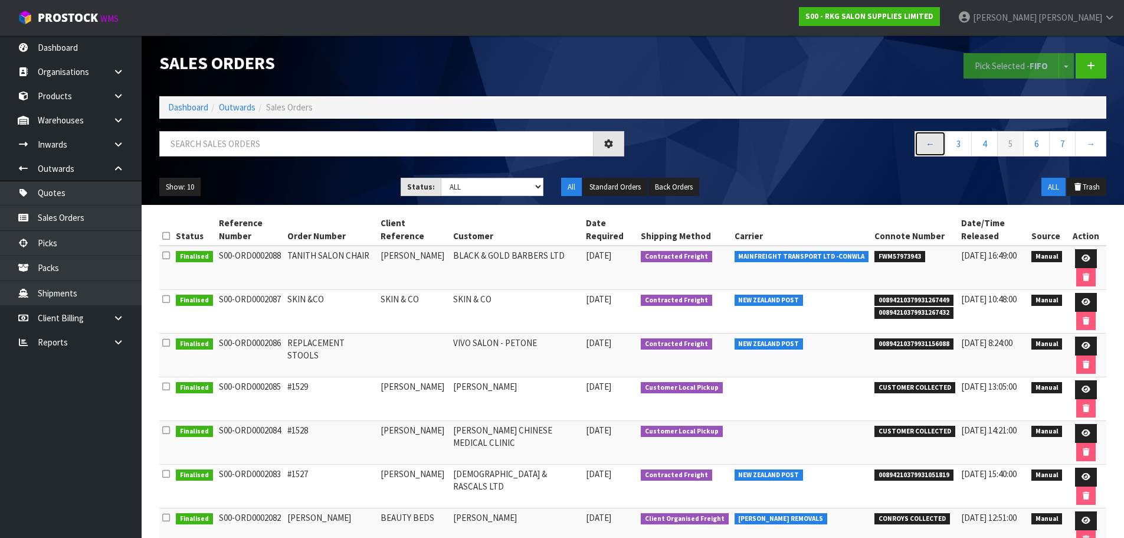
click at [926, 144] on link "←" at bounding box center [930, 143] width 31 height 25
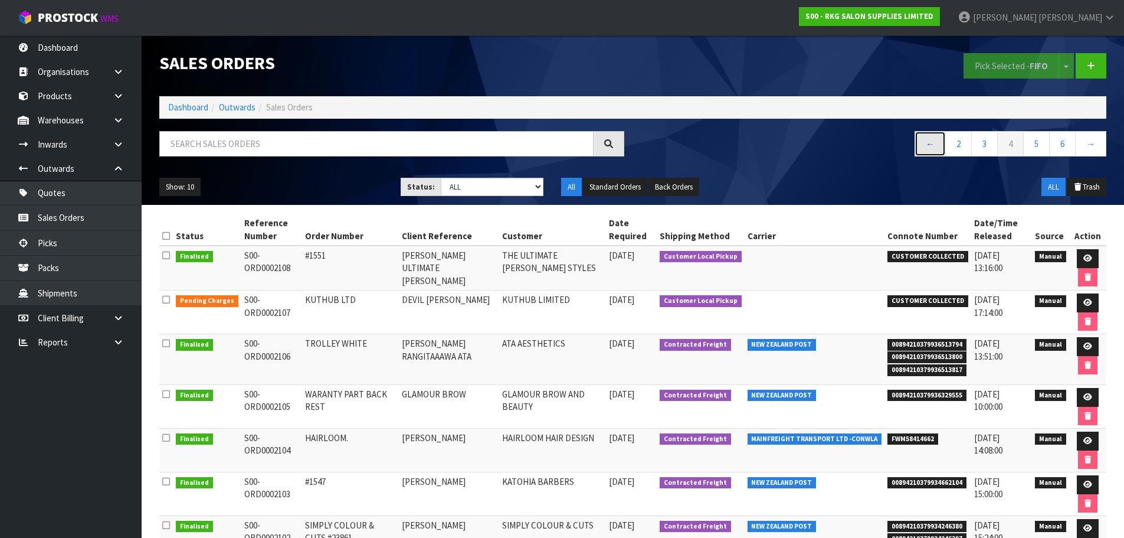
click at [937, 144] on link "←" at bounding box center [930, 143] width 31 height 25
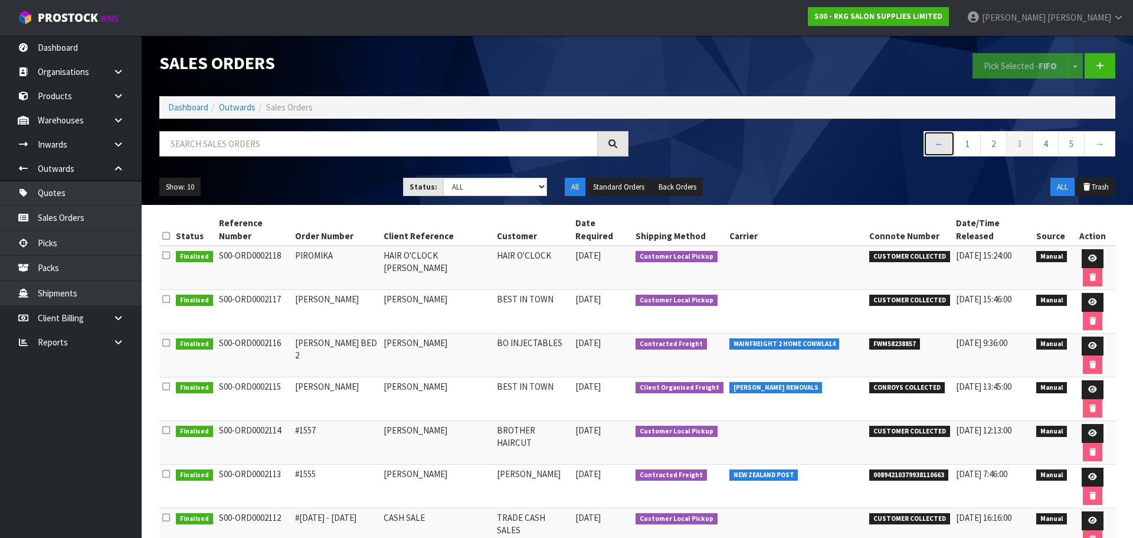
click at [935, 147] on link "←" at bounding box center [939, 143] width 31 height 25
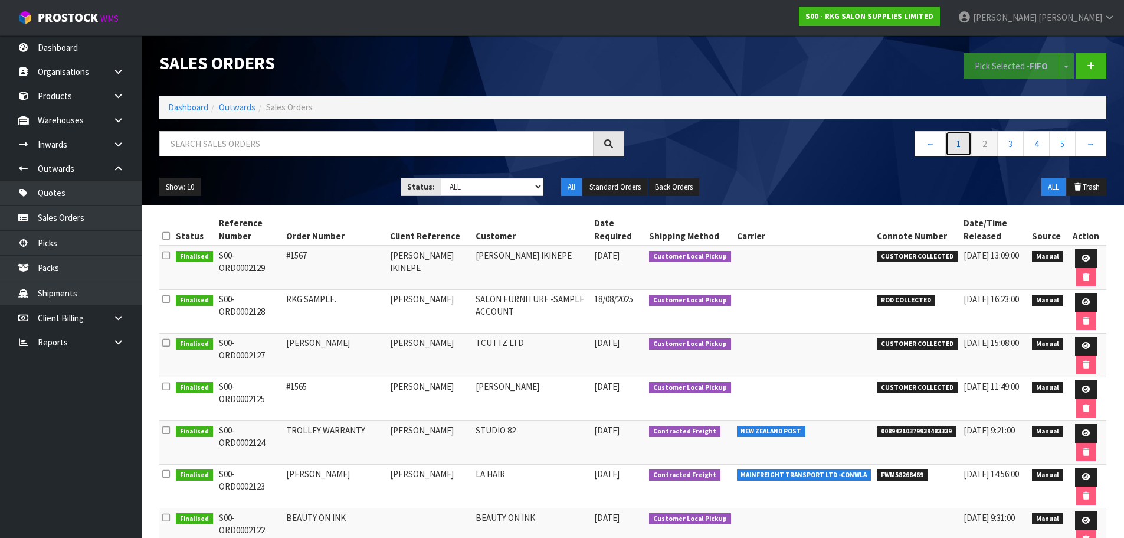
click at [964, 148] on link "1" at bounding box center [959, 143] width 27 height 25
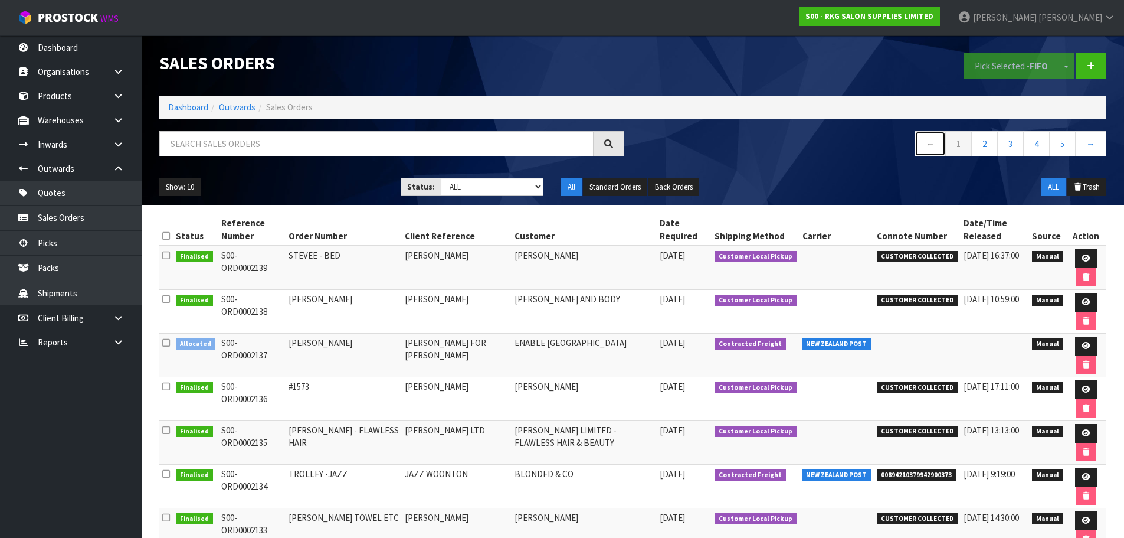
click at [928, 151] on link "←" at bounding box center [930, 143] width 31 height 25
click at [538, 189] on select "Draft Pending Allocated Pending Pick Goods Picked Goods Packed Pending Charges …" at bounding box center [492, 187] width 103 height 18
click at [441, 178] on select "Draft Pending Allocated Pending Pick Goods Picked Goods Packed Pending Charges …" at bounding box center [492, 187] width 103 height 18
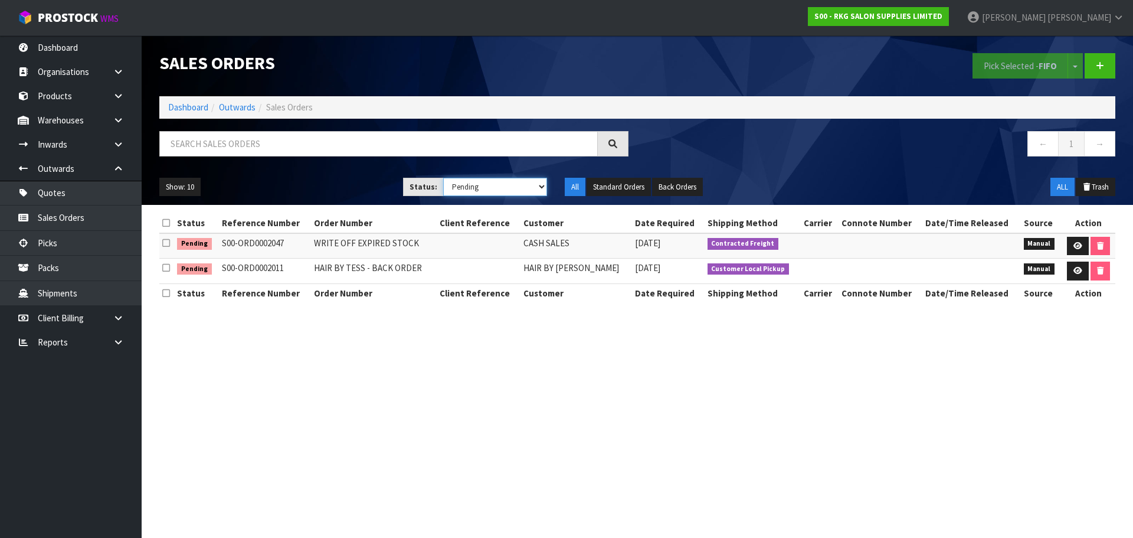
click at [543, 187] on select "Draft Pending Allocated Pending Pick Goods Picked Goods Packed Pending Charges …" at bounding box center [495, 187] width 104 height 18
click at [443, 178] on select "Draft Pending Allocated Pending Pick Goods Picked Goods Packed Pending Charges …" at bounding box center [495, 187] width 104 height 18
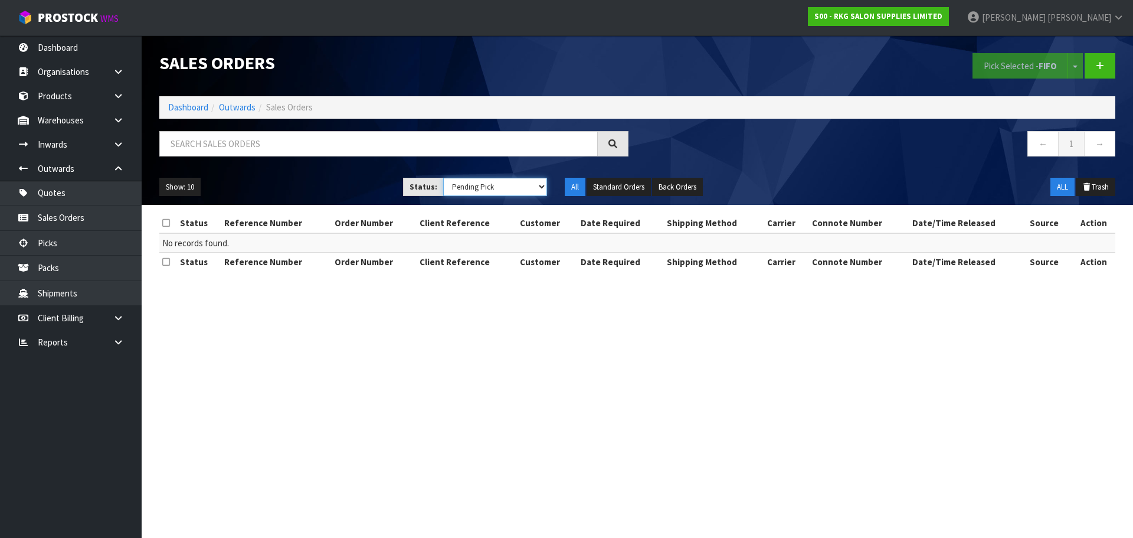
click at [540, 191] on select "Draft Pending Allocated Pending Pick Goods Picked Goods Packed Pending Charges …" at bounding box center [495, 187] width 104 height 18
click at [443, 178] on select "Draft Pending Allocated Pending Pick Goods Picked Goods Packed Pending Charges …" at bounding box center [495, 187] width 104 height 18
click at [539, 187] on select "Draft Pending Allocated Pending Pick Goods Picked Goods Packed Pending Charges …" at bounding box center [495, 187] width 104 height 18
click at [443, 178] on select "Draft Pending Allocated Pending Pick Goods Picked Goods Packed Pending Charges …" at bounding box center [495, 187] width 104 height 18
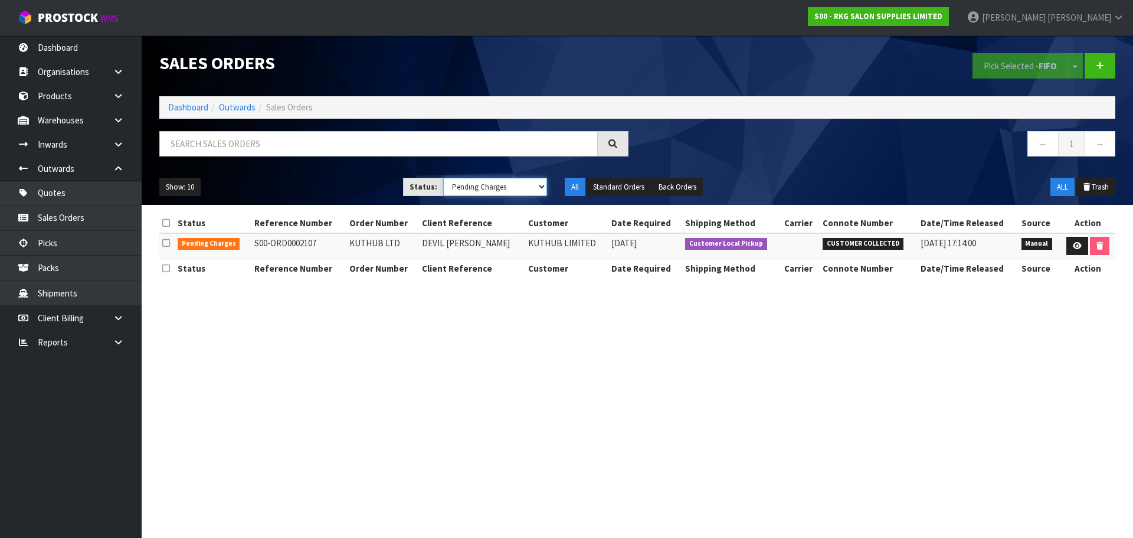
click at [540, 189] on select "Draft Pending Allocated Pending Pick Goods Picked Goods Packed Pending Charges …" at bounding box center [495, 187] width 104 height 18
select select "string:ALL"
click at [443, 178] on select "Draft Pending Allocated Pending Pick Goods Picked Goods Packed Pending Charges …" at bounding box center [495, 187] width 104 height 18
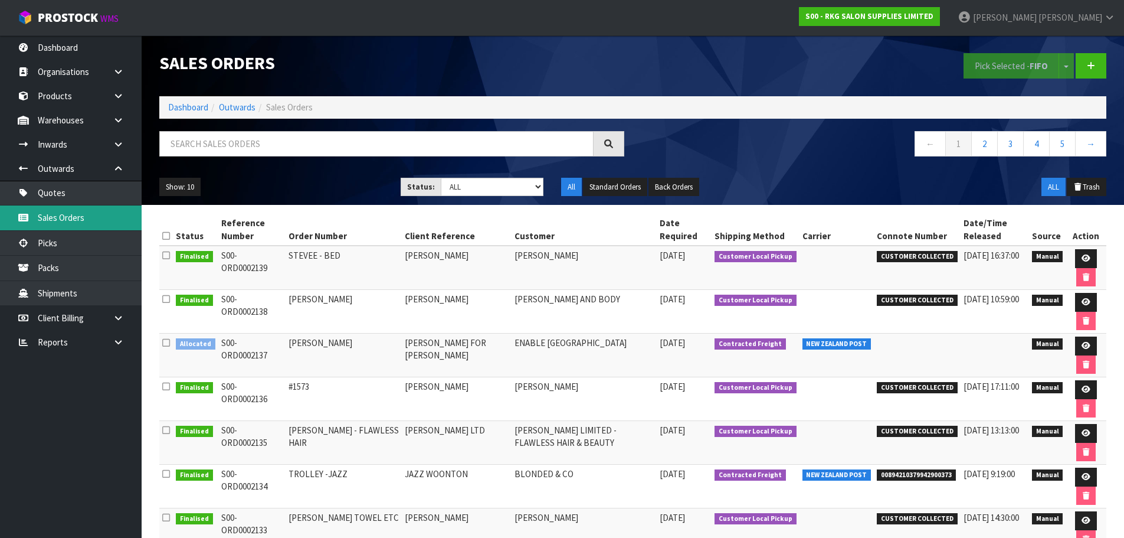
click at [57, 215] on link "Sales Orders" at bounding box center [71, 217] width 142 height 24
